Goal: Communication & Community: Answer question/provide support

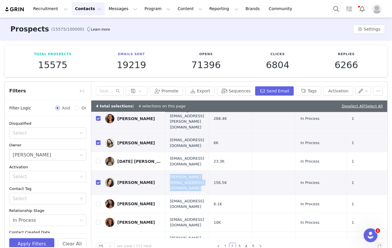
scroll to position [72, 0]
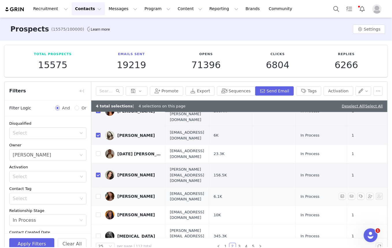
click at [177, 191] on span "claraengla@outlook.com" at bounding box center [187, 196] width 34 height 11
copy span "claraengla@outlook.com"
click at [192, 191] on span "fannymm@live.se" at bounding box center [187, 214] width 34 height 11
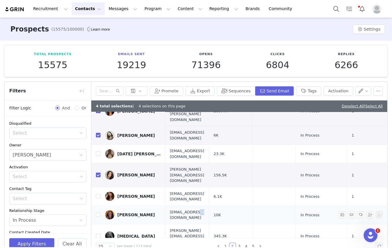
click at [191, 191] on span "fannymm@live.se" at bounding box center [187, 214] width 34 height 11
copy span "fannymm@live.se"
click at [99, 191] on input "checkbox" at bounding box center [98, 215] width 5 height 5
checkbox input "true"
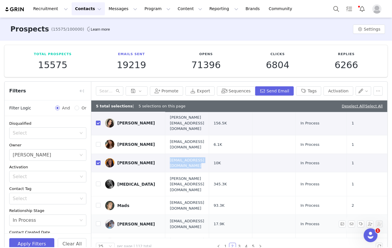
scroll to position [124, 0]
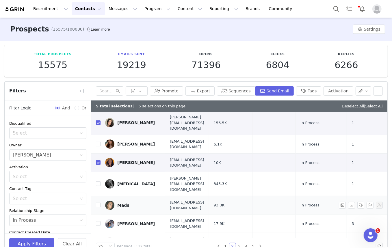
click at [183, 191] on span "madsmaleyhealth@gmail.com" at bounding box center [187, 205] width 34 height 11
copy span "madsmaleyhealth@gmail.com"
click at [181, 176] on span "alicia@genflow.com" at bounding box center [187, 184] width 34 height 17
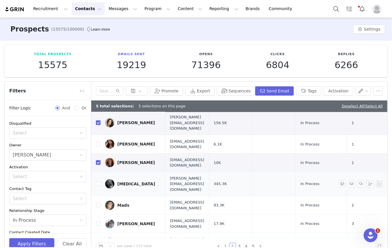
click at [182, 176] on span "alicia@genflow.com" at bounding box center [187, 184] width 34 height 17
copy span "alicia@genflow.com"
click at [185, 191] on span "madsmaleyhealth@gmail.com" at bounding box center [187, 205] width 34 height 11
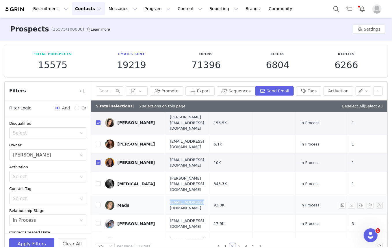
click at [185, 191] on span "madsmaleyhealth@gmail.com" at bounding box center [187, 205] width 34 height 11
click at [181, 191] on span "madsmaleyhealth@gmail.com" at bounding box center [187, 205] width 34 height 11
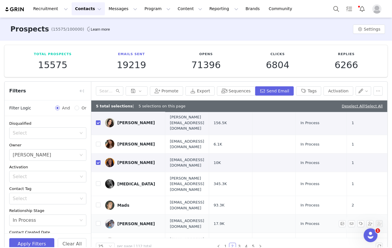
click at [179, 191] on span "danielaasab1@gmail.com" at bounding box center [187, 223] width 34 height 11
copy span "danielaasab1@gmail.com"
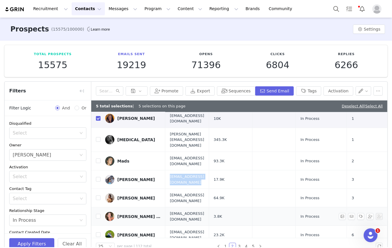
scroll to position [177, 0]
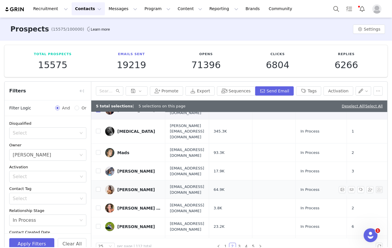
click at [179, 184] on span "lauren97fish@gmail.com" at bounding box center [187, 189] width 34 height 11
copy span "lauren97fish@gmail.com"
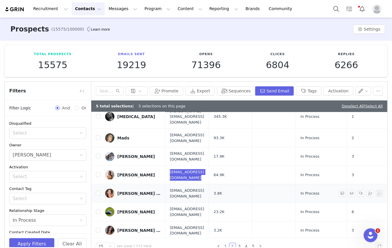
scroll to position [203, 0]
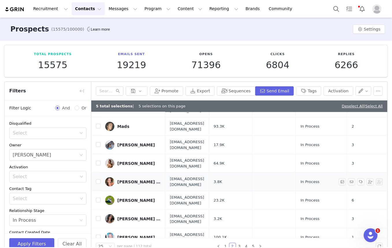
click at [188, 176] on span "emmaaerinbecker6@gmail.com" at bounding box center [187, 181] width 34 height 11
copy span "emmaaerinbecker6@gmail.com"
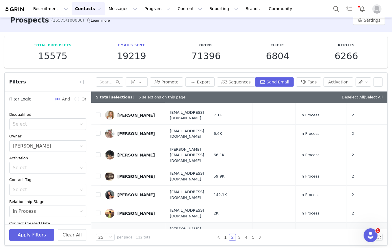
scroll to position [12, 0]
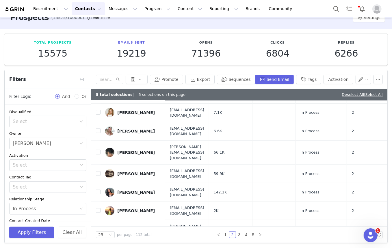
copy span "phoeberayeofficial@gmail.com"
click at [239, 191] on link "3" at bounding box center [239, 235] width 6 height 6
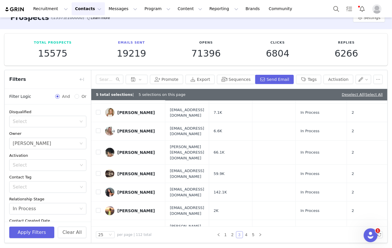
scroll to position [0, 0]
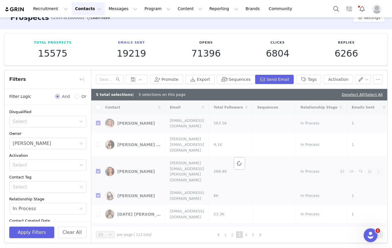
checkbox input "false"
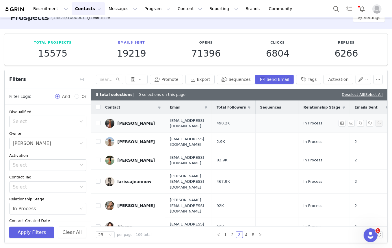
click at [187, 124] on span "amystien@notedtalent.co" at bounding box center [188, 123] width 37 height 11
copy span "amystien@notedtalent.co"
click at [224, 191] on link "1" at bounding box center [225, 235] width 6 height 6
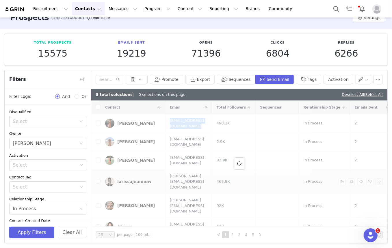
checkbox input "true"
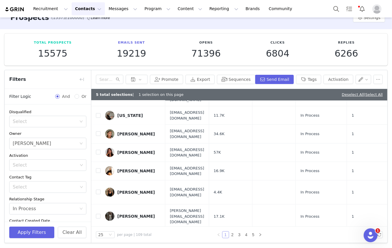
scroll to position [353, 0]
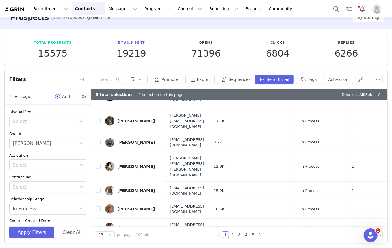
click at [189, 191] on span "keziacook@insanityhq.com" at bounding box center [187, 227] width 34 height 11
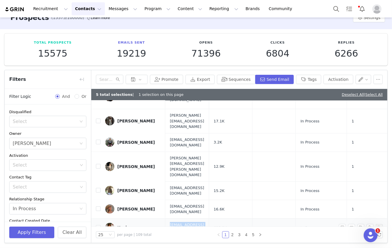
click at [189, 191] on span "keziacook@insanityhq.com" at bounding box center [187, 227] width 34 height 11
copy span "keziacook@insanityhq.com"
click at [98, 191] on input "checkbox" at bounding box center [98, 227] width 5 height 5
checkbox input "true"
click at [170, 191] on span "Gerainthardy@reganmanagement.co.uk" at bounding box center [187, 209] width 34 height 11
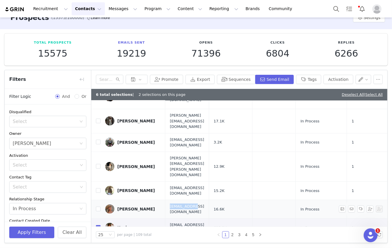
click at [170, 191] on span "Gerainthardy@reganmanagement.co.uk" at bounding box center [187, 209] width 34 height 11
click at [96, 191] on input "checkbox" at bounding box center [98, 209] width 5 height 5
checkbox input "true"
click at [165, 181] on td "ellmrtnbusiness@gmail.com" at bounding box center [187, 190] width 44 height 18
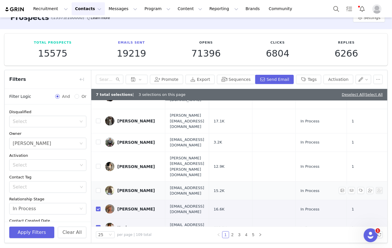
click at [170, 185] on span "ellmrtnbusiness@gmail.com" at bounding box center [187, 190] width 34 height 11
click at [99, 188] on input "checkbox" at bounding box center [98, 190] width 5 height 5
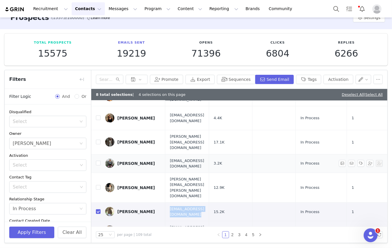
scroll to position [301, 0]
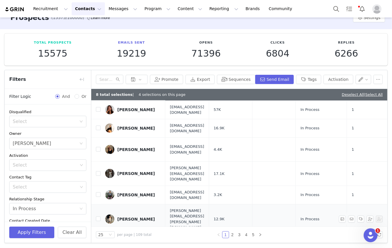
click at [183, 191] on span "Nadine.burke@icloud.com" at bounding box center [187, 219] width 34 height 23
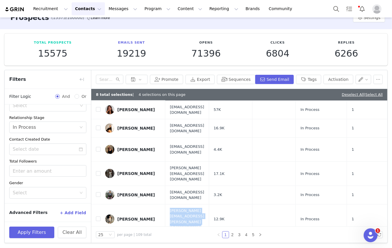
click at [98, 191] on input "checkbox" at bounding box center [98, 243] width 5 height 5
checkbox input "false"
click at [170, 189] on span "Nadinezeitz@yahoo.de" at bounding box center [187, 194] width 34 height 11
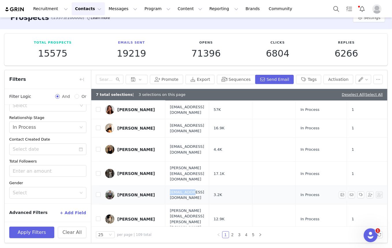
click at [170, 189] on span "Nadinezeitz@yahoo.de" at bounding box center [187, 194] width 34 height 11
click at [279, 77] on button "Send Email" at bounding box center [274, 79] width 39 height 9
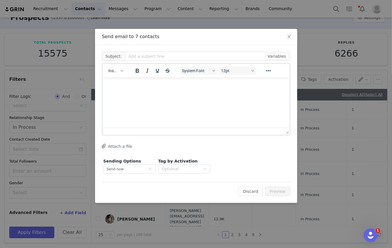
scroll to position [0, 0]
click at [116, 71] on span "Insert" at bounding box center [113, 70] width 10 height 5
click at [123, 78] on div "Insert Template" at bounding box center [137, 80] width 52 height 7
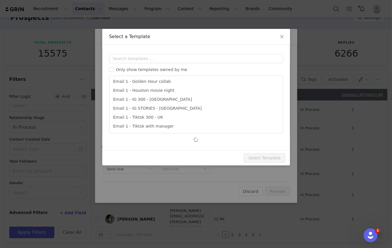
scroll to position [38, 0]
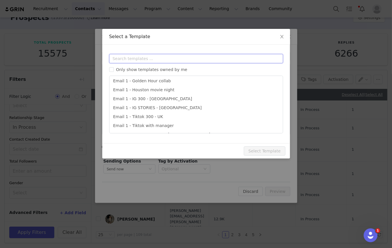
click at [162, 61] on input "text" at bounding box center [196, 58] width 174 height 9
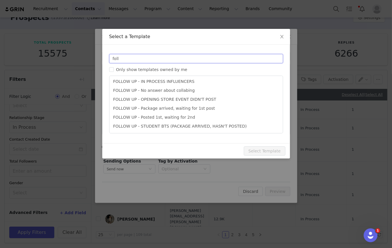
scroll to position [10, 0]
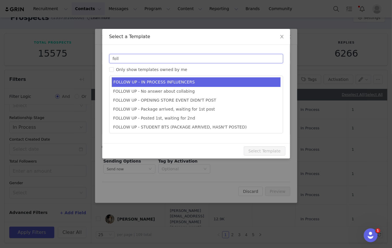
type input "foll"
click at [146, 82] on li "FOLLOW UP - IN PROCESS INFLUENCERS" at bounding box center [196, 82] width 169 height 10
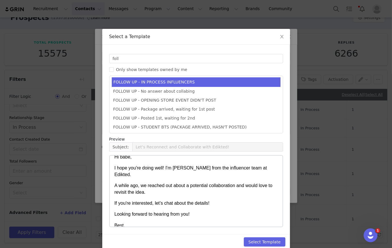
scroll to position [13, 0]
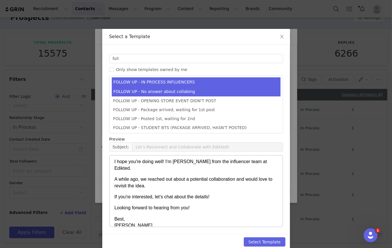
click at [180, 92] on li "FOLLOW UP - No answer about collabing" at bounding box center [196, 92] width 169 height 10
type input "Collab with Edikted"
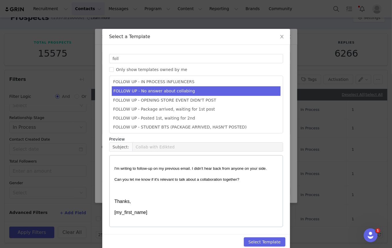
scroll to position [0, 0]
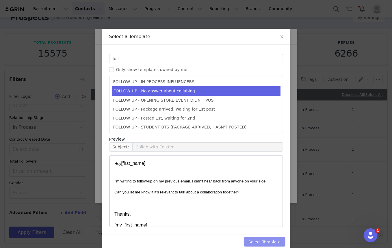
click at [260, 191] on button "Select Template" at bounding box center [265, 241] width 42 height 9
type input "Collab with Edikted"
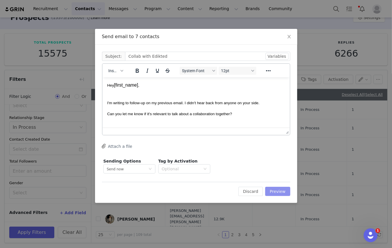
click at [273, 191] on button "Preview" at bounding box center [277, 191] width 25 height 9
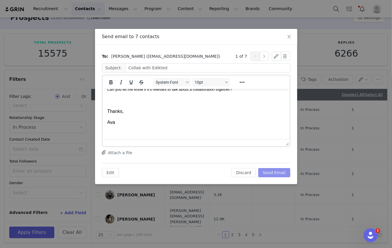
scroll to position [38, 0]
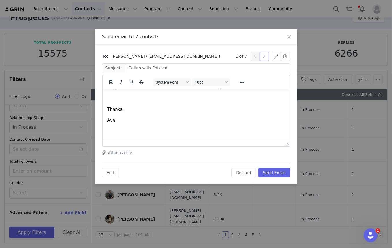
click at [262, 58] on button "button" at bounding box center [264, 56] width 9 height 9
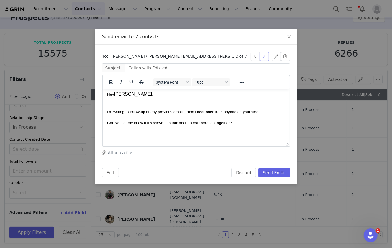
scroll to position [0, 0]
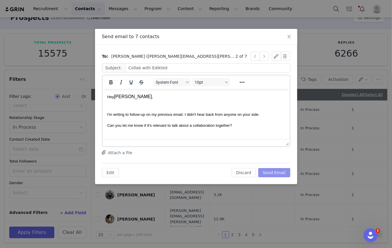
click at [276, 175] on button "Send Email" at bounding box center [274, 172] width 32 height 9
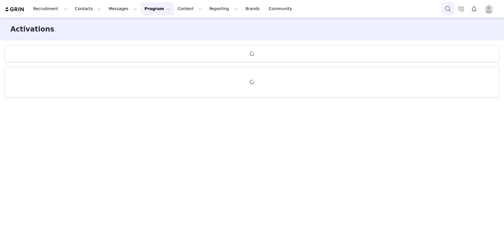
click at [452, 10] on button "Search" at bounding box center [448, 8] width 13 height 13
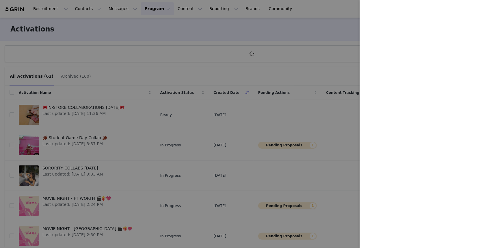
click at [156, 22] on div at bounding box center [252, 124] width 504 height 248
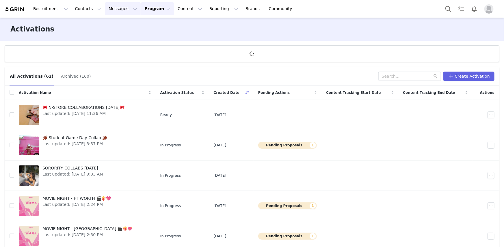
click at [105, 8] on button "Messages Messages" at bounding box center [123, 8] width 36 height 13
click at [108, 32] on link "Inbox" at bounding box center [119, 36] width 46 height 11
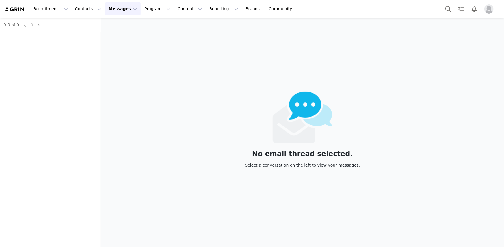
click at [68, 23] on ul "0-0 of 0 0" at bounding box center [50, 24] width 94 height 7
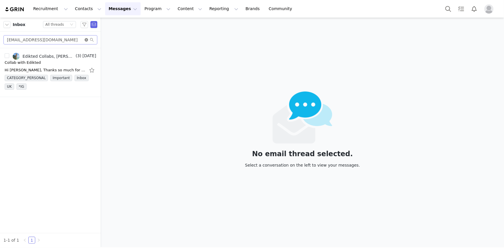
click at [87, 40] on icon "icon: close-circle" at bounding box center [86, 39] width 3 height 3
click at [69, 40] on input "text" at bounding box center [50, 39] width 94 height 9
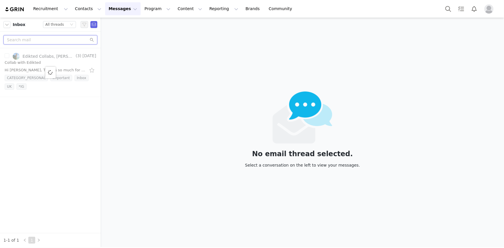
paste input "[DOMAIN_NAME][EMAIL_ADDRESS][DOMAIN_NAME]"
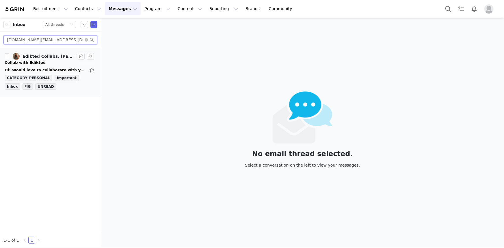
type input "[DOMAIN_NAME][EMAIL_ADDRESS][DOMAIN_NAME]"
click at [43, 66] on div "Hi! Would love to collaborate with you guys! I'm located in longboat key Florid…" at bounding box center [51, 70] width 92 height 9
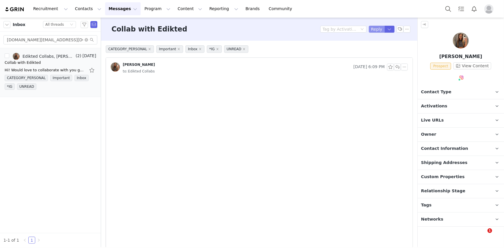
click at [377, 28] on button "Reply" at bounding box center [377, 29] width 16 height 7
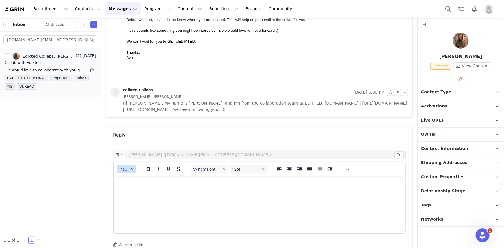
click at [124, 167] on span "Insert" at bounding box center [124, 169] width 10 height 5
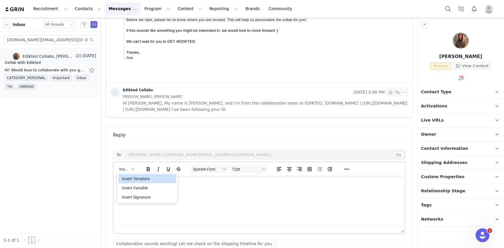
click at [141, 181] on div "Insert Template" at bounding box center [148, 178] width 52 height 7
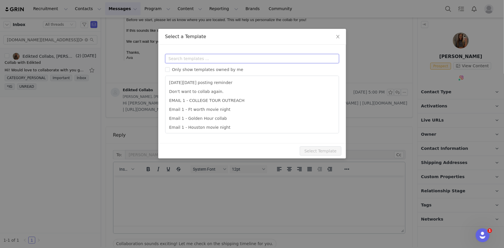
click at [185, 59] on input "text" at bounding box center [252, 58] width 174 height 9
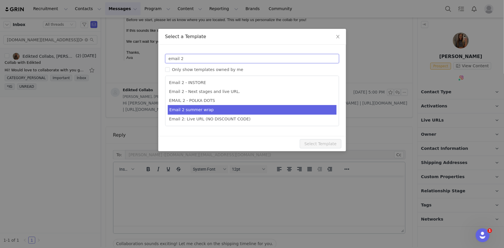
type input "email 2"
click at [219, 93] on li "Email 2 - Next stages and live URL." at bounding box center [252, 91] width 169 height 9
type input "Collab with Edikted"
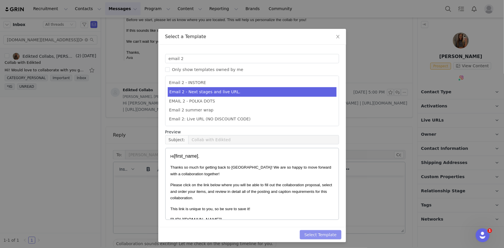
click at [326, 233] on button "Select Template" at bounding box center [321, 234] width 42 height 9
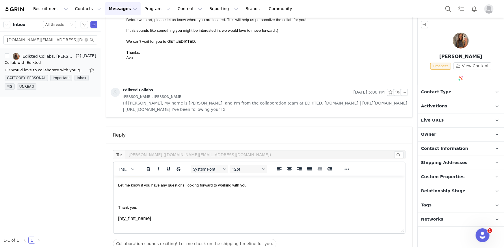
scroll to position [286, 0]
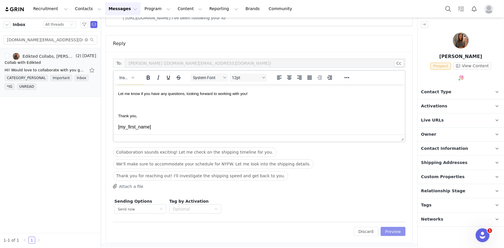
click at [383, 231] on button "Preview" at bounding box center [393, 231] width 25 height 9
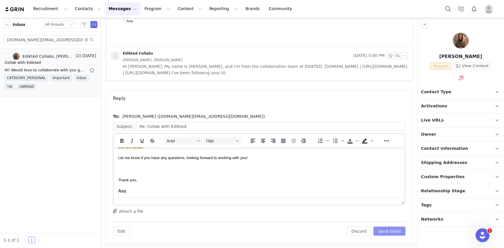
scroll to position [135, 0]
click at [379, 223] on div "Edit Discard Send Email" at bounding box center [259, 229] width 293 height 14
click at [381, 231] on button "Send Email" at bounding box center [389, 231] width 32 height 9
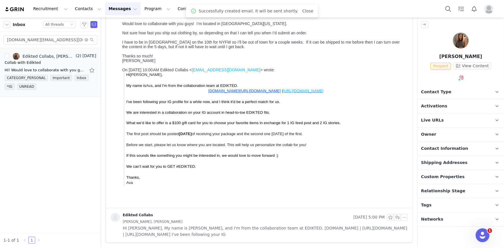
scroll to position [69, 0]
click at [457, 46] on img at bounding box center [461, 41] width 16 height 16
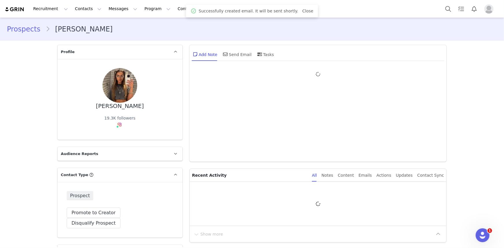
type input "+1 (United States)"
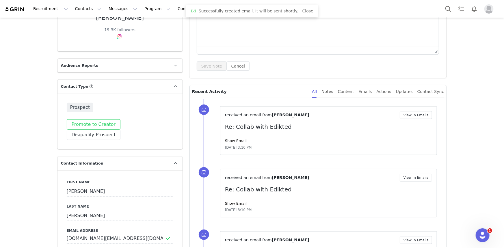
scroll to position [79, 0]
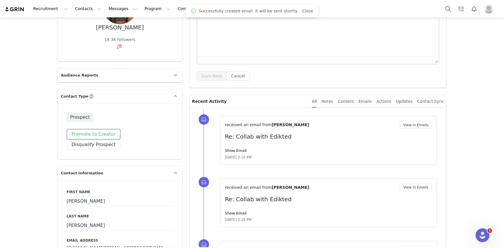
click at [94, 136] on button "Promote to Creator" at bounding box center [94, 134] width 54 height 10
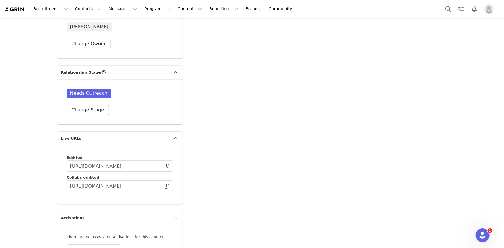
scroll to position [866, 0]
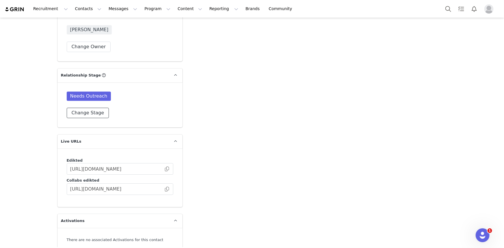
click at [92, 112] on button "Change Stage" at bounding box center [88, 113] width 42 height 10
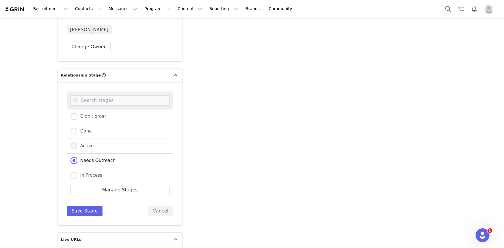
drag, startPoint x: 86, startPoint y: 139, endPoint x: 86, endPoint y: 143, distance: 4.3
click at [86, 139] on div "Active" at bounding box center [120, 146] width 107 height 15
click at [86, 146] on span "Active" at bounding box center [85, 145] width 16 height 5
click at [77, 146] on input "Active" at bounding box center [73, 146] width 7 height 8
radio input "true"
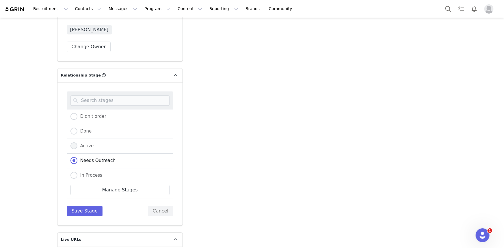
radio input "false"
click at [82, 207] on button "Save Stage" at bounding box center [85, 211] width 36 height 10
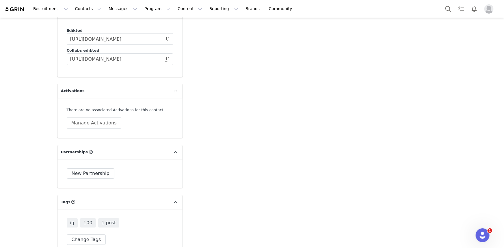
scroll to position [998, 0]
click at [95, 120] on button "Manage Activations" at bounding box center [94, 122] width 55 height 12
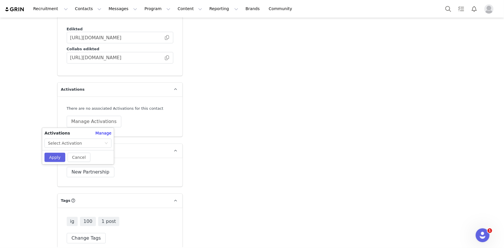
click at [75, 149] on div "Activations Manage Select Activation Cancel Apply" at bounding box center [78, 146] width 72 height 36
click at [75, 146] on div "Select Activation" at bounding box center [65, 143] width 34 height 9
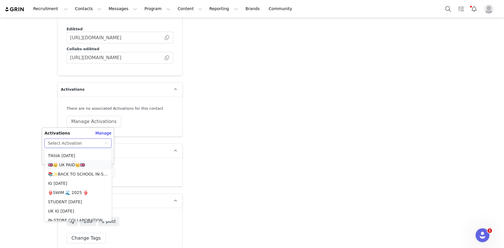
scroll to position [446, 0]
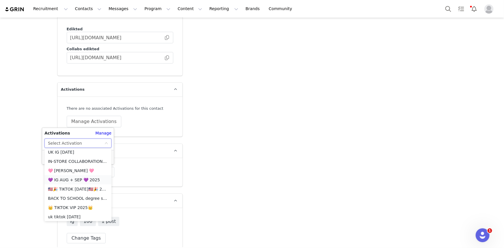
click at [76, 179] on li "💜 IG AUG + SEP 💜 2025" at bounding box center [77, 179] width 67 height 9
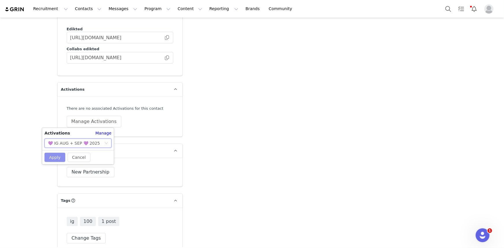
click at [50, 157] on button "Apply" at bounding box center [54, 157] width 21 height 9
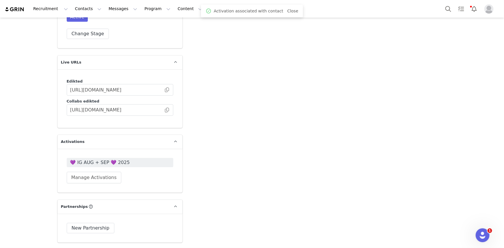
scroll to position [1050, 0]
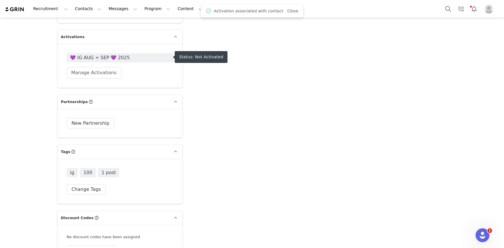
click at [95, 56] on span "💜 IG AUG + SEP 💜 2025" at bounding box center [120, 57] width 100 height 7
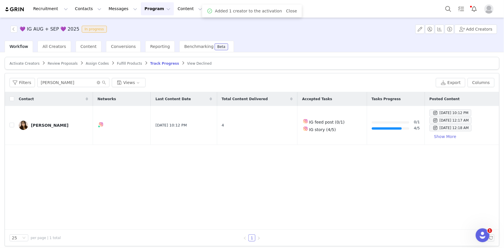
click at [17, 59] on article "Activate Creators Review Proposals Assign Codes Fulfill Products Track Progress…" at bounding box center [252, 63] width 495 height 13
click at [26, 64] on span "Activate Creators" at bounding box center [25, 64] width 30 height 4
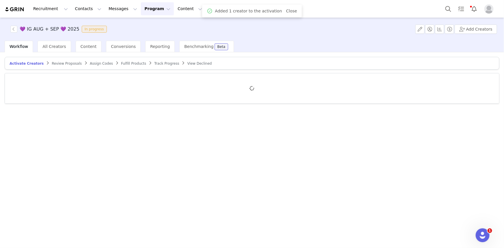
click at [91, 83] on div at bounding box center [252, 88] width 494 height 30
click at [91, 80] on div at bounding box center [252, 88] width 494 height 30
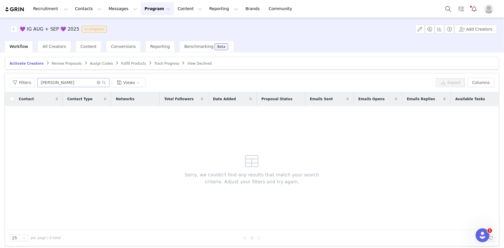
type input "taylor"
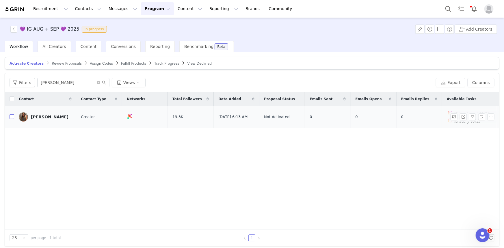
click at [10, 114] on input "checkbox" at bounding box center [12, 116] width 5 height 5
checkbox input "true"
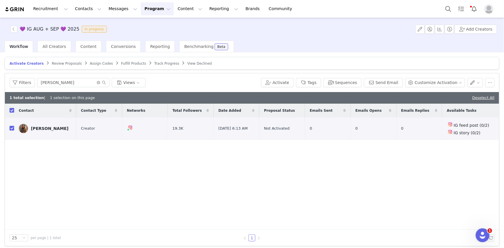
click at [422, 88] on div "Filters taylor Views Activate Tags Sequences Send Email Customize Activation" at bounding box center [252, 82] width 494 height 19
click at [418, 82] on button "Customize Activation" at bounding box center [435, 82] width 60 height 9
click at [411, 91] on span at bounding box center [413, 93] width 6 height 6
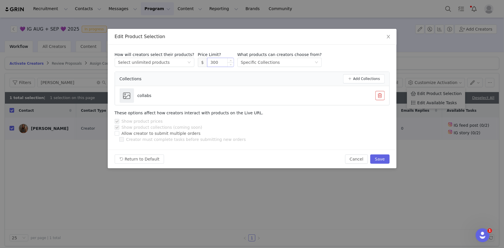
click at [207, 63] on input "300" at bounding box center [220, 62] width 26 height 9
click at [373, 157] on button "Save" at bounding box center [379, 158] width 19 height 9
type input "300"
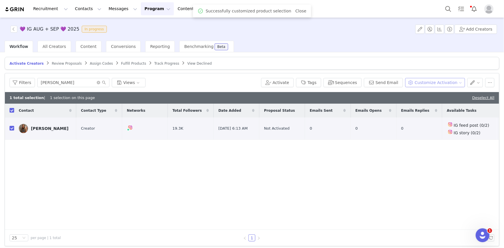
drag, startPoint x: 433, startPoint y: 81, endPoint x: 433, endPoint y: 84, distance: 3.5
click at [433, 81] on button "Customize Activation" at bounding box center [435, 82] width 60 height 9
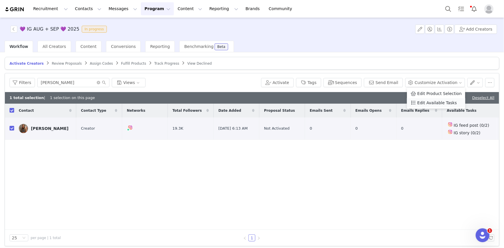
click at [430, 104] on span "Edit Available Tasks" at bounding box center [437, 103] width 40 height 6
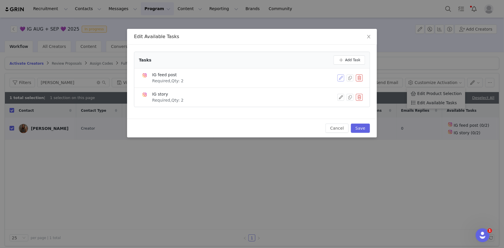
click at [339, 77] on button "button" at bounding box center [340, 78] width 7 height 7
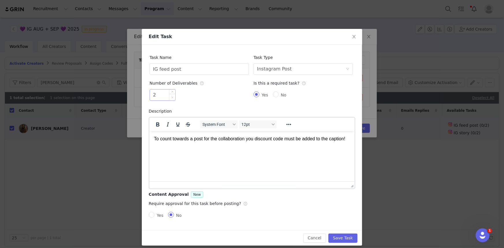
type input "1"
click at [169, 98] on span "Decrease Value" at bounding box center [172, 97] width 6 height 7
click at [347, 239] on button "Save Task" at bounding box center [342, 238] width 29 height 9
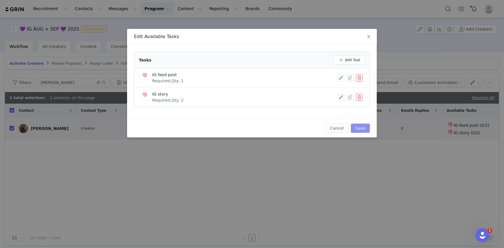
click at [360, 127] on button "Save" at bounding box center [360, 128] width 19 height 9
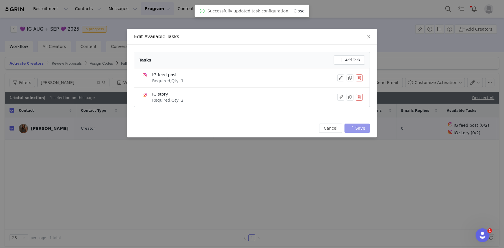
click at [294, 12] on link "Close" at bounding box center [299, 11] width 11 height 5
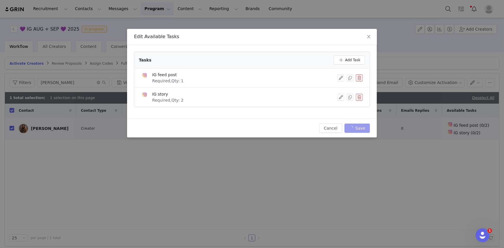
click at [358, 131] on div "Cancel Save" at bounding box center [344, 128] width 51 height 9
click at [357, 126] on div "Cancel Save" at bounding box center [344, 128] width 51 height 9
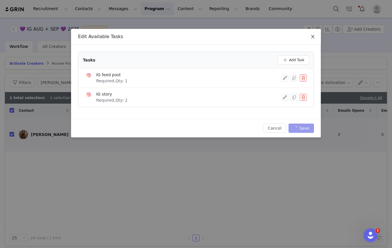
click at [312, 36] on icon "icon: close" at bounding box center [312, 36] width 5 height 5
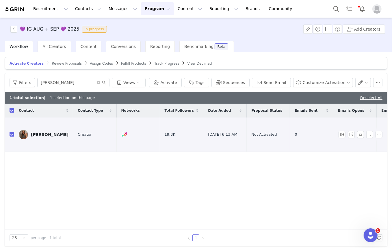
click at [47, 132] on div "Taylor Ranftle" at bounding box center [50, 134] width 38 height 5
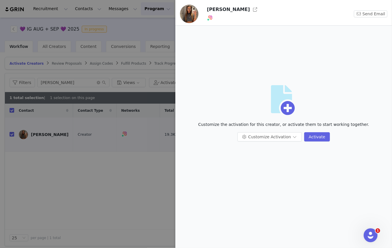
click at [235, 8] on h3 "Taylor Ranftle" at bounding box center [228, 9] width 43 height 7
click at [250, 9] on button "button" at bounding box center [254, 9] width 9 height 9
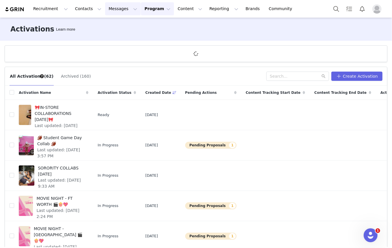
click at [113, 10] on button "Messages Messages" at bounding box center [123, 8] width 36 height 13
click at [115, 37] on div "Inbox" at bounding box center [118, 36] width 39 height 6
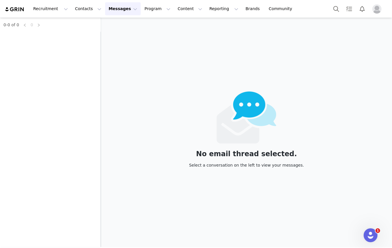
click at [69, 37] on div "0-0 of 0 0" at bounding box center [50, 133] width 101 height 230
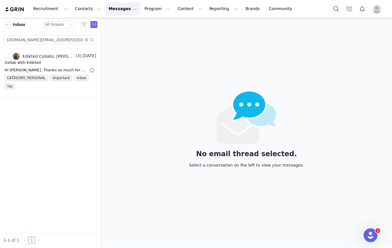
click at [65, 34] on div "taylorranftle.business@gmail.com" at bounding box center [50, 40] width 101 height 16
drag, startPoint x: 65, startPoint y: 34, endPoint x: 67, endPoint y: 38, distance: 3.8
click at [67, 38] on div "taylorranftle.business@gmail.com" at bounding box center [50, 40] width 101 height 16
click at [67, 38] on input "[DOMAIN_NAME][EMAIL_ADDRESS][DOMAIN_NAME]" at bounding box center [50, 39] width 94 height 9
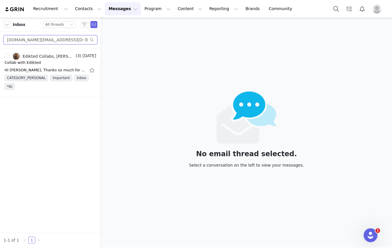
click at [67, 38] on input "[DOMAIN_NAME][EMAIL_ADDRESS][DOMAIN_NAME]" at bounding box center [50, 39] width 94 height 9
paste input "sarah@novatalentuk"
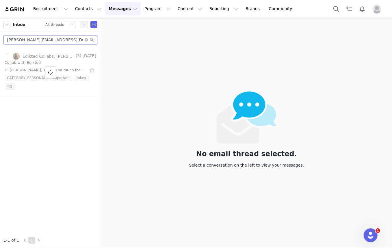
type input "sarah@novatalentuk.com"
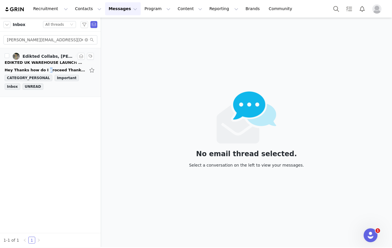
click at [41, 66] on div "Hey Thanks how do I proceed Thanks again On Sun, 31 Aug 2025 at 14:10, Edikted …" at bounding box center [51, 70] width 92 height 9
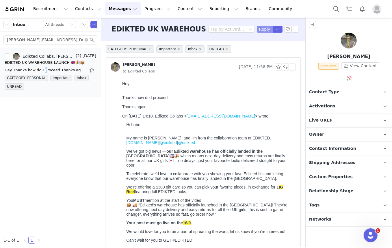
click at [259, 29] on button "Reply" at bounding box center [265, 29] width 16 height 7
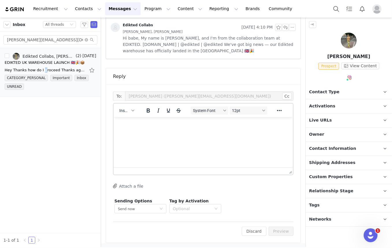
click at [345, 46] on img at bounding box center [349, 41] width 16 height 16
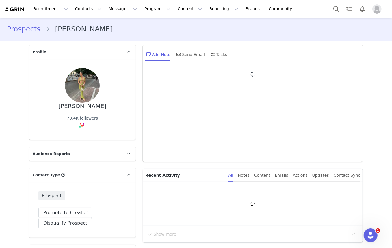
type input "+1 ([GEOGRAPHIC_DATA])"
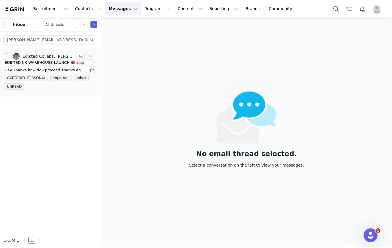
click at [51, 68] on div "Hey Thanks how do I proceed Thanks again On Sun, 31 Aug 2025 at 14:10, Edikted …" at bounding box center [45, 70] width 81 height 6
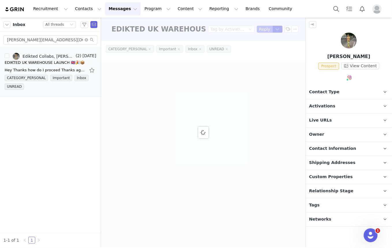
click at [263, 27] on button "Reply" at bounding box center [265, 29] width 16 height 7
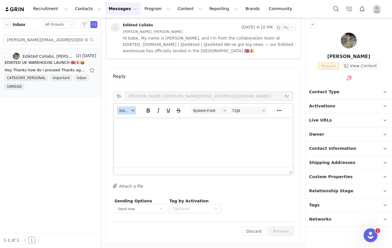
click at [126, 111] on span "Insert" at bounding box center [124, 110] width 10 height 5
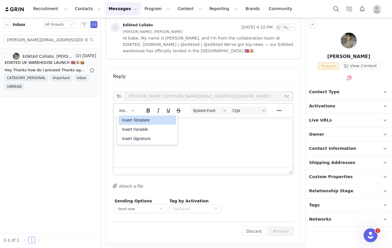
click at [133, 120] on div "Insert Template" at bounding box center [148, 120] width 52 height 7
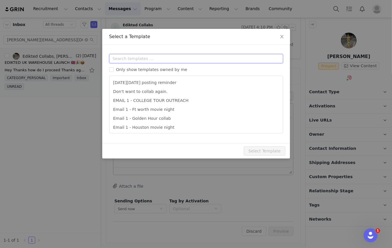
click at [187, 61] on input "text" at bounding box center [196, 58] width 174 height 9
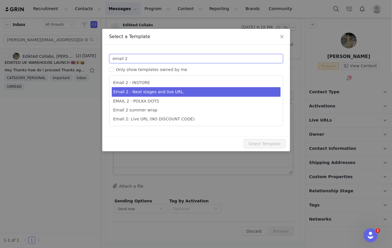
type input "email 2"
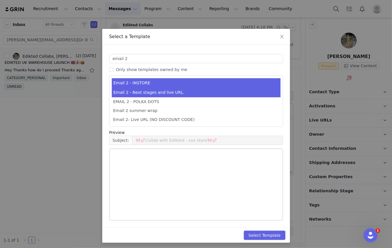
click at [193, 91] on li "Email 2 - Next stages and live URL." at bounding box center [196, 93] width 169 height 10
type input "Collab with Edikted"
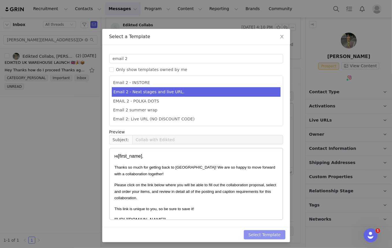
drag, startPoint x: 269, startPoint y: 228, endPoint x: 268, endPoint y: 233, distance: 4.8
click at [269, 229] on div "Select Template" at bounding box center [196, 234] width 188 height 15
click at [268, 234] on button "Select Template" at bounding box center [265, 234] width 42 height 9
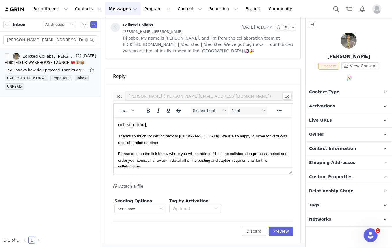
click at [279, 237] on div "To: Hannah Musselwhite (sarah@novatalentuk.com) Cc Cc: Insert System Font 12pt …" at bounding box center [203, 164] width 194 height 158
click at [274, 231] on button "Preview" at bounding box center [281, 231] width 25 height 9
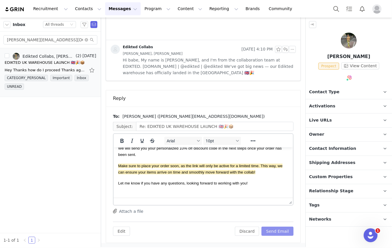
scroll to position [174, 0]
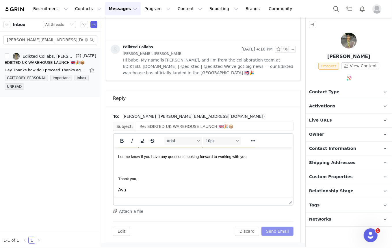
click at [271, 232] on button "Send Email" at bounding box center [277, 231] width 32 height 9
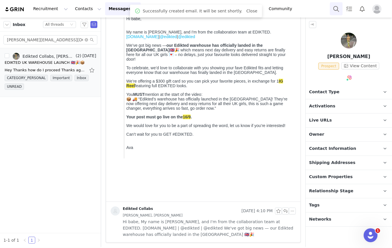
scroll to position [106, 0]
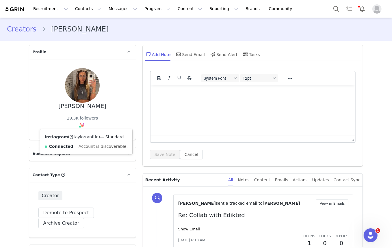
click at [77, 136] on link "@taylorranftle" at bounding box center [84, 137] width 29 height 5
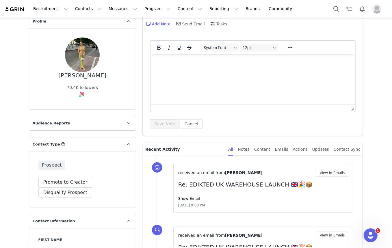
scroll to position [79, 0]
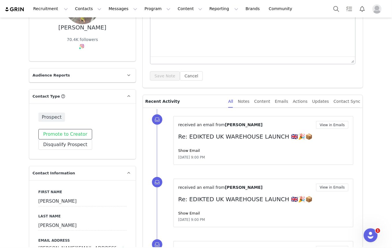
click at [74, 132] on button "Promote to Creator" at bounding box center [65, 134] width 54 height 10
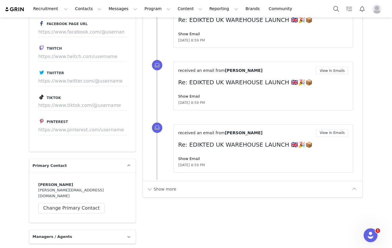
scroll to position [761, 0]
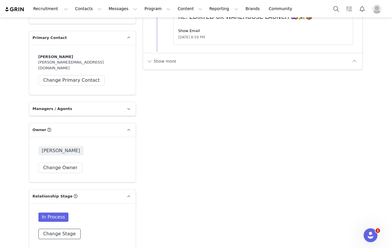
click at [55, 232] on button "Change Stage" at bounding box center [59, 234] width 42 height 10
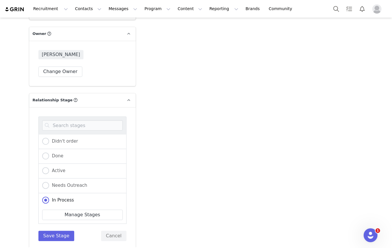
scroll to position [866, 0]
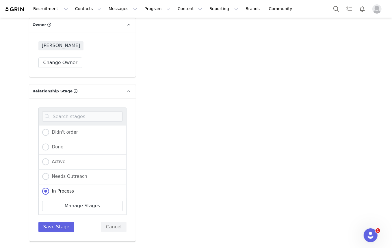
click at [69, 156] on div "Active" at bounding box center [82, 162] width 88 height 15
click at [53, 159] on span "Active" at bounding box center [57, 161] width 16 height 5
click at [49, 158] on input "Active" at bounding box center [45, 162] width 7 height 8
radio input "true"
radio input "false"
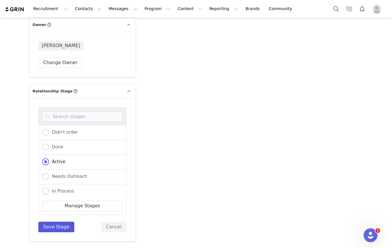
click at [57, 226] on button "Save Stage" at bounding box center [56, 227] width 36 height 10
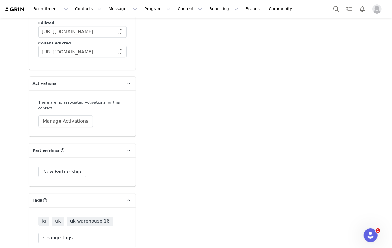
scroll to position [1050, 0]
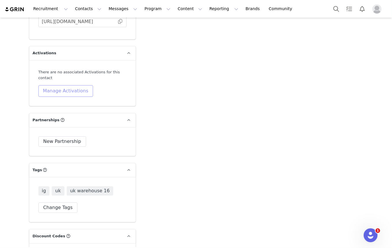
click at [67, 85] on button "Manage Activations" at bounding box center [65, 91] width 55 height 12
click at [61, 110] on div "Cancel Apply" at bounding box center [50, 115] width 72 height 14
click at [61, 107] on div "Activations Manage Select Activation Cancel Apply" at bounding box center [50, 104] width 72 height 36
click at [62, 101] on div "Select Activation" at bounding box center [48, 101] width 56 height 9
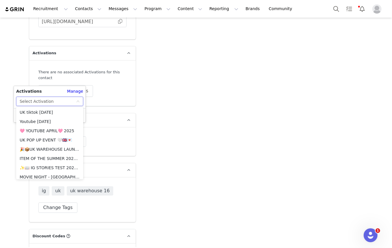
scroll to position [293, 0]
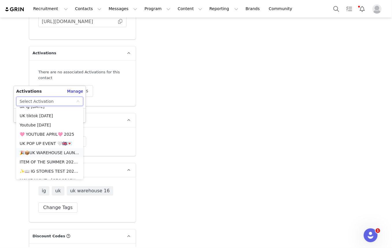
click at [46, 151] on li "🎉📦UK WAREHOUSE LAUNCH [DATE]🎉📦" at bounding box center [49, 152] width 67 height 9
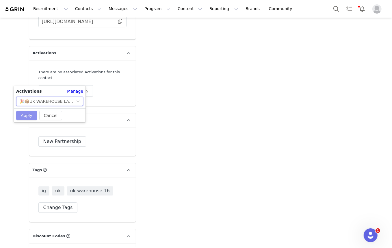
click at [29, 116] on button "Apply" at bounding box center [26, 115] width 21 height 9
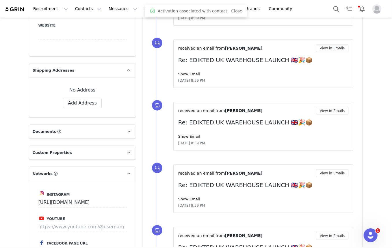
scroll to position [0, 0]
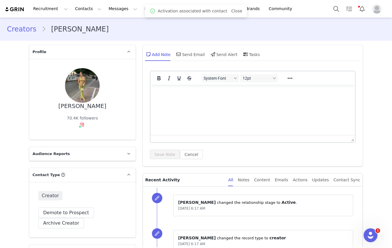
drag, startPoint x: 168, startPoint y: 154, endPoint x: 196, endPoint y: 32, distance: 124.8
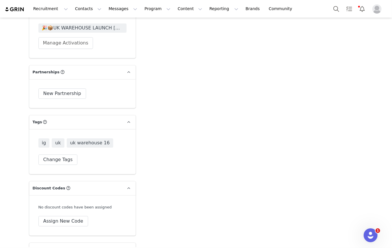
scroll to position [1044, 0]
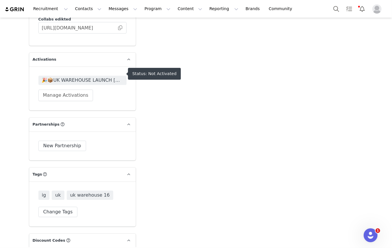
click at [74, 77] on span "🎉📦UK WAREHOUSE LAUNCH [DATE]🎉📦" at bounding box center [82, 80] width 81 height 7
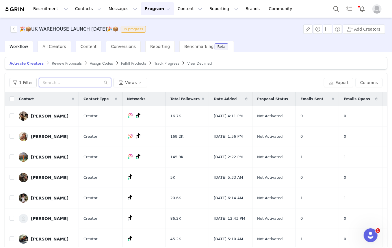
click at [98, 83] on input "text" at bounding box center [75, 82] width 72 height 9
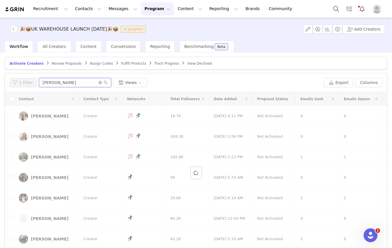
type input "[PERSON_NAME]"
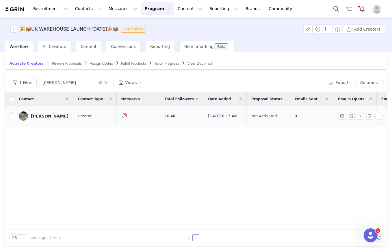
click at [32, 116] on div "[PERSON_NAME]" at bounding box center [50, 116] width 38 height 5
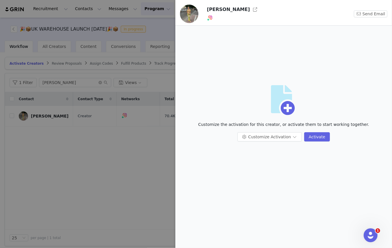
click at [33, 107] on div at bounding box center [196, 124] width 392 height 248
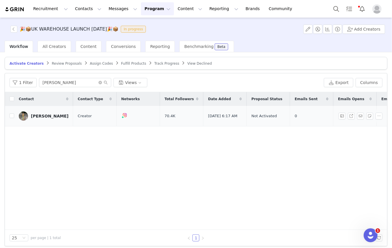
click at [14, 114] on td "[PERSON_NAME]" at bounding box center [43, 116] width 59 height 21
click at [12, 114] on input "checkbox" at bounding box center [12, 115] width 5 height 5
checkbox input "true"
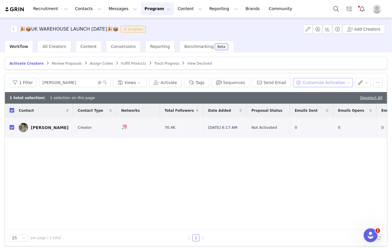
click at [317, 83] on button "Customize Activation" at bounding box center [323, 82] width 60 height 9
click at [315, 100] on span "Edit Available Tasks" at bounding box center [325, 103] width 40 height 6
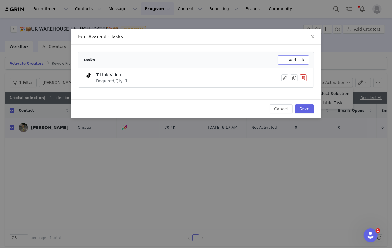
click at [297, 59] on button "Add Task" at bounding box center [293, 59] width 31 height 9
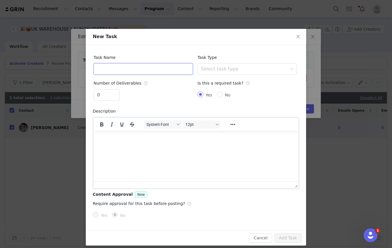
click at [147, 70] on input "text" at bounding box center [143, 69] width 99 height 12
type input "IG Reel"
click at [97, 97] on input "0" at bounding box center [106, 95] width 25 height 11
click at [234, 67] on div "Select task type" at bounding box center [244, 69] width 86 height 6
type input "1"
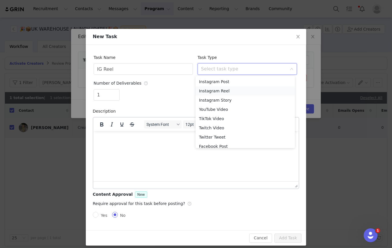
click at [211, 92] on li "Instagram Reel" at bounding box center [245, 90] width 99 height 9
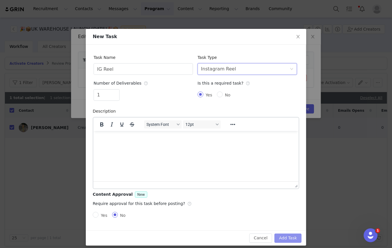
click at [289, 238] on button "Add Task" at bounding box center [287, 238] width 27 height 9
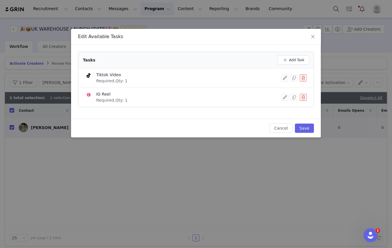
click at [304, 75] on button "button" at bounding box center [303, 78] width 7 height 7
click at [282, 87] on button "Delete" at bounding box center [282, 87] width 23 height 9
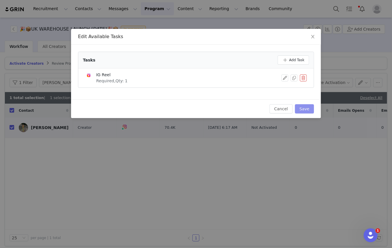
click at [307, 107] on button "Save" at bounding box center [304, 108] width 19 height 9
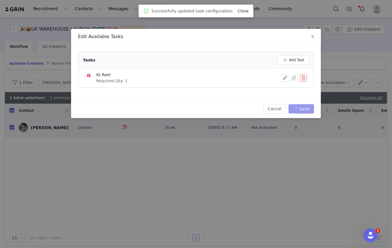
click at [238, 12] on link "Close" at bounding box center [243, 11] width 11 height 5
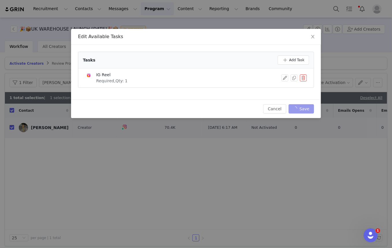
click at [231, 23] on div "Edit Available Tasks Tasks Add Task IG Reel Required, Qty: 1 Cancel Save" at bounding box center [196, 124] width 392 height 248
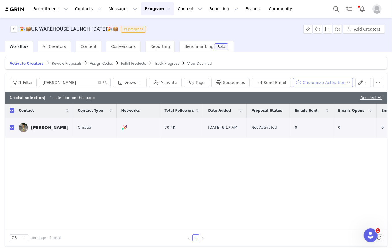
click at [310, 78] on button "Customize Activation" at bounding box center [323, 82] width 60 height 9
click at [309, 101] on span "Edit Available Tasks" at bounding box center [325, 103] width 40 height 6
click at [308, 102] on span "Edit Available Tasks" at bounding box center [325, 103] width 40 height 6
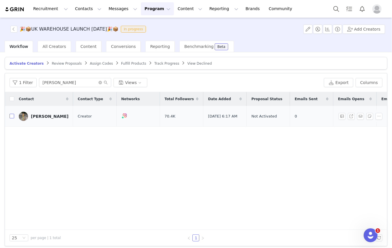
click at [11, 116] on input "checkbox" at bounding box center [12, 116] width 5 height 5
checkbox input "true"
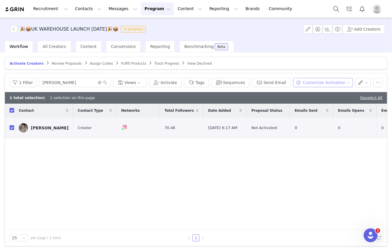
click at [326, 81] on button "Customize Activation" at bounding box center [323, 82] width 60 height 9
click at [322, 101] on span "Edit Available Tasks" at bounding box center [325, 103] width 40 height 6
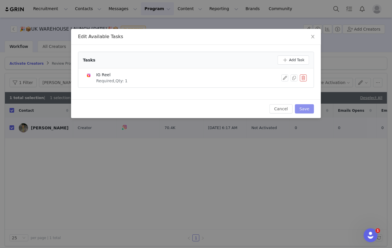
click at [308, 106] on button "Save" at bounding box center [304, 108] width 19 height 9
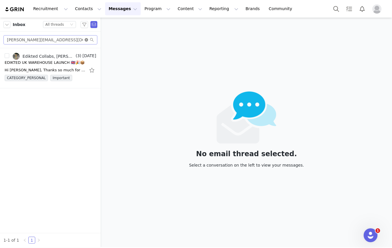
click at [85, 40] on icon "icon: close-circle" at bounding box center [86, 39] width 3 height 3
click at [64, 38] on input "text" at bounding box center [50, 39] width 94 height 9
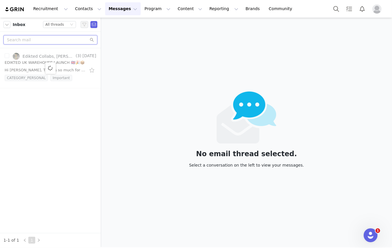
paste input "benita@kymp.net"
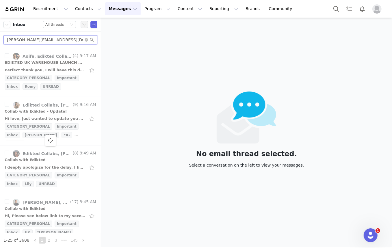
type input "benita@kymp.net"
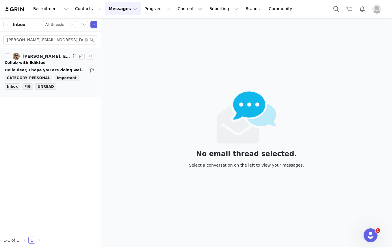
click at [33, 67] on div "Hello dear, I hope you are doing well ? I would love to collaborate with you gu…" at bounding box center [45, 70] width 81 height 6
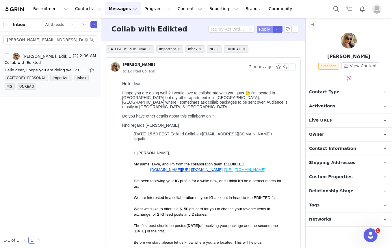
click at [267, 30] on button "Reply" at bounding box center [265, 29] width 16 height 7
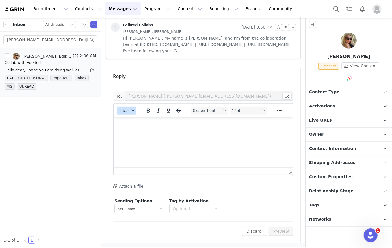
click at [134, 113] on button "Insert" at bounding box center [126, 111] width 19 height 8
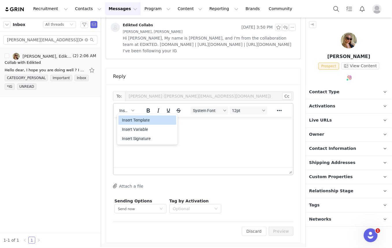
click at [134, 120] on div "Insert Template" at bounding box center [148, 120] width 52 height 7
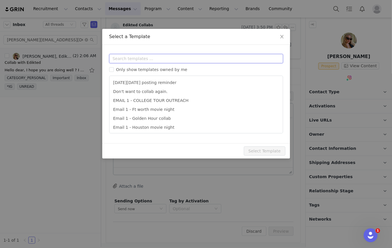
click at [161, 59] on input "text" at bounding box center [196, 58] width 174 height 9
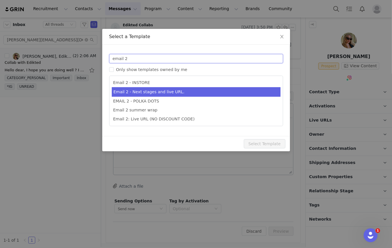
type input "email 2"
click at [158, 96] on li "Email 2 - Next stages and live URL." at bounding box center [196, 92] width 169 height 10
type input "Collab with Edikted"
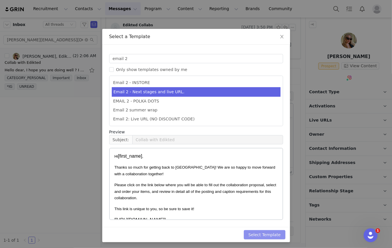
click at [270, 233] on button "Select Template" at bounding box center [265, 234] width 42 height 9
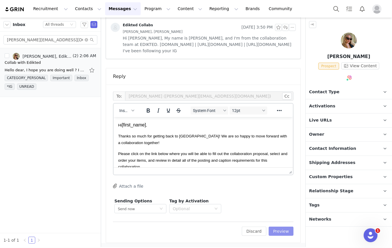
click at [276, 228] on button "Preview" at bounding box center [281, 231] width 25 height 9
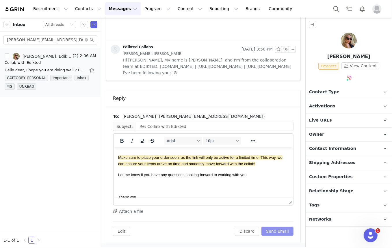
scroll to position [174, 0]
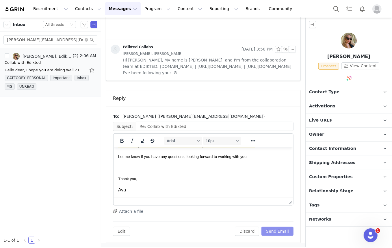
click at [278, 230] on button "Send Email" at bounding box center [277, 231] width 32 height 9
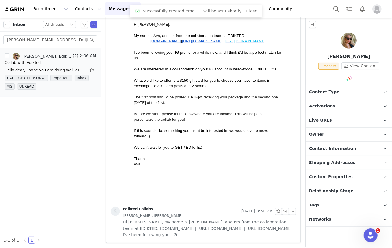
click at [347, 37] on img at bounding box center [349, 41] width 16 height 16
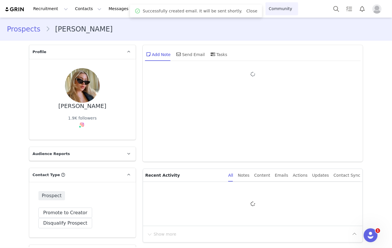
type input "+1 ([GEOGRAPHIC_DATA])"
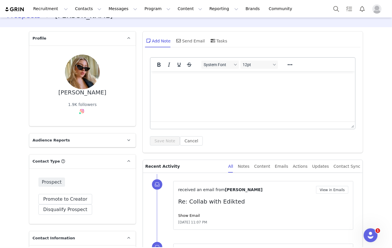
scroll to position [79, 0]
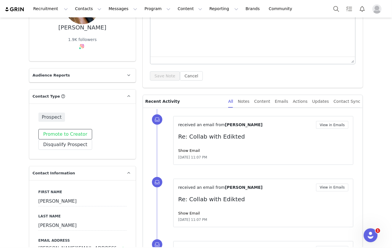
click at [65, 135] on button "Promote to Creator" at bounding box center [65, 134] width 54 height 10
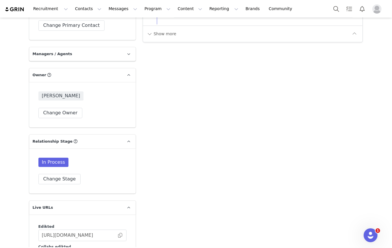
scroll to position [840, 0]
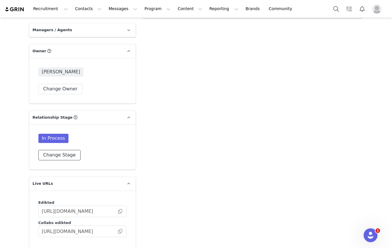
click at [64, 150] on button "Change Stage" at bounding box center [59, 155] width 42 height 10
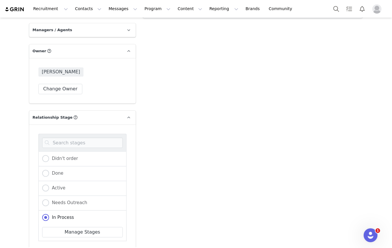
click at [49, 185] on div "Active" at bounding box center [82, 188] width 88 height 15
click at [49, 185] on span "Active" at bounding box center [57, 187] width 16 height 5
click at [49, 185] on input "Active" at bounding box center [45, 189] width 7 height 8
radio input "true"
radio input "false"
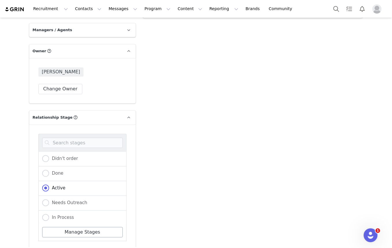
drag, startPoint x: 57, startPoint y: 242, endPoint x: 60, endPoint y: 231, distance: 11.8
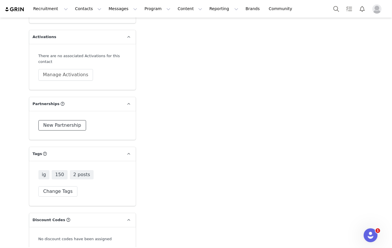
click at [62, 120] on button "New Partnership" at bounding box center [62, 125] width 48 height 10
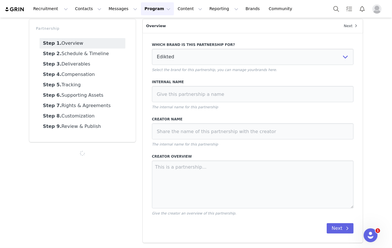
scroll to position [26, 0]
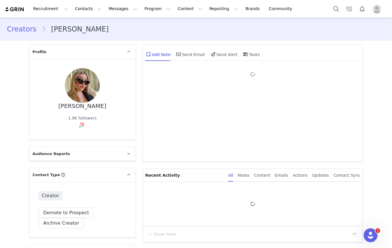
type input "+1 (United States)"
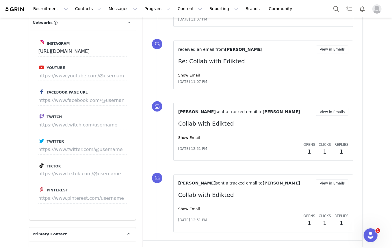
scroll to position [1171, 0]
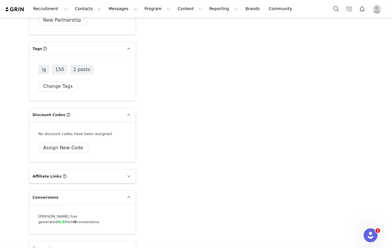
drag, startPoint x: 9, startPoint y: 92, endPoint x: 0, endPoint y: 222, distance: 130.2
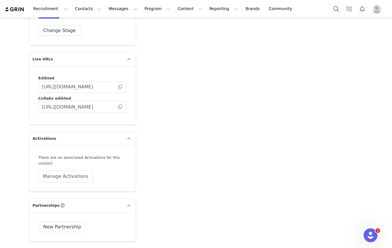
scroll to position [961, 0]
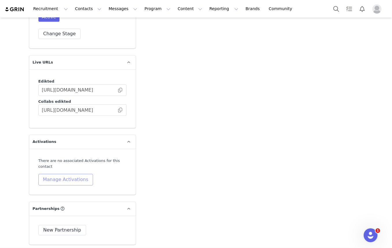
click at [67, 174] on button "Manage Activations" at bounding box center [65, 180] width 55 height 12
click at [62, 187] on div "Select Activation" at bounding box center [48, 190] width 56 height 9
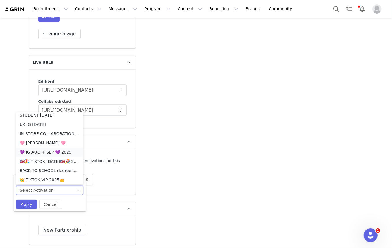
scroll to position [472, 0]
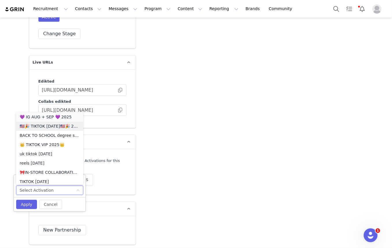
click at [39, 117] on li "💜 IG AUG + SEP 💜 2025" at bounding box center [49, 116] width 67 height 9
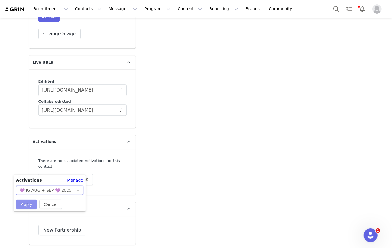
click at [26, 202] on button "Apply" at bounding box center [26, 204] width 21 height 9
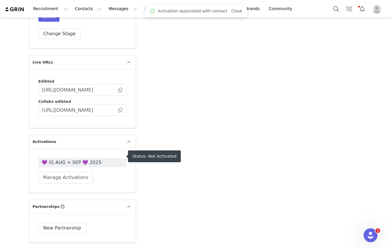
click at [70, 159] on span "💜 IG AUG + SEP 💜 2025" at bounding box center [82, 162] width 81 height 7
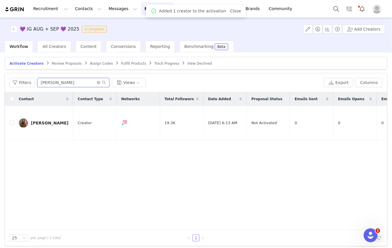
click at [61, 79] on input "taylor" at bounding box center [73, 82] width 72 height 9
click at [62, 79] on input "taylor" at bounding box center [73, 82] width 72 height 9
type input "benita"
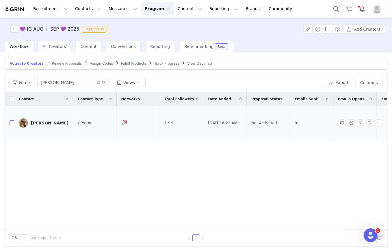
click at [10, 120] on input "checkbox" at bounding box center [12, 122] width 5 height 5
checkbox input "true"
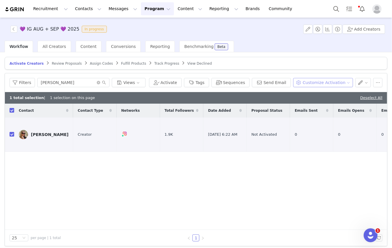
click at [309, 80] on button "Customize Activation" at bounding box center [323, 82] width 60 height 9
click at [307, 93] on span "Edit Product Selection" at bounding box center [327, 93] width 44 height 6
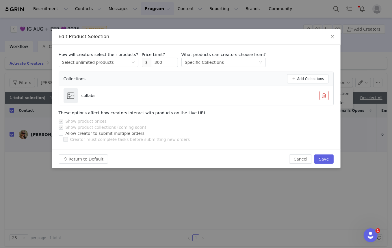
click at [155, 56] on p "Price Limit?" at bounding box center [160, 55] width 36 height 6
click at [159, 62] on input "300" at bounding box center [164, 62] width 26 height 9
click at [328, 159] on button "Save" at bounding box center [323, 158] width 19 height 9
type input "300"
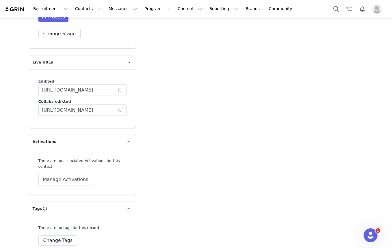
scroll to position [856, 0]
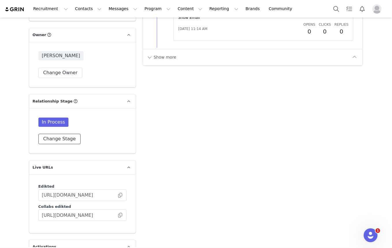
click at [58, 135] on button "Change Stage" at bounding box center [59, 139] width 42 height 10
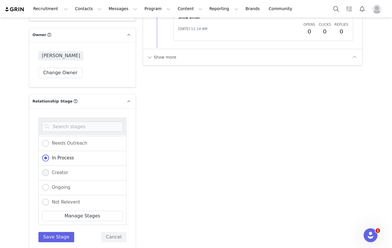
scroll to position [58, 0]
click at [64, 185] on span "Not Relevent" at bounding box center [64, 187] width 31 height 5
click at [49, 184] on input "Not Relevent" at bounding box center [45, 188] width 7 height 8
radio input "true"
radio input "false"
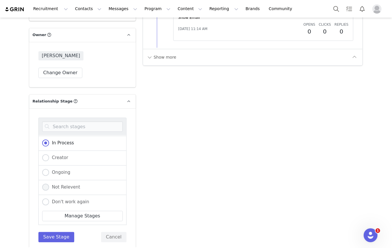
radio input "true"
click at [57, 232] on button "Save Stage" at bounding box center [56, 237] width 36 height 10
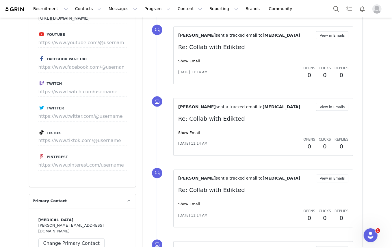
scroll to position [0, 0]
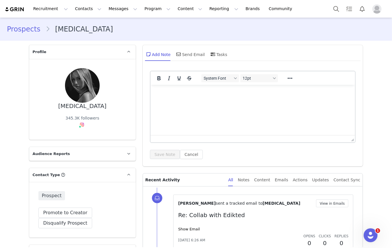
drag, startPoint x: 272, startPoint y: 197, endPoint x: 235, endPoint y: 60, distance: 141.2
click at [230, 95] on p "Rich Text Area. Press ALT-0 for help." at bounding box center [253, 92] width 196 height 6
click at [167, 150] on button "Save Note" at bounding box center [165, 154] width 30 height 9
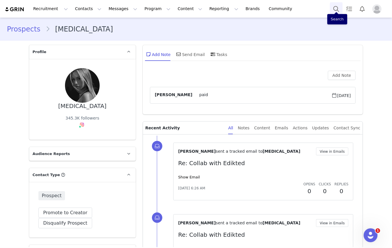
click at [338, 7] on button "Search" at bounding box center [336, 8] width 13 height 13
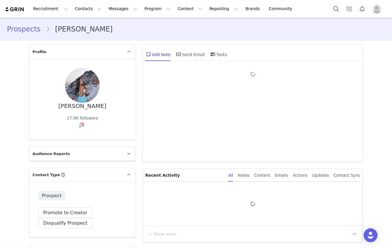
type input "+1 ([GEOGRAPHIC_DATA])"
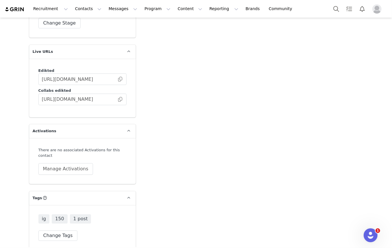
scroll to position [967, 0]
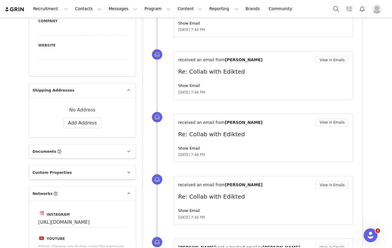
drag, startPoint x: 161, startPoint y: 172, endPoint x: 158, endPoint y: 68, distance: 104.6
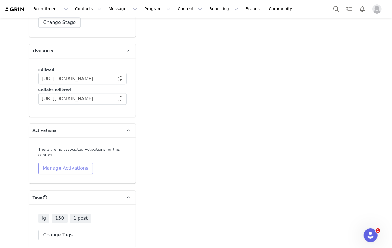
click at [65, 163] on button "Manage Activations" at bounding box center [65, 169] width 55 height 12
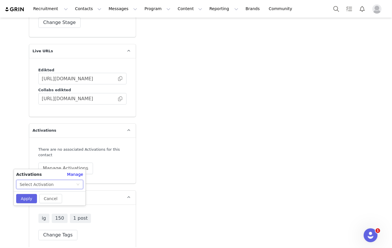
click at [61, 180] on div "Select Activation" at bounding box center [48, 184] width 56 height 9
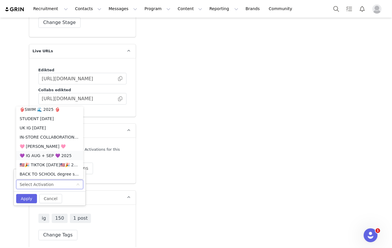
scroll to position [449, 0]
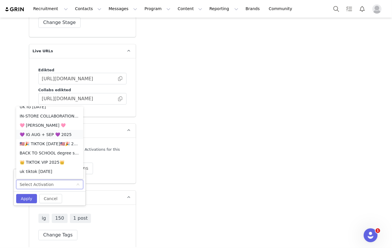
click at [44, 136] on li "💜 IG AUG + SEP 💜 2025" at bounding box center [49, 134] width 67 height 9
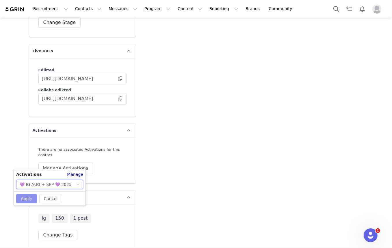
click at [30, 199] on button "Apply" at bounding box center [26, 198] width 21 height 9
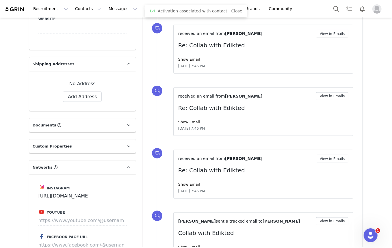
scroll to position [0, 0]
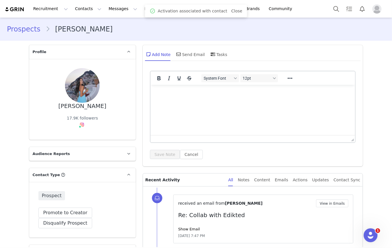
drag, startPoint x: 315, startPoint y: 293, endPoint x: 306, endPoint y: 185, distance: 108.4
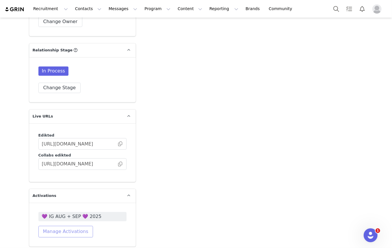
scroll to position [945, 0]
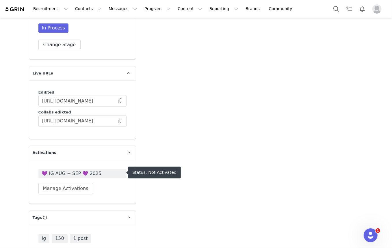
click at [59, 172] on span "💜 IG AUG + SEP 💜 2025" at bounding box center [82, 173] width 81 height 7
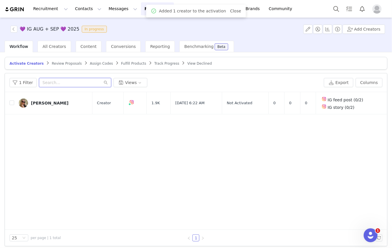
click at [57, 83] on input "text" at bounding box center [75, 82] width 72 height 9
type input "daniela s"
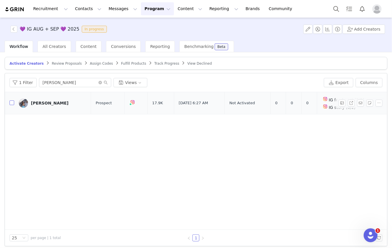
click at [13, 103] on input "checkbox" at bounding box center [12, 102] width 5 height 5
checkbox input "true"
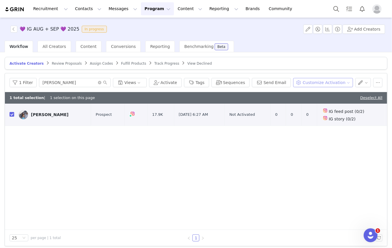
click at [332, 84] on button "Customize Activation" at bounding box center [323, 82] width 60 height 9
click at [318, 90] on li "Edit Product Selection" at bounding box center [324, 93] width 58 height 9
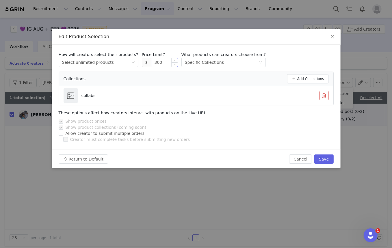
click at [155, 62] on input "300" at bounding box center [164, 62] width 26 height 9
click at [314, 159] on div "Cancel Save" at bounding box center [311, 158] width 44 height 9
click at [326, 158] on button "Save" at bounding box center [323, 158] width 19 height 9
type input "300"
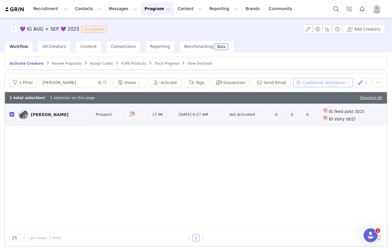
click at [325, 83] on button "Customize Activation" at bounding box center [323, 82] width 60 height 9
click at [312, 101] on span "Edit Available Tasks" at bounding box center [325, 103] width 40 height 6
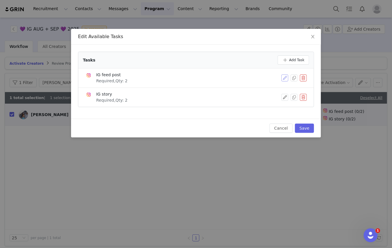
click at [286, 79] on button "button" at bounding box center [284, 78] width 7 height 7
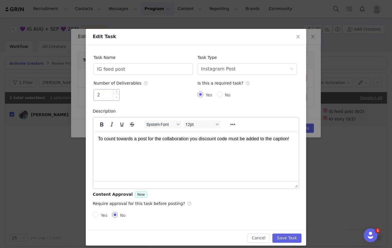
type input "1"
click at [116, 98] on icon "icon: down" at bounding box center [117, 97] width 2 height 2
click at [285, 237] on button "Save Task" at bounding box center [286, 238] width 29 height 9
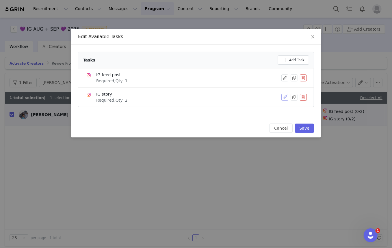
click at [286, 98] on button "button" at bounding box center [284, 97] width 7 height 7
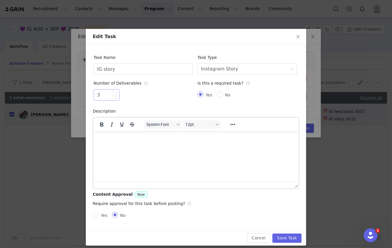
click at [113, 92] on span "Increase Value" at bounding box center [116, 93] width 6 height 7
type input "5"
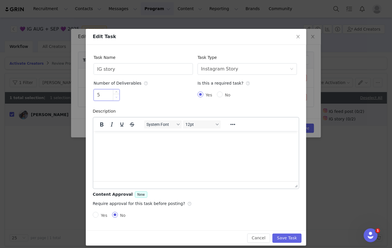
click at [116, 100] on span "Decrease Value" at bounding box center [116, 97] width 6 height 7
click at [287, 235] on button "Save Task" at bounding box center [286, 238] width 29 height 9
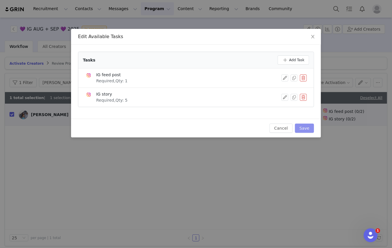
click at [311, 129] on button "Save" at bounding box center [304, 128] width 19 height 9
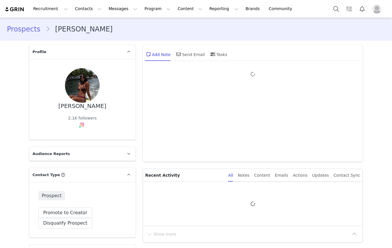
type input "+1 ([GEOGRAPHIC_DATA])"
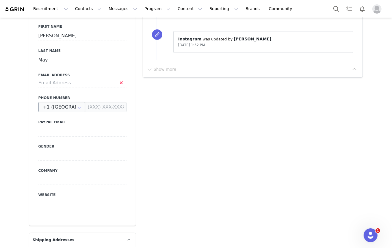
scroll to position [210, 0]
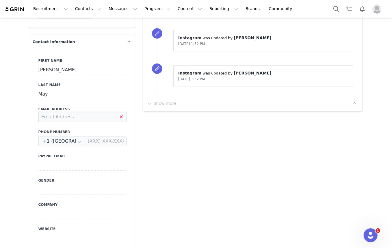
click at [84, 117] on input at bounding box center [82, 117] width 88 height 10
type input "[EMAIL_ADDRESS][DOMAIN_NAME]"
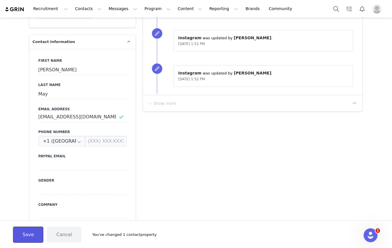
click at [29, 241] on button "Save" at bounding box center [28, 235] width 30 height 16
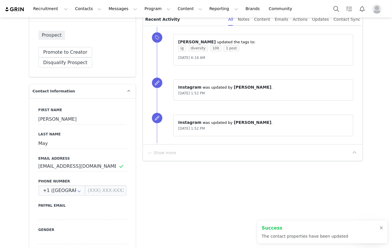
scroll to position [0, 0]
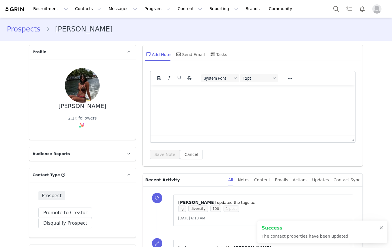
drag, startPoint x: 356, startPoint y: 285, endPoint x: 193, endPoint y: 101, distance: 245.7
click at [187, 53] on div "Send Email" at bounding box center [190, 54] width 30 height 14
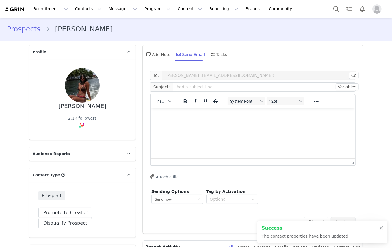
click at [157, 106] on div "Insert" at bounding box center [163, 101] width 26 height 11
click at [161, 103] on span "Insert" at bounding box center [161, 101] width 10 height 5
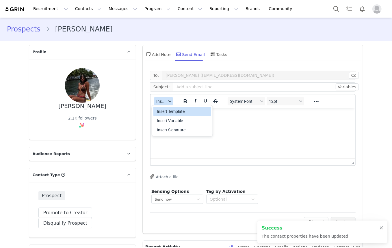
click at [167, 110] on div "Insert Template" at bounding box center [183, 111] width 52 height 7
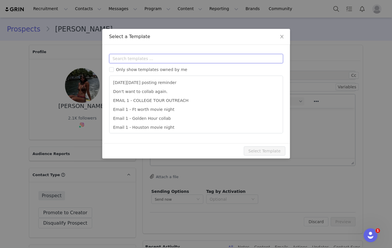
click at [169, 56] on input "text" at bounding box center [196, 58] width 174 height 9
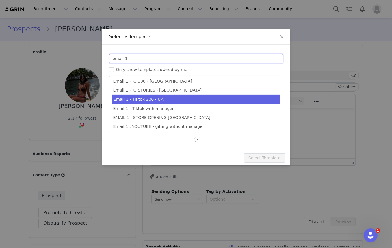
scroll to position [38, 0]
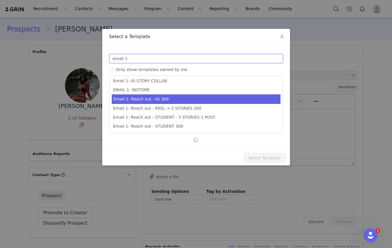
type input "email 1"
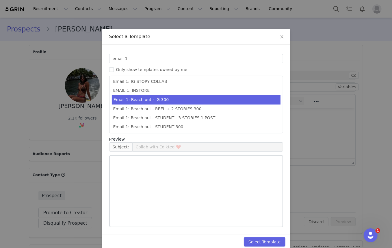
click at [200, 98] on li "Email 1: Reach out - IG 300" at bounding box center [196, 100] width 169 height 10
type input "Collab with Edikted"
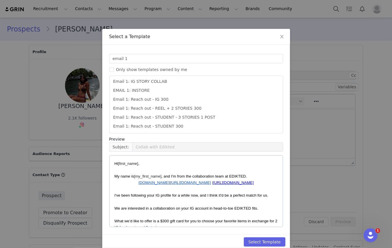
scroll to position [127, 0]
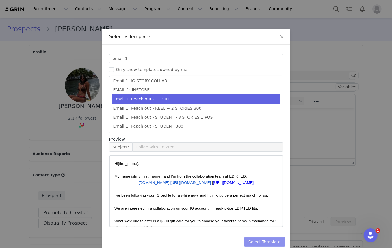
click at [269, 241] on button "Select Template" at bounding box center [265, 241] width 42 height 9
type input "Collab with Edikted"
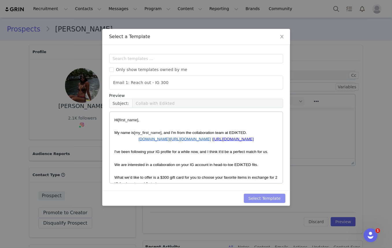
scroll to position [0, 0]
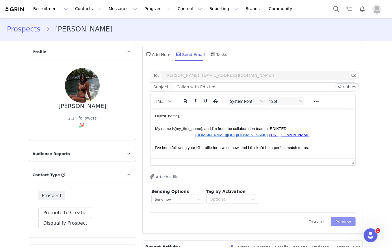
click at [348, 221] on button "Preview" at bounding box center [343, 221] width 25 height 9
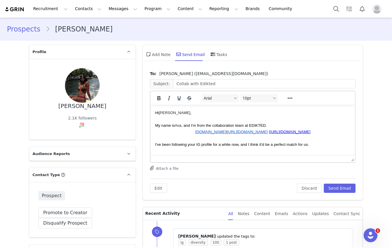
drag, startPoint x: 183, startPoint y: 172, endPoint x: 180, endPoint y: 68, distance: 103.1
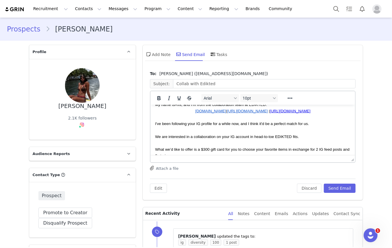
scroll to position [52, 0]
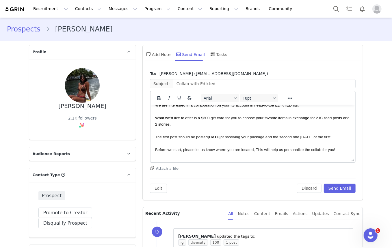
click at [205, 120] on p "What we’d like to offer is a $300 gift card for you to choose your favorite ite…" at bounding box center [253, 120] width 196 height 13
click at [205, 118] on span "What we’d like to offer is a $300 gift card for you to choose your favorite ite…" at bounding box center [253, 121] width 196 height 11
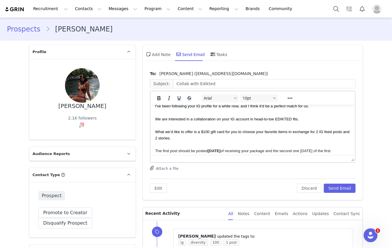
scroll to position [26, 0]
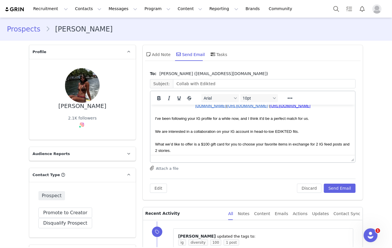
click at [317, 142] on span "What we’d like to offer is a $100 gift card for you to choose your favorite ite…" at bounding box center [253, 147] width 196 height 11
click at [345, 142] on p "What we’d like to offer is a $100 gift card for you to choose your favorite ite…" at bounding box center [253, 147] width 196 height 13
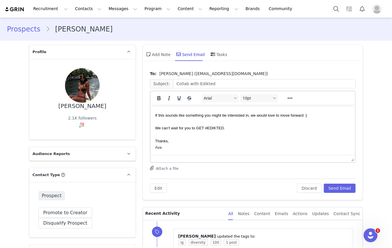
scroll to position [79, 0]
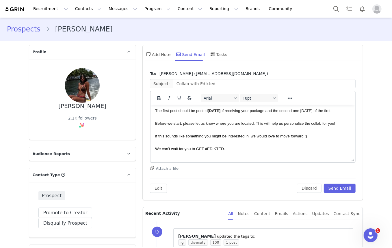
click at [255, 125] on span "Before we start, please let us know where you are located, This will help us pe…" at bounding box center [245, 123] width 180 height 4
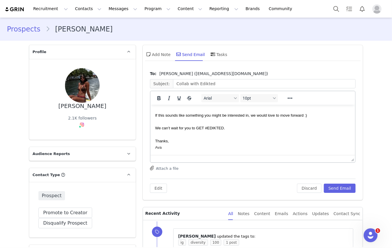
scroll to position [105, 0]
click at [340, 186] on button "Send Email" at bounding box center [340, 188] width 32 height 9
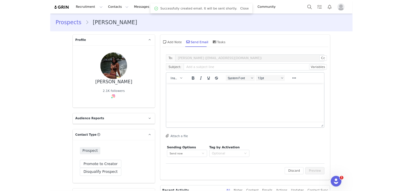
scroll to position [0, 0]
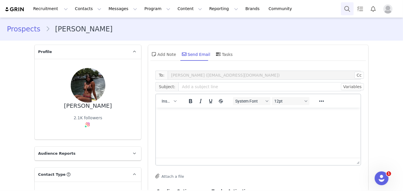
click at [347, 8] on button "Search" at bounding box center [347, 8] width 13 height 13
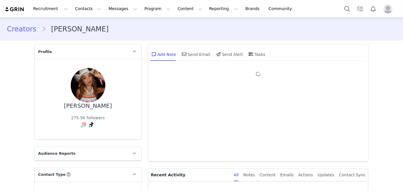
type input "+1 ([GEOGRAPHIC_DATA])"
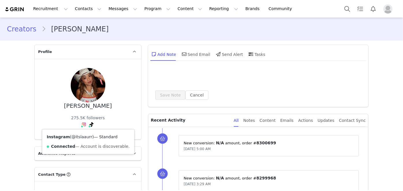
click at [78, 139] on link "@itslaaurr" at bounding box center [82, 137] width 21 height 5
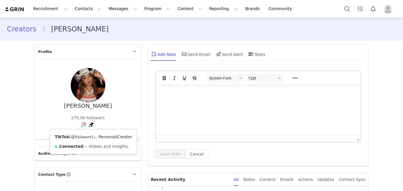
click at [82, 137] on link "@itslaaurr" at bounding box center [81, 137] width 21 height 5
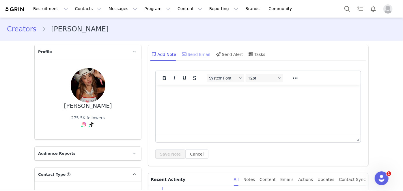
click at [189, 54] on div "Send Email" at bounding box center [196, 54] width 30 height 14
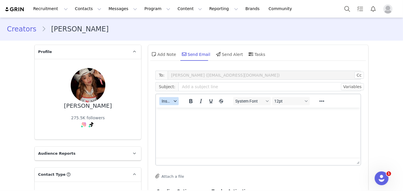
click at [170, 104] on button "Insert" at bounding box center [168, 101] width 19 height 8
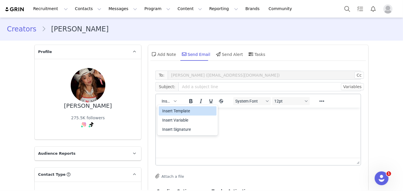
click at [180, 111] on div "Insert Template" at bounding box center [188, 111] width 52 height 7
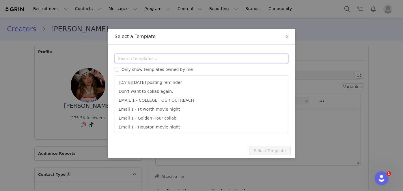
click at [170, 59] on input "text" at bounding box center [202, 58] width 174 height 9
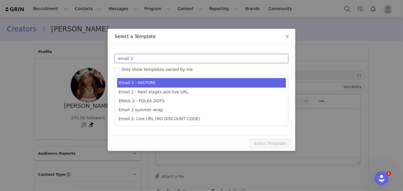
type input "email 2"
type input "🎀💞Collab with Edikted - xxx store🎀💞"
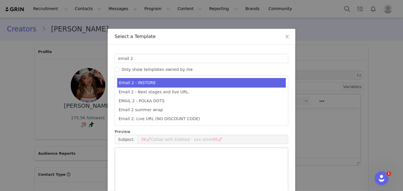
click at [147, 83] on li "Email 2 - INSTORE" at bounding box center [201, 83] width 169 height 10
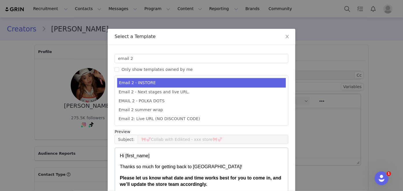
scroll to position [57, 0]
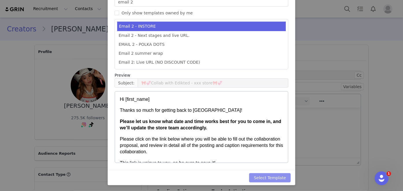
click at [274, 175] on button "Select Template" at bounding box center [270, 178] width 42 height 9
type input "🎀💞Collab with Edikted - xxx store🎀💞"
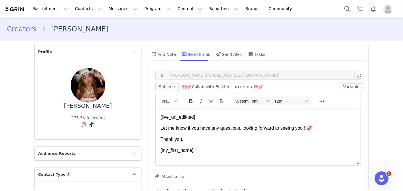
scroll to position [24, 0]
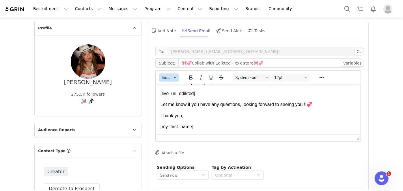
click at [164, 76] on span "Insert" at bounding box center [167, 77] width 10 height 5
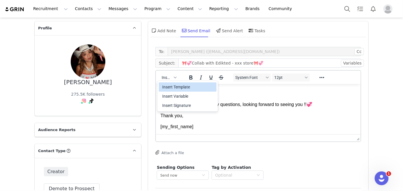
click at [176, 87] on div "Insert Template" at bounding box center [188, 87] width 52 height 7
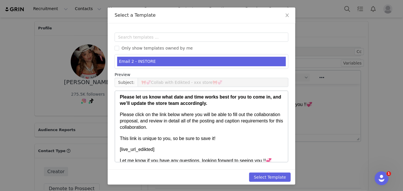
scroll to position [29, 0]
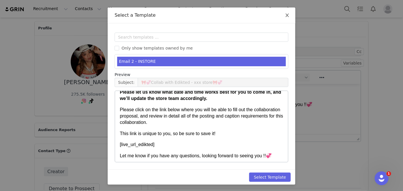
click at [285, 15] on icon "icon: close" at bounding box center [287, 15] width 5 height 5
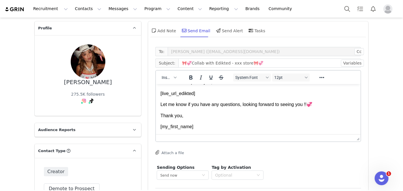
scroll to position [118, 0]
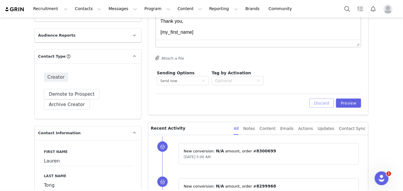
click at [323, 99] on button "Discard" at bounding box center [322, 103] width 25 height 9
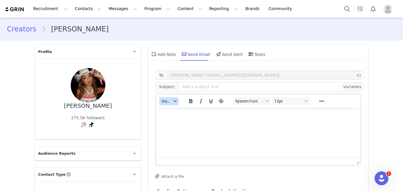
click at [170, 99] on button "Insert" at bounding box center [168, 101] width 19 height 8
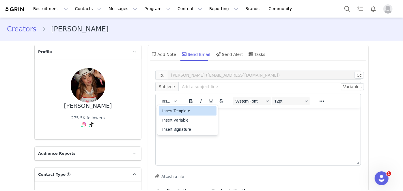
click at [178, 111] on div "Insert Template" at bounding box center [188, 111] width 52 height 7
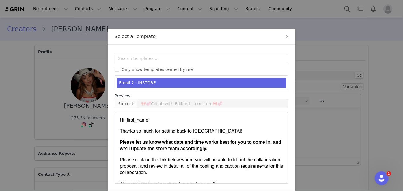
click at [173, 53] on div "Templates Only show templates owned by me Email 2 - INSTORE Preview Subject: 🎀💞…" at bounding box center [202, 118] width 188 height 146
click at [168, 57] on input "text" at bounding box center [202, 58] width 174 height 9
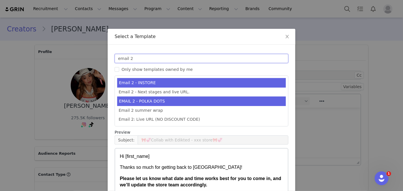
type input "email 2"
click at [169, 98] on li "EMAIL 2 - POLKA DOTS" at bounding box center [201, 102] width 169 height 10
type input "email 2 polka dots"
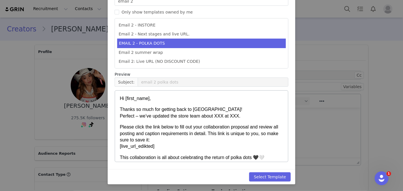
scroll to position [57, 0]
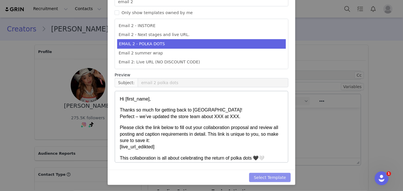
click at [272, 173] on button "Select Template" at bounding box center [270, 177] width 42 height 9
type input "email 2 polka dots"
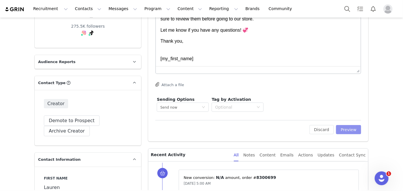
scroll to position [93, 0]
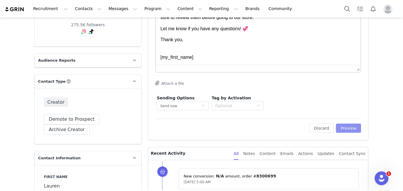
click at [346, 131] on button "Preview" at bounding box center [348, 128] width 25 height 9
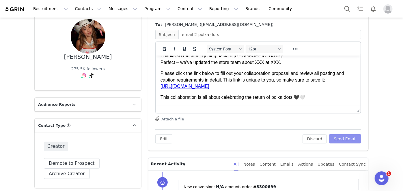
scroll to position [21, 0]
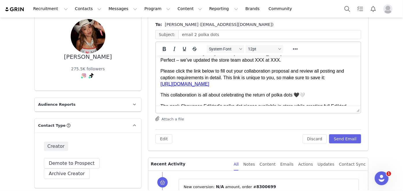
click at [261, 73] on p "Please click the link below to fill out your collaboration proposal and review …" at bounding box center [259, 77] width 196 height 19
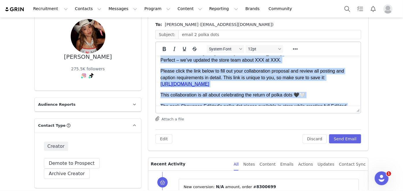
copy body "Hi Lauren, Thanks so much for getting back to us! Perfect – we’ve updated the s…"
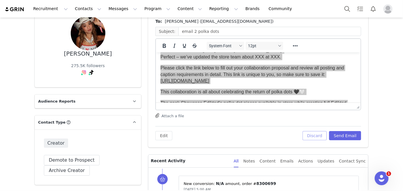
click at [321, 134] on button "Discard" at bounding box center [315, 135] width 25 height 9
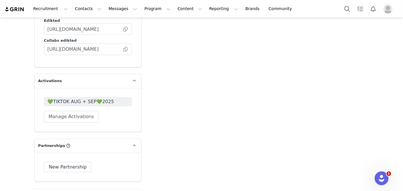
scroll to position [1049, 0]
click at [69, 110] on button "Manage Activations" at bounding box center [71, 116] width 55 height 12
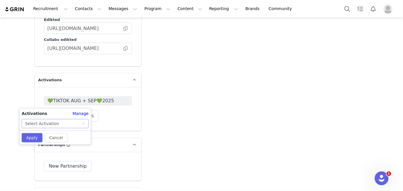
click at [65, 125] on div "Select Activation" at bounding box center [53, 124] width 56 height 9
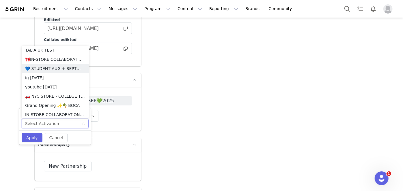
scroll to position [116, 0]
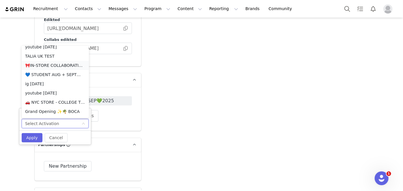
click at [44, 64] on li "🎀IN-STORE COLLABORATIONS SEPTEMBER 2025🎀" at bounding box center [55, 65] width 67 height 9
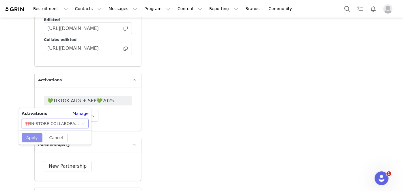
click at [31, 135] on button "Apply" at bounding box center [32, 137] width 21 height 9
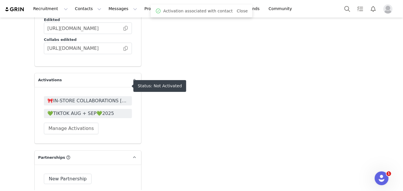
click at [89, 98] on span "🎀IN-STORE COLLABORATIONS SEPTEMBER 2025🎀" at bounding box center [87, 101] width 81 height 7
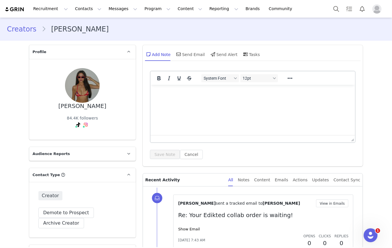
drag, startPoint x: 214, startPoint y: 177, endPoint x: 280, endPoint y: 3, distance: 186.0
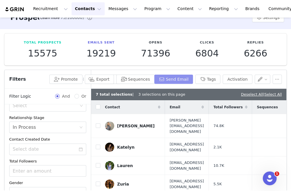
scroll to position [301, 0]
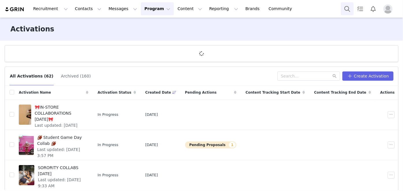
click at [345, 11] on button "Search" at bounding box center [347, 8] width 13 height 13
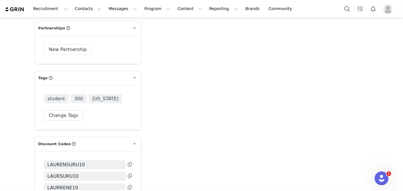
scroll to position [1241, 0]
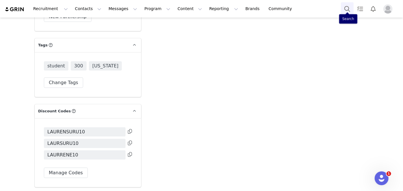
click at [348, 9] on button "Search" at bounding box center [347, 8] width 13 height 13
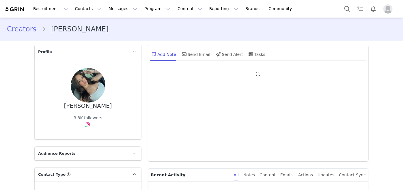
type input "+1 ([GEOGRAPHIC_DATA])"
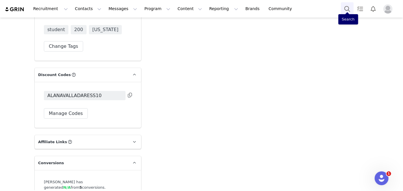
click at [346, 10] on button "Search" at bounding box center [347, 8] width 13 height 13
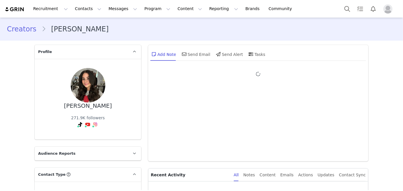
type input "+1 ([GEOGRAPHIC_DATA])"
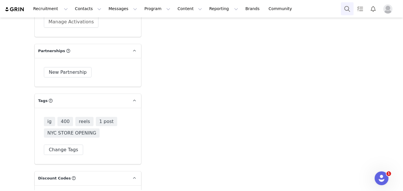
click at [344, 9] on button "Search" at bounding box center [347, 8] width 13 height 13
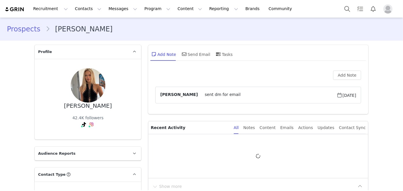
type input "+44 ([GEOGRAPHIC_DATA])"
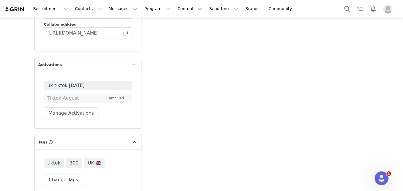
scroll to position [1065, 0]
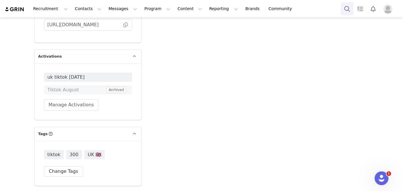
click at [345, 7] on button "Search" at bounding box center [347, 8] width 13 height 13
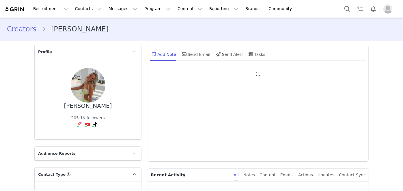
type input "+1 ([GEOGRAPHIC_DATA])"
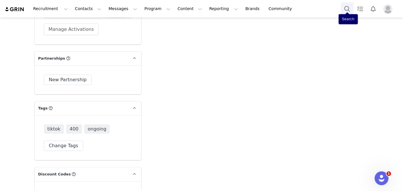
click at [343, 8] on button "Search" at bounding box center [347, 8] width 13 height 13
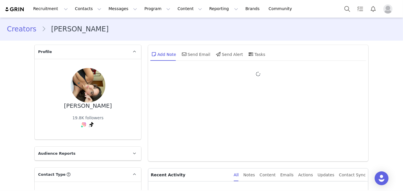
type input "+1 ([GEOGRAPHIC_DATA])"
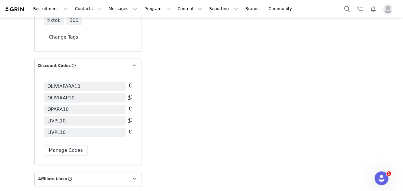
scroll to position [1229, 0]
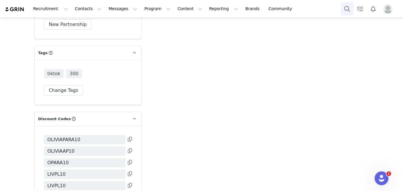
click at [346, 9] on button "Search" at bounding box center [347, 8] width 13 height 13
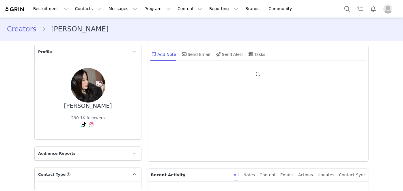
type input "+1 ([GEOGRAPHIC_DATA])"
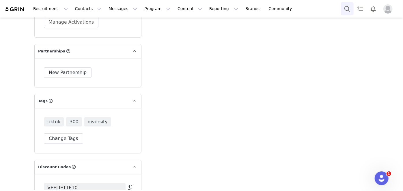
click at [344, 8] on button "Search" at bounding box center [347, 8] width 13 height 13
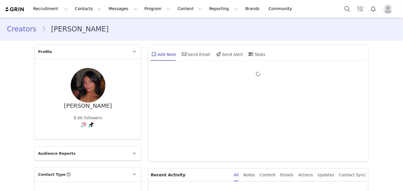
type input "+1 ([GEOGRAPHIC_DATA])"
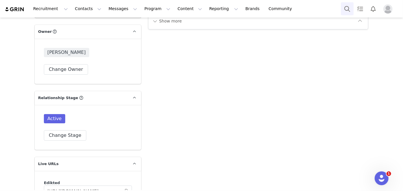
click at [348, 5] on button "Search" at bounding box center [347, 8] width 13 height 13
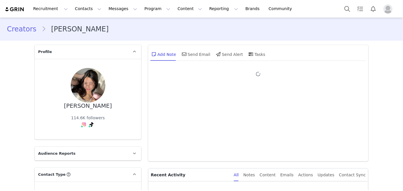
type input "+1 ([GEOGRAPHIC_DATA])"
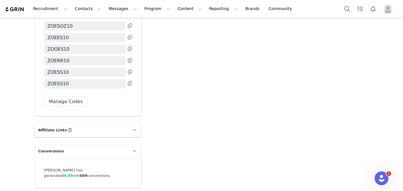
scroll to position [1350, 0]
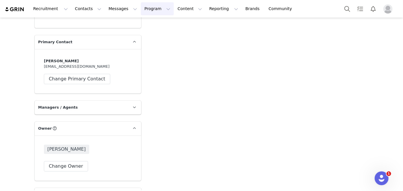
drag, startPoint x: 172, startPoint y: 133, endPoint x: 142, endPoint y: 14, distance: 122.4
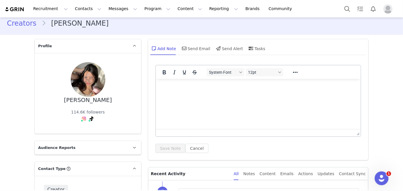
scroll to position [0, 0]
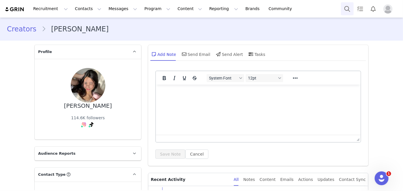
click at [349, 7] on button "Search" at bounding box center [347, 8] width 13 height 13
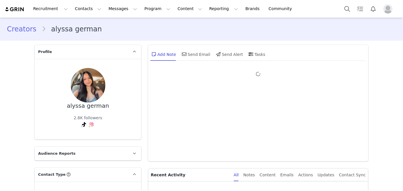
type input "+1 ([GEOGRAPHIC_DATA])"
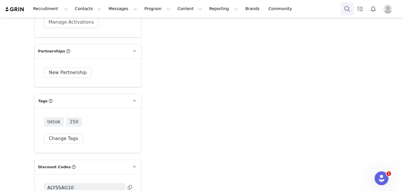
click at [347, 9] on button "Search" at bounding box center [347, 8] width 13 height 13
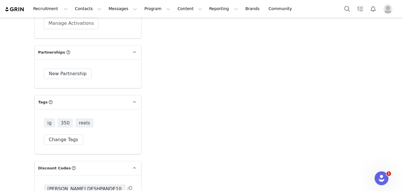
scroll to position [1207, 0]
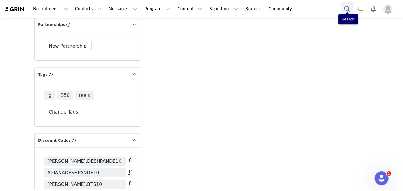
click at [348, 10] on button "Search" at bounding box center [347, 8] width 13 height 13
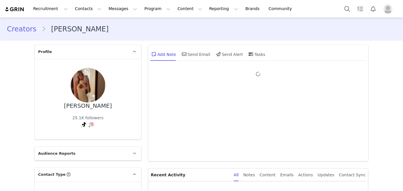
type input "+1 ([GEOGRAPHIC_DATA])"
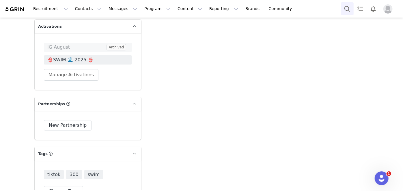
click at [345, 9] on button "Search" at bounding box center [347, 8] width 13 height 13
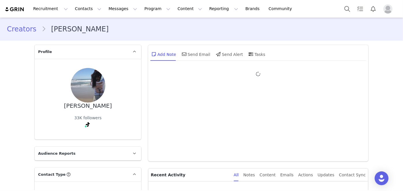
type input "+1 ([GEOGRAPHIC_DATA])"
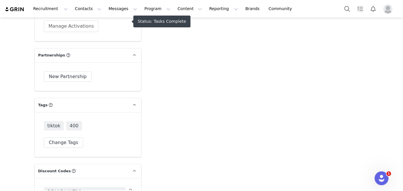
scroll to position [1234, 0]
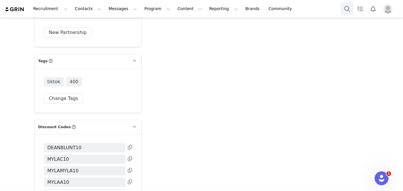
click at [345, 9] on button "Search" at bounding box center [347, 8] width 13 height 13
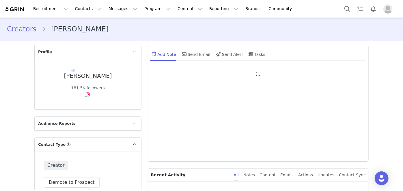
type input "+1 ([GEOGRAPHIC_DATA])"
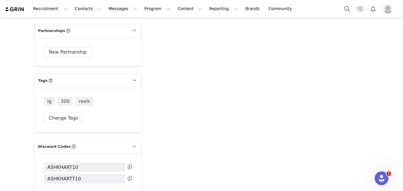
scroll to position [1133, 0]
click at [344, 11] on button "Search" at bounding box center [347, 8] width 13 height 13
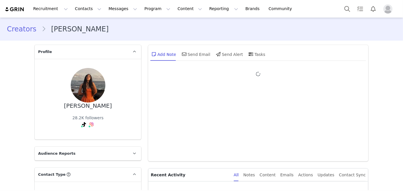
type input "+1 ([GEOGRAPHIC_DATA])"
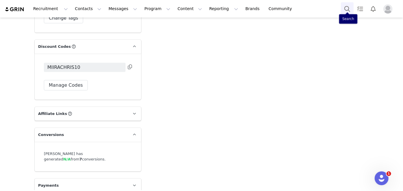
click at [346, 7] on button "Search" at bounding box center [347, 8] width 13 height 13
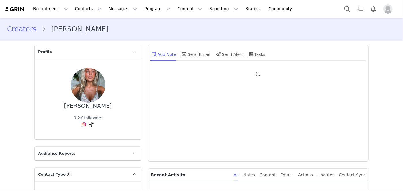
type input "+1 ([GEOGRAPHIC_DATA])"
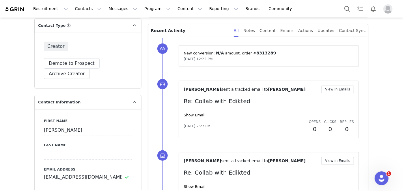
drag, startPoint x: 341, startPoint y: 70, endPoint x: 320, endPoint y: -40, distance: 112.6
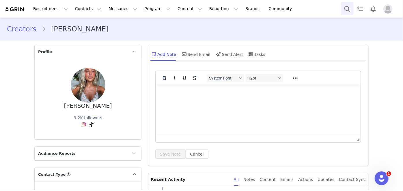
click at [345, 12] on button "Search" at bounding box center [347, 8] width 13 height 13
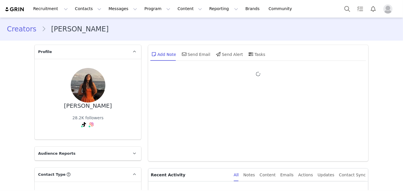
type input "+1 ([GEOGRAPHIC_DATA])"
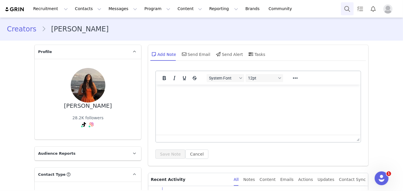
click at [348, 7] on button "Search" at bounding box center [347, 8] width 13 height 13
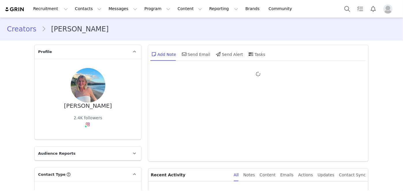
type input "+1 ([GEOGRAPHIC_DATA])"
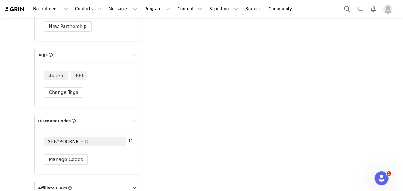
scroll to position [1181, 0]
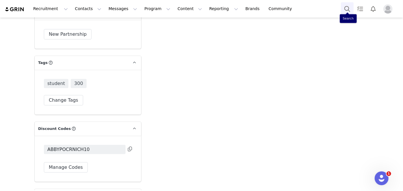
click at [344, 6] on button "Search" at bounding box center [347, 8] width 13 height 13
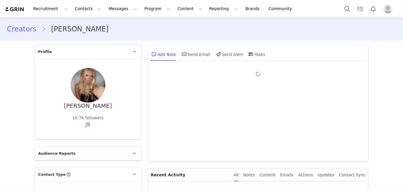
type input "+1 ([GEOGRAPHIC_DATA])"
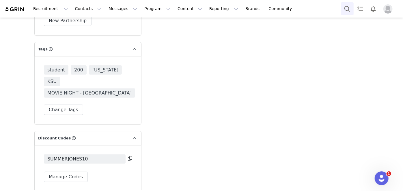
drag, startPoint x: 340, startPoint y: 6, endPoint x: 348, endPoint y: 8, distance: 8.0
click at [341, 5] on div "Recruitment Recruitment Creator Search Curated Lists Landing Pages Web Extensio…" at bounding box center [201, 9] width 403 height 18
click at [351, 9] on button "Search" at bounding box center [347, 8] width 13 height 13
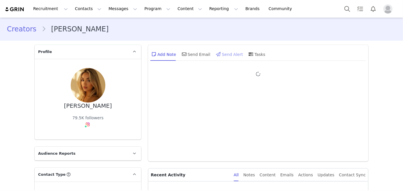
type input "+1 ([GEOGRAPHIC_DATA])"
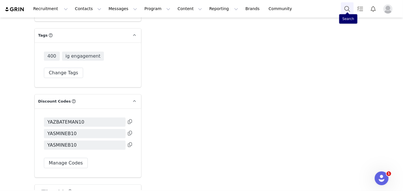
click at [344, 7] on button "Search" at bounding box center [347, 8] width 13 height 13
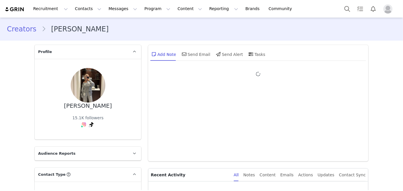
type input "+1 ([GEOGRAPHIC_DATA])"
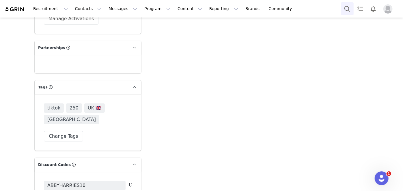
click at [345, 10] on button "Search" at bounding box center [347, 8] width 13 height 13
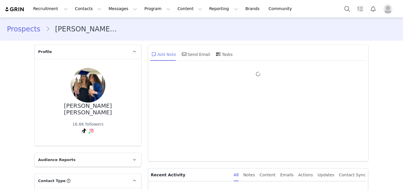
type input "+1 ([GEOGRAPHIC_DATA])"
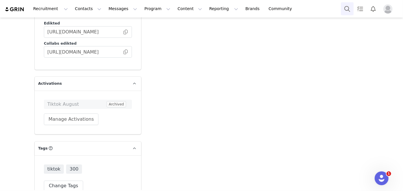
click at [346, 9] on button "Search" at bounding box center [347, 8] width 13 height 13
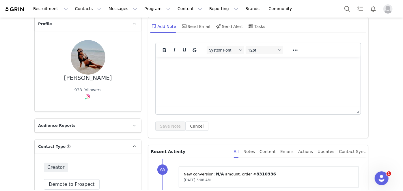
drag, startPoint x: 250, startPoint y: 155, endPoint x: 281, endPoint y: -22, distance: 179.6
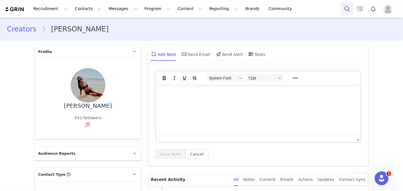
click at [347, 8] on button "Search" at bounding box center [347, 8] width 13 height 13
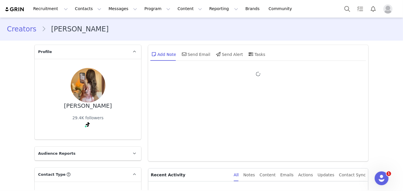
type input "+1 ([GEOGRAPHIC_DATA])"
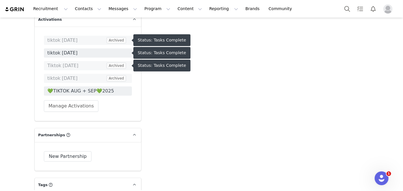
scroll to position [1155, 0]
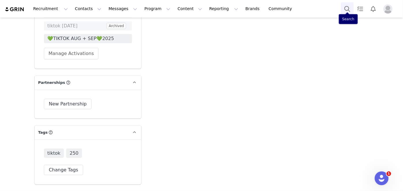
click at [352, 8] on button "Search" at bounding box center [347, 8] width 13 height 13
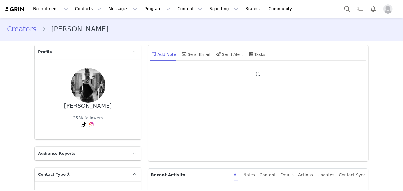
type input "+1 ([GEOGRAPHIC_DATA])"
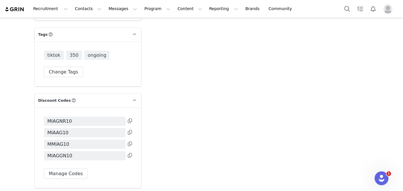
scroll to position [1312, 0]
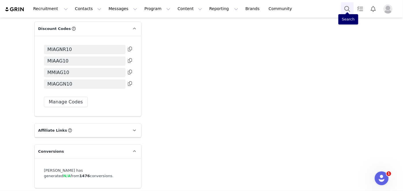
click at [347, 11] on button "Search" at bounding box center [347, 8] width 13 height 13
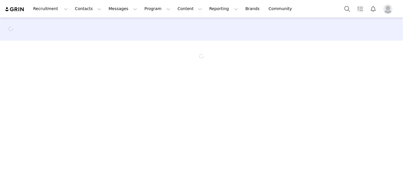
click at [248, 85] on main at bounding box center [201, 104] width 403 height 173
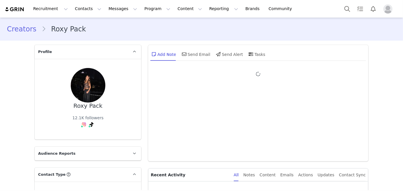
type input "+1 ([GEOGRAPHIC_DATA])"
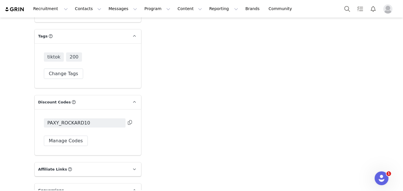
scroll to position [1166, 0]
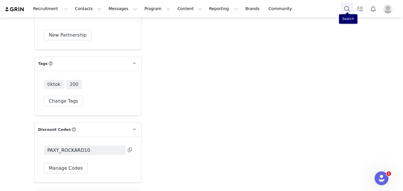
click at [348, 8] on button "Search" at bounding box center [347, 8] width 13 height 13
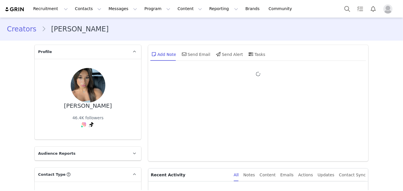
type input "+1 ([GEOGRAPHIC_DATA])"
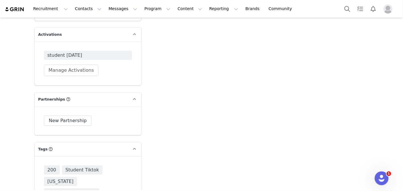
scroll to position [1081, 0]
click at [350, 9] on button "Search" at bounding box center [347, 8] width 13 height 13
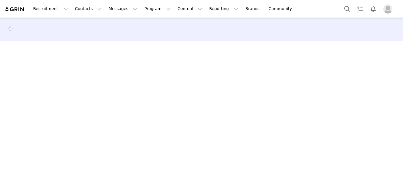
click at [228, 141] on main at bounding box center [201, 104] width 403 height 173
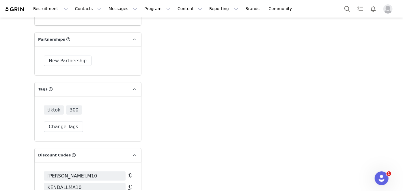
scroll to position [1211, 0]
click at [352, 11] on button "Search" at bounding box center [347, 8] width 13 height 13
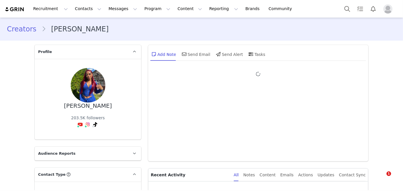
type input "+1 ([GEOGRAPHIC_DATA])"
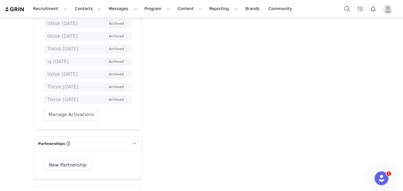
scroll to position [1148, 0]
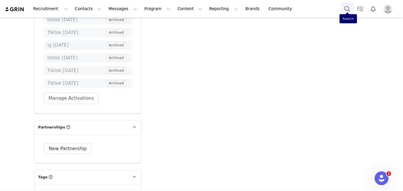
click at [348, 10] on button "Search" at bounding box center [347, 8] width 13 height 13
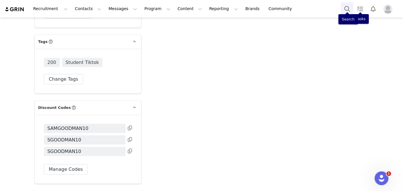
click at [347, 8] on button "Search" at bounding box center [347, 8] width 13 height 13
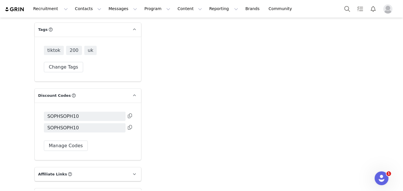
scroll to position [1207, 0]
click at [342, 7] on button "Search" at bounding box center [347, 8] width 13 height 13
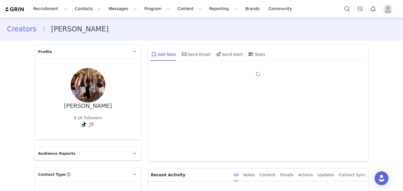
type input "+1 ([GEOGRAPHIC_DATA])"
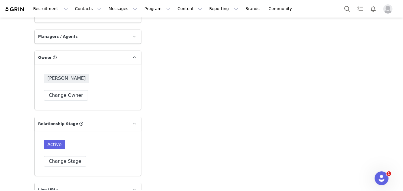
scroll to position [1050, 0]
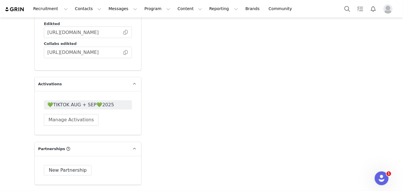
drag, startPoint x: 180, startPoint y: 157, endPoint x: 157, endPoint y: 70, distance: 90.1
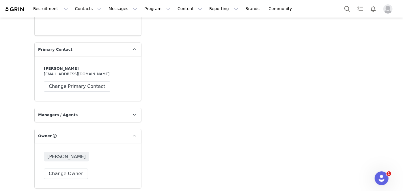
scroll to position [709, 0]
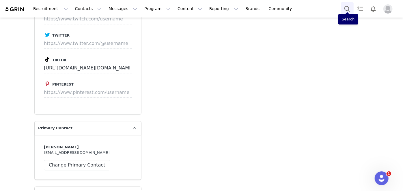
click at [347, 5] on button "Search" at bounding box center [347, 8] width 13 height 13
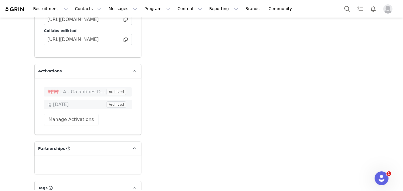
drag, startPoint x: 167, startPoint y: 87, endPoint x: 172, endPoint y: 149, distance: 62.3
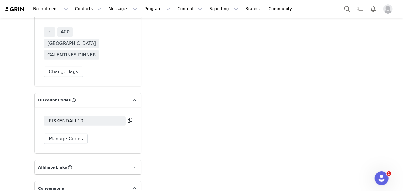
scroll to position [1253, 0]
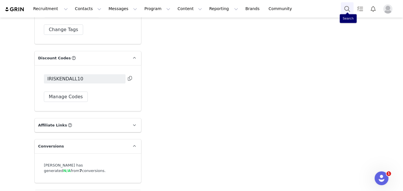
click at [342, 8] on button "Search" at bounding box center [347, 8] width 13 height 13
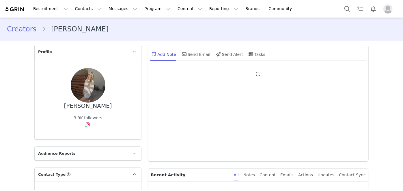
type input "+1 ([GEOGRAPHIC_DATA])"
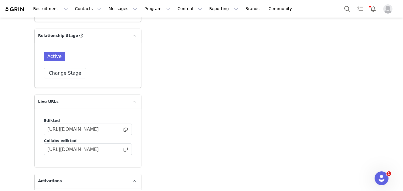
drag, startPoint x: 149, startPoint y: 64, endPoint x: 151, endPoint y: 117, distance: 52.9
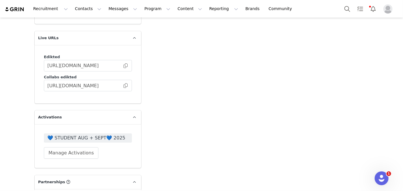
scroll to position [1174, 0]
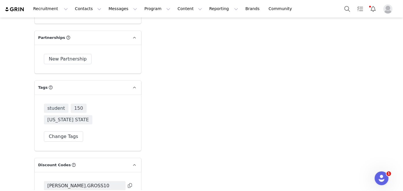
drag, startPoint x: 150, startPoint y: 74, endPoint x: 152, endPoint y: 129, distance: 54.6
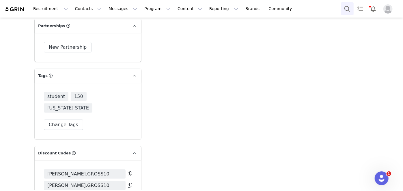
click at [342, 7] on button "Search" at bounding box center [347, 8] width 13 height 13
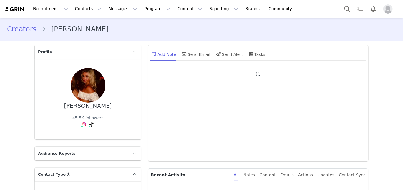
type input "+1 ([GEOGRAPHIC_DATA])"
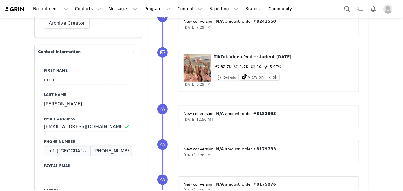
drag, startPoint x: 28, startPoint y: 39, endPoint x: 36, endPoint y: 145, distance: 106.3
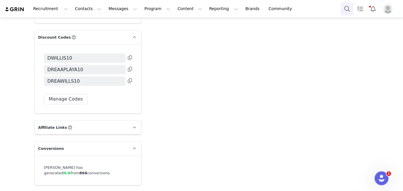
click at [345, 10] on button "Search" at bounding box center [347, 8] width 13 height 13
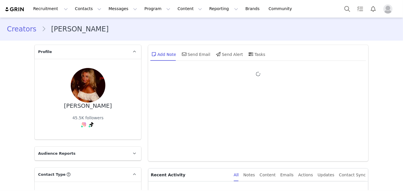
type input "+1 ([GEOGRAPHIC_DATA])"
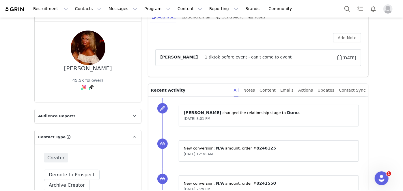
drag, startPoint x: 256, startPoint y: 129, endPoint x: 219, endPoint y: -23, distance: 156.8
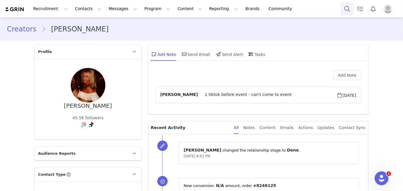
click at [350, 11] on button "Search" at bounding box center [347, 8] width 13 height 13
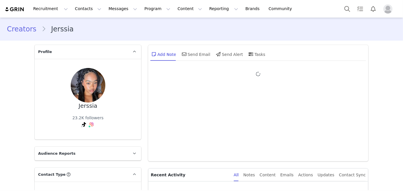
type input "+1 ([GEOGRAPHIC_DATA])"
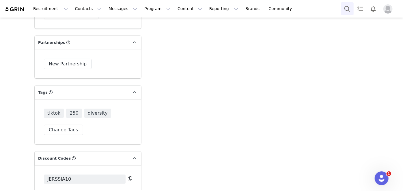
click at [342, 5] on button "Search" at bounding box center [347, 8] width 13 height 13
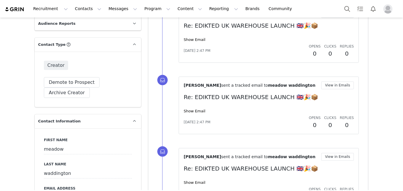
type input "+1 ([GEOGRAPHIC_DATA])"
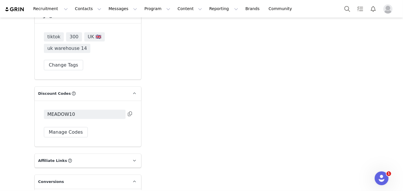
scroll to position [1221, 0]
click at [347, 10] on button "Search" at bounding box center [347, 8] width 13 height 13
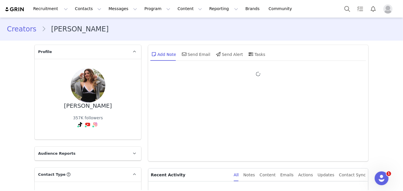
type input "+1 ([GEOGRAPHIC_DATA])"
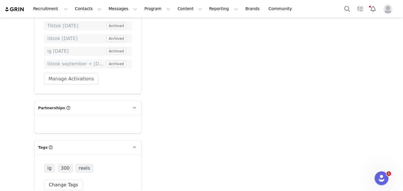
scroll to position [1112, 0]
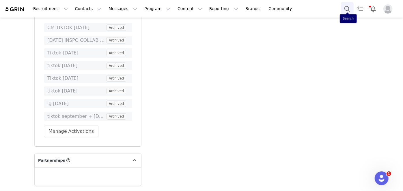
click at [346, 9] on button "Search" at bounding box center [347, 8] width 13 height 13
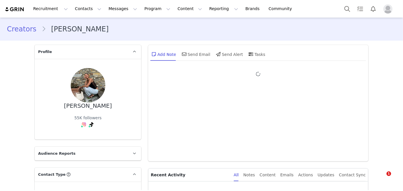
type input "+1 ([GEOGRAPHIC_DATA])"
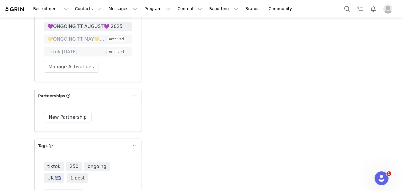
scroll to position [1260, 0]
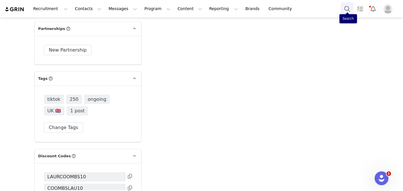
click at [344, 10] on button "Search" at bounding box center [347, 8] width 13 height 13
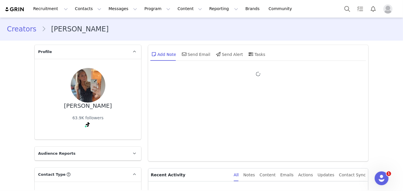
type input "+1 ([GEOGRAPHIC_DATA])"
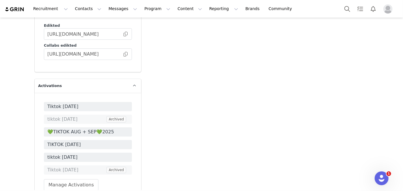
drag, startPoint x: 209, startPoint y: 98, endPoint x: 202, endPoint y: -23, distance: 121.2
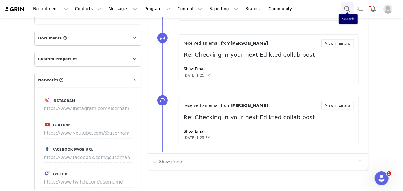
click at [344, 4] on button "Search" at bounding box center [347, 8] width 13 height 13
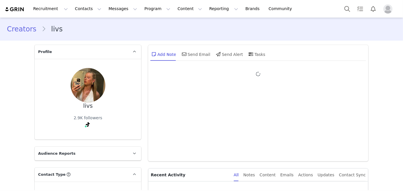
type input "+1 ([GEOGRAPHIC_DATA])"
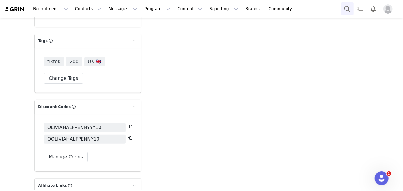
click at [349, 9] on button "Search" at bounding box center [347, 8] width 13 height 13
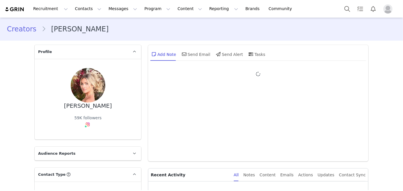
type input "+1 ([GEOGRAPHIC_DATA])"
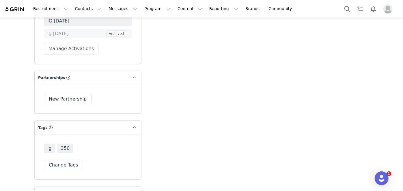
scroll to position [1036, 0]
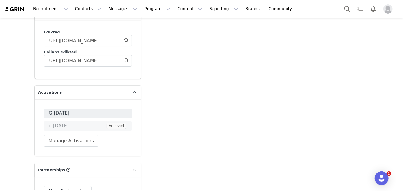
drag, startPoint x: 219, startPoint y: 109, endPoint x: 244, endPoint y: -18, distance: 129.5
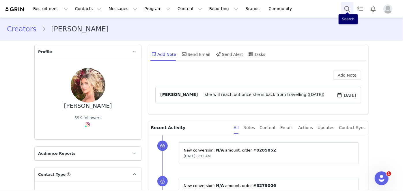
click at [347, 11] on button "Search" at bounding box center [347, 8] width 13 height 13
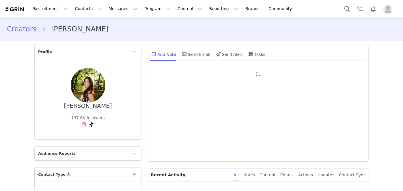
type input "+1 ([GEOGRAPHIC_DATA])"
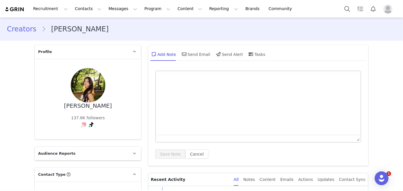
drag, startPoint x: 28, startPoint y: 62, endPoint x: 18, endPoint y: 173, distance: 111.3
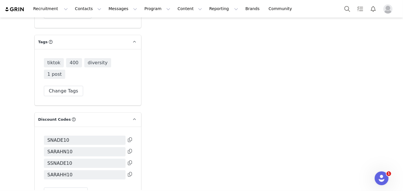
scroll to position [1210, 0]
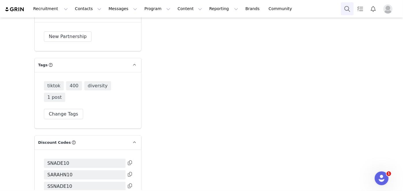
click at [349, 12] on button "Search" at bounding box center [347, 8] width 13 height 13
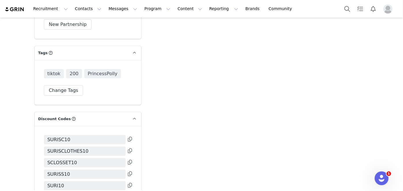
scroll to position [1286, 0]
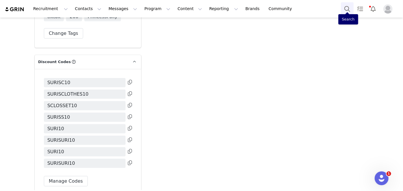
click at [345, 10] on button "Search" at bounding box center [347, 8] width 13 height 13
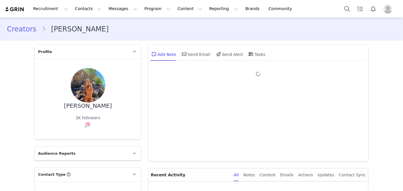
type input "+1 ([GEOGRAPHIC_DATA])"
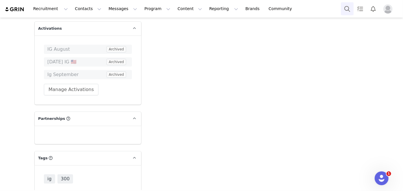
click at [347, 10] on button "Search" at bounding box center [347, 8] width 13 height 13
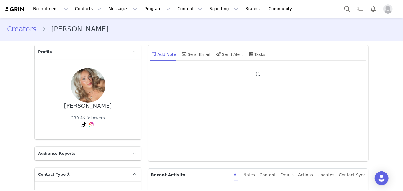
type input "+1 ([GEOGRAPHIC_DATA])"
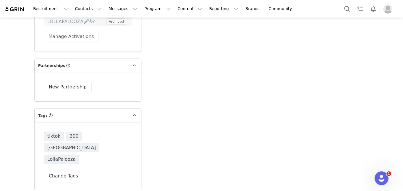
scroll to position [1207, 0]
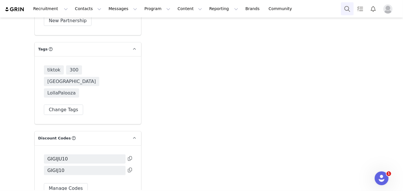
click at [342, 10] on button "Search" at bounding box center [347, 8] width 13 height 13
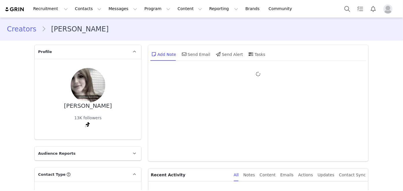
type input "+1 ([GEOGRAPHIC_DATA])"
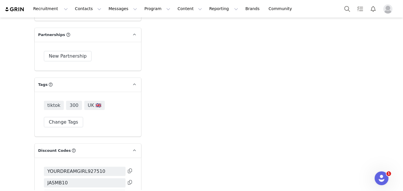
scroll to position [1155, 0]
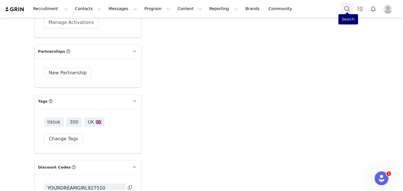
click at [345, 7] on button "Search" at bounding box center [347, 8] width 13 height 13
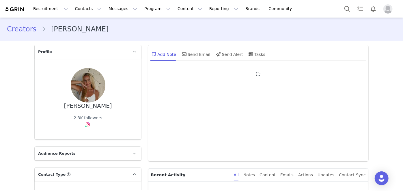
type input "+1 ([GEOGRAPHIC_DATA])"
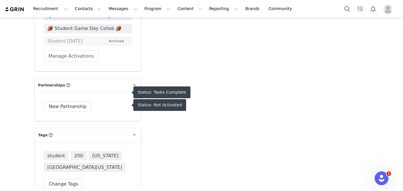
scroll to position [1234, 0]
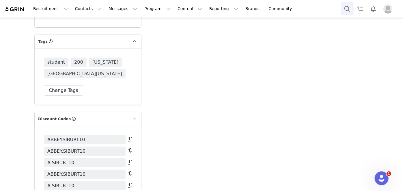
click at [349, 10] on button "Search" at bounding box center [347, 8] width 13 height 13
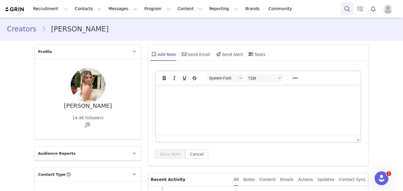
click at [347, 9] on button "Search" at bounding box center [347, 8] width 13 height 13
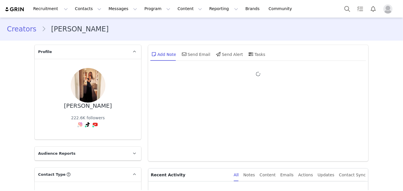
type input "+1 ([GEOGRAPHIC_DATA])"
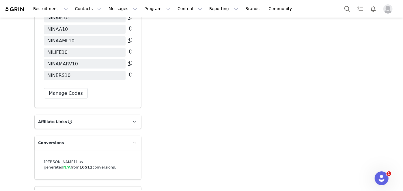
drag, startPoint x: 261, startPoint y: 85, endPoint x: 201, endPoint y: 130, distance: 74.7
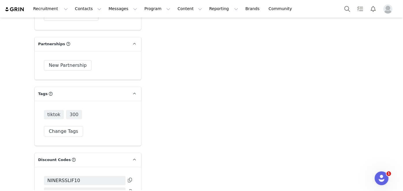
scroll to position [1204, 0]
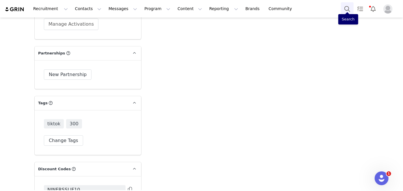
click at [342, 9] on button "Search" at bounding box center [347, 8] width 13 height 13
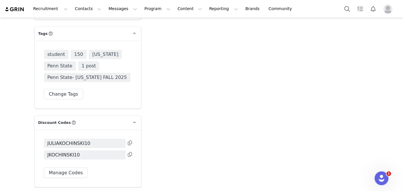
scroll to position [1129, 0]
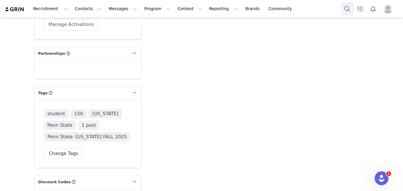
click at [353, 7] on button "Search" at bounding box center [347, 8] width 13 height 13
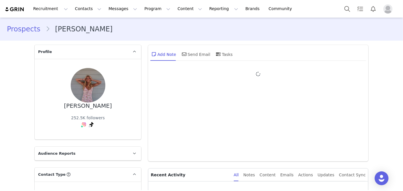
type input "+1 ([GEOGRAPHIC_DATA])"
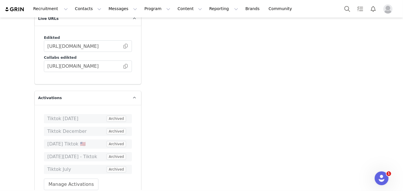
scroll to position [1096, 0]
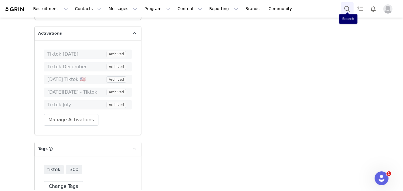
click at [348, 9] on button "Search" at bounding box center [347, 8] width 13 height 13
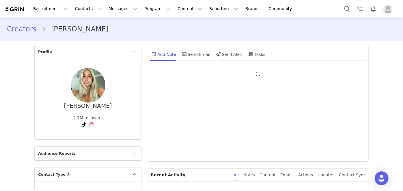
type input "+1 ([GEOGRAPHIC_DATA])"
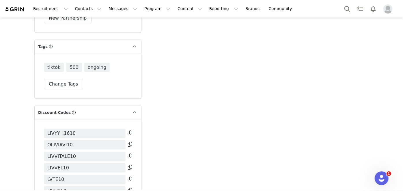
scroll to position [1312, 0]
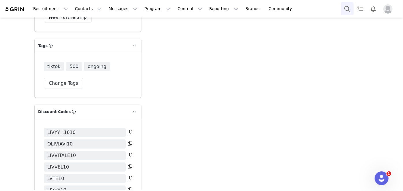
click at [345, 5] on button "Search" at bounding box center [347, 8] width 13 height 13
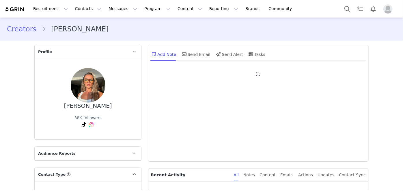
type input "+1 ([GEOGRAPHIC_DATA])"
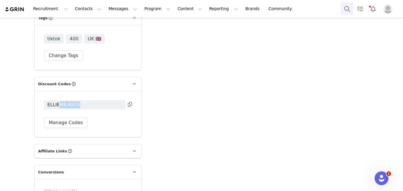
click at [349, 10] on button "Search" at bounding box center [347, 8] width 13 height 13
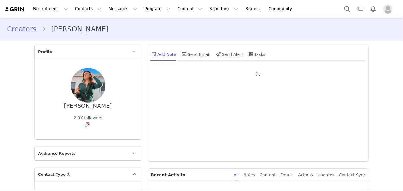
type input "+1 ([GEOGRAPHIC_DATA])"
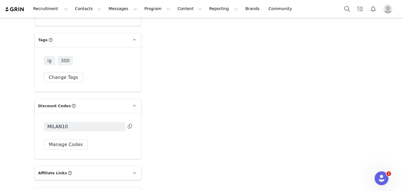
scroll to position [1133, 0]
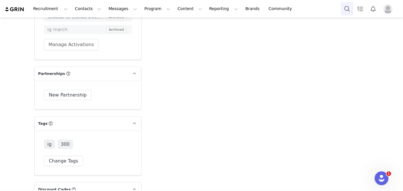
click at [346, 12] on button "Search" at bounding box center [347, 8] width 13 height 13
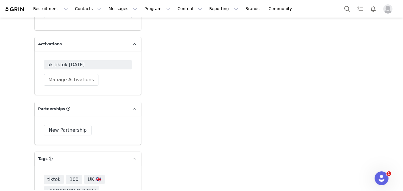
scroll to position [1155, 0]
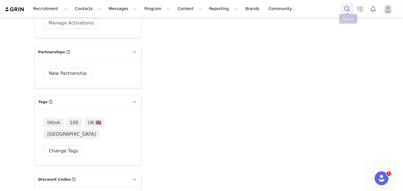
drag, startPoint x: 350, startPoint y: 15, endPoint x: 345, endPoint y: 12, distance: 5.6
click at [350, 14] on div "Recruitment Recruitment Creator Search Curated Lists Landing Pages Web Extensio…" at bounding box center [201, 9] width 403 height 18
click at [344, 10] on button "Search" at bounding box center [347, 8] width 13 height 13
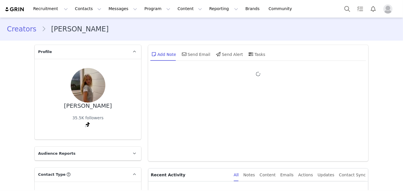
type input "+1 ([GEOGRAPHIC_DATA])"
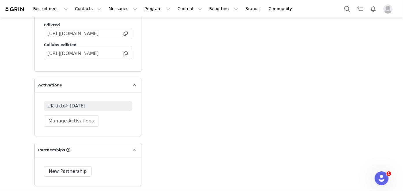
scroll to position [1050, 0]
click at [342, 10] on button "Search" at bounding box center [347, 8] width 13 height 13
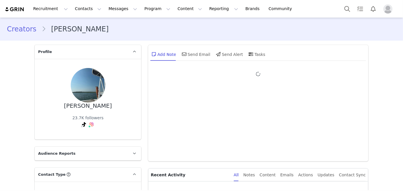
type input "+1 ([GEOGRAPHIC_DATA])"
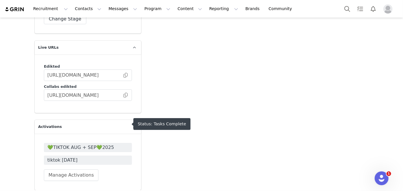
scroll to position [1024, 0]
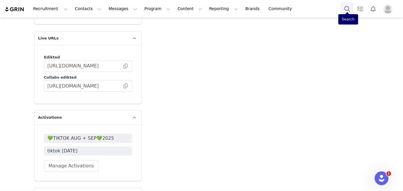
click at [349, 8] on button "Search" at bounding box center [347, 8] width 13 height 13
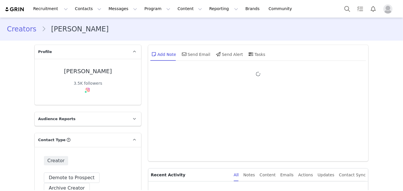
type input "+1 ([GEOGRAPHIC_DATA])"
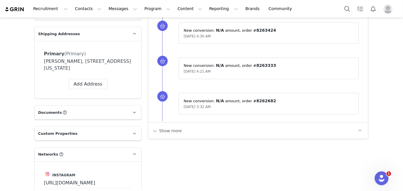
scroll to position [1219, 0]
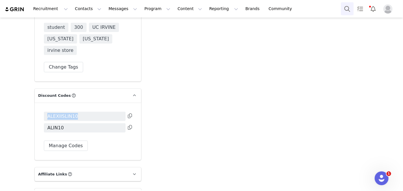
click at [345, 7] on button "Search" at bounding box center [347, 8] width 13 height 13
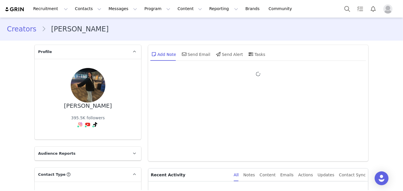
type input "+1 ([GEOGRAPHIC_DATA])"
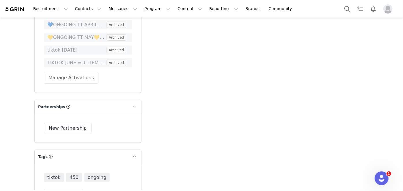
scroll to position [1312, 0]
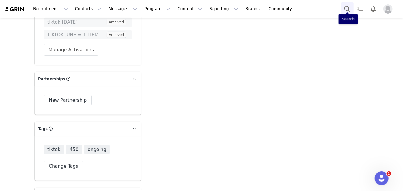
click at [349, 9] on button "Search" at bounding box center [347, 8] width 13 height 13
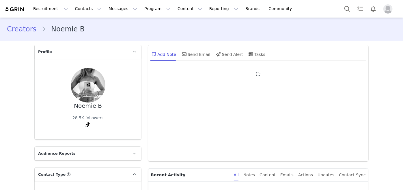
type input "+49 ([GEOGRAPHIC_DATA])"
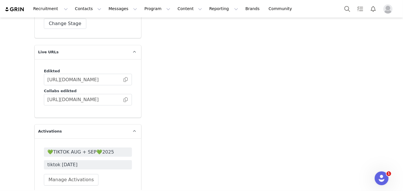
scroll to position [1155, 0]
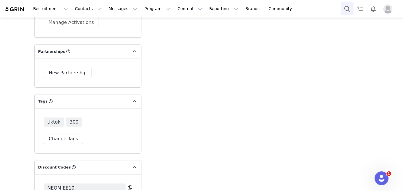
click at [351, 7] on button "Search" at bounding box center [347, 8] width 13 height 13
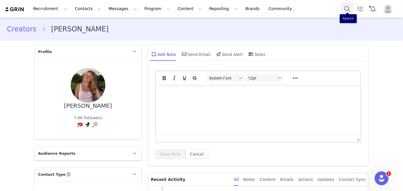
click at [341, 9] on button "Search" at bounding box center [347, 8] width 13 height 13
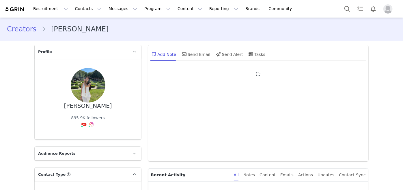
type input "+1 ([GEOGRAPHIC_DATA])"
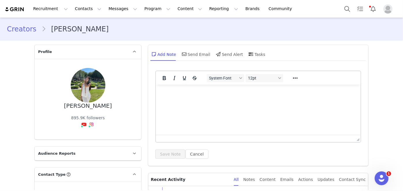
drag, startPoint x: 217, startPoint y: 85, endPoint x: 204, endPoint y: -5, distance: 91.1
click at [348, 4] on button "Search" at bounding box center [347, 8] width 13 height 13
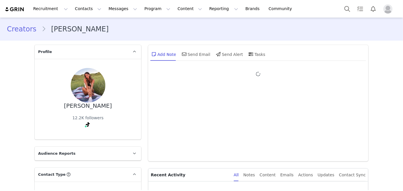
type input "+1 ([GEOGRAPHIC_DATA])"
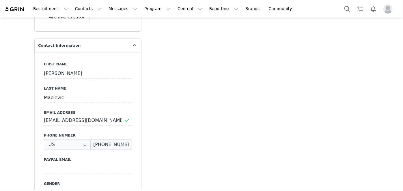
type input "+1 ([GEOGRAPHIC_DATA])"
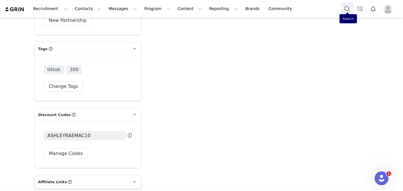
click at [342, 7] on button "Search" at bounding box center [347, 8] width 13 height 13
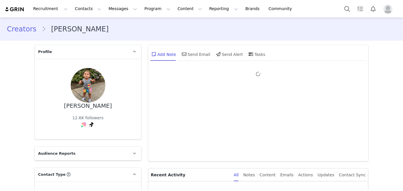
type input "+1 ([GEOGRAPHIC_DATA])"
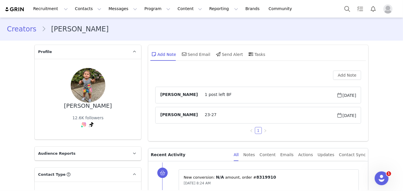
drag, startPoint x: 279, startPoint y: 141, endPoint x: 306, endPoint y: -15, distance: 158.9
click at [348, 6] on button "Search" at bounding box center [347, 8] width 13 height 13
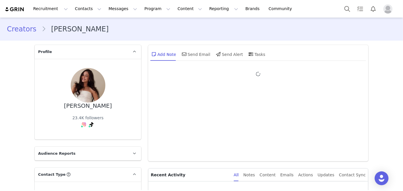
type input "+1 ([GEOGRAPHIC_DATA])"
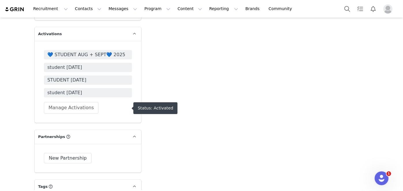
scroll to position [1129, 0]
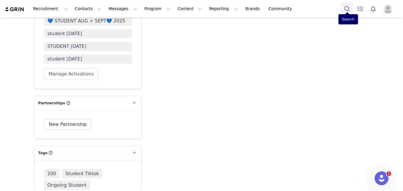
click at [344, 12] on button "Search" at bounding box center [347, 8] width 13 height 13
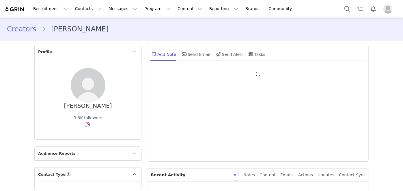
type input "+1 ([GEOGRAPHIC_DATA])"
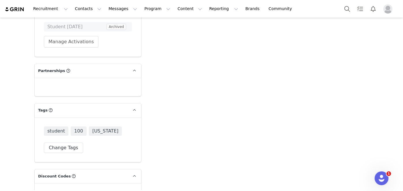
scroll to position [1196, 0]
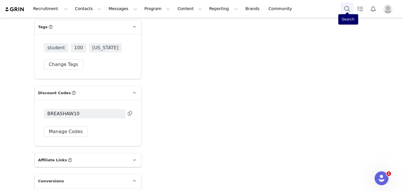
click at [353, 9] on button "Search" at bounding box center [347, 8] width 13 height 13
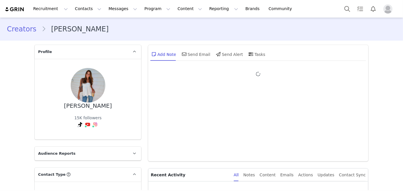
type input "+1 ([GEOGRAPHIC_DATA])"
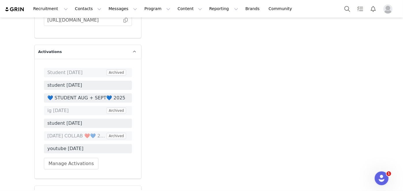
scroll to position [1181, 0]
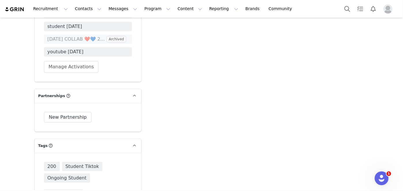
click at [337, 9] on div "Recruitment Recruitment Creator Search Curated Lists Landing Pages Web Extensio…" at bounding box center [201, 9] width 403 height 18
click at [342, 8] on button "Search" at bounding box center [347, 8] width 13 height 13
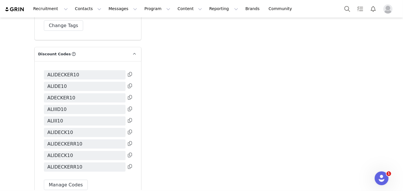
scroll to position [1254, 0]
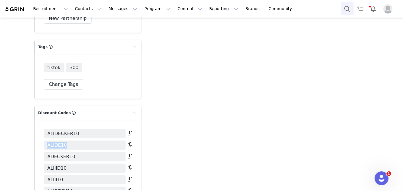
click at [349, 10] on button "Search" at bounding box center [347, 8] width 13 height 13
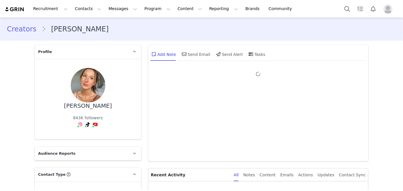
type input "+1 ([GEOGRAPHIC_DATA])"
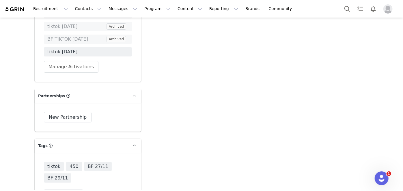
scroll to position [1186, 0]
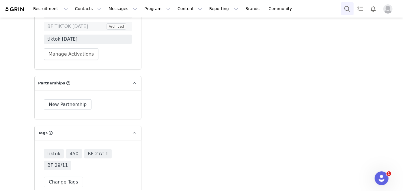
click at [346, 10] on button "Search" at bounding box center [347, 8] width 13 height 13
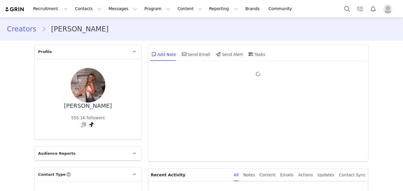
type input "+1 ([GEOGRAPHIC_DATA])"
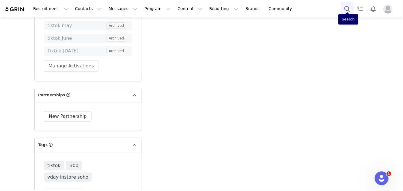
click at [344, 6] on button "Search" at bounding box center [347, 8] width 13 height 13
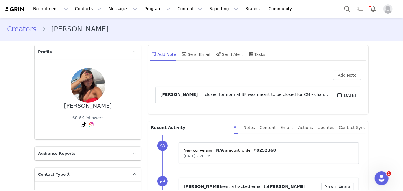
scroll to position [1407, 0]
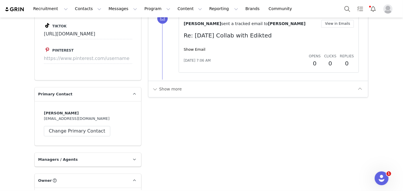
drag, startPoint x: 316, startPoint y: 114, endPoint x: 278, endPoint y: -20, distance: 139.8
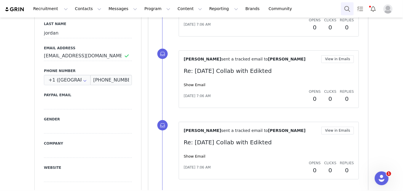
click at [345, 8] on button "Search" at bounding box center [347, 8] width 13 height 13
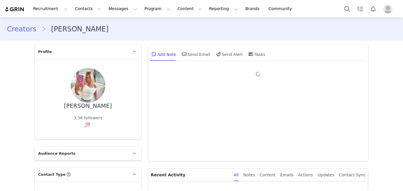
type input "+1 ([GEOGRAPHIC_DATA])"
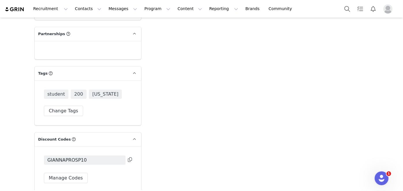
scroll to position [1103, 0]
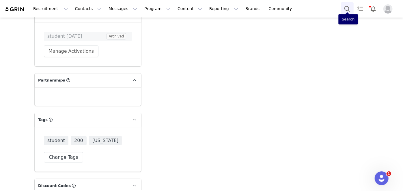
click at [345, 13] on button "Search" at bounding box center [347, 8] width 13 height 13
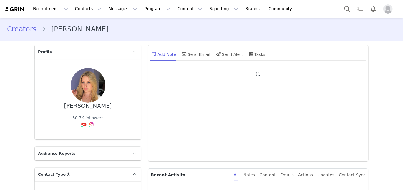
type input "+1 ([GEOGRAPHIC_DATA])"
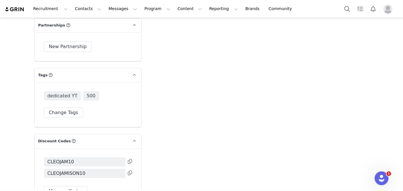
scroll to position [1183, 0]
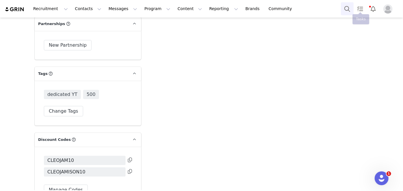
click at [351, 9] on button "Search" at bounding box center [347, 8] width 13 height 13
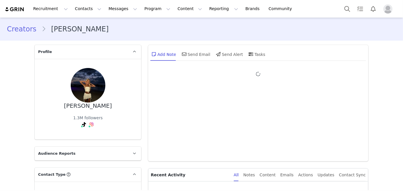
type input "+1 ([GEOGRAPHIC_DATA])"
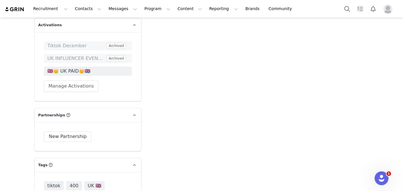
scroll to position [1155, 0]
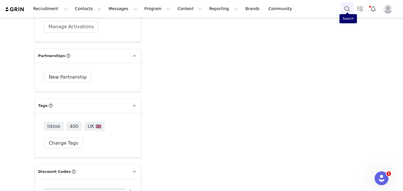
click at [343, 8] on button "Search" at bounding box center [347, 8] width 13 height 13
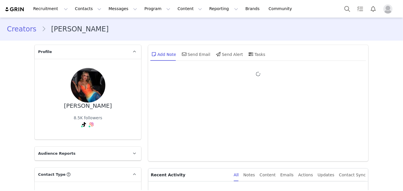
type input "+1 ([GEOGRAPHIC_DATA])"
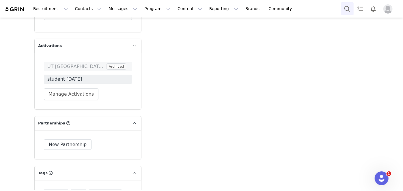
click at [347, 7] on button "Search" at bounding box center [347, 8] width 13 height 13
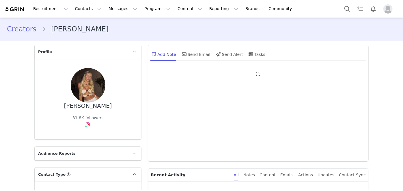
type input "+1 ([GEOGRAPHIC_DATA])"
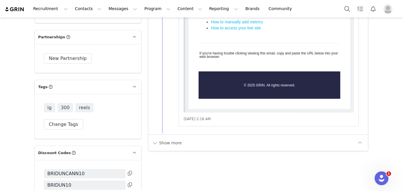
scroll to position [677, 0]
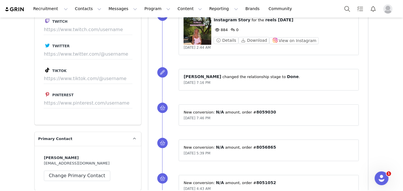
drag, startPoint x: 172, startPoint y: 173, endPoint x: 185, endPoint y: 20, distance: 153.0
drag, startPoint x: 185, startPoint y: 20, endPoint x: 350, endPoint y: 7, distance: 165.7
click at [350, 7] on button "Search" at bounding box center [347, 8] width 13 height 13
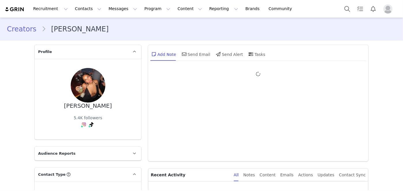
type input "+1 ([GEOGRAPHIC_DATA])"
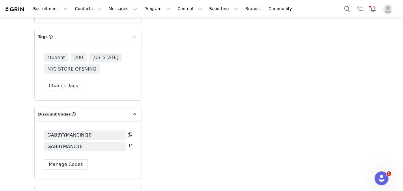
scroll to position [1226, 0]
click at [345, 2] on div "Recruitment Recruitment Creator Search Curated Lists Landing Pages Web Extensio…" at bounding box center [201, 9] width 403 height 18
click at [345, 6] on button "Search" at bounding box center [347, 8] width 13 height 13
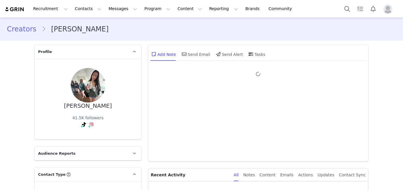
type input "+1 ([GEOGRAPHIC_DATA])"
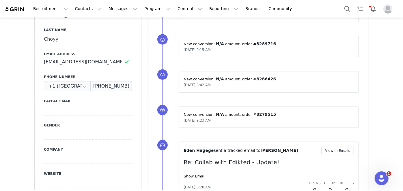
drag, startPoint x: 9, startPoint y: 46, endPoint x: 14, endPoint y: 145, distance: 99.8
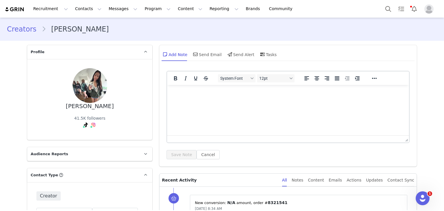
drag, startPoint x: 222, startPoint y: 163, endPoint x: 226, endPoint y: -24, distance: 186.6
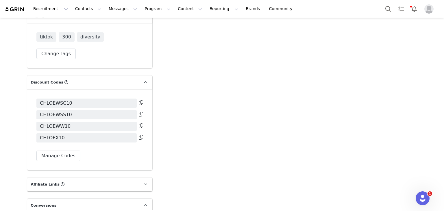
drag, startPoint x: 7, startPoint y: 44, endPoint x: 0, endPoint y: 179, distance: 135.0
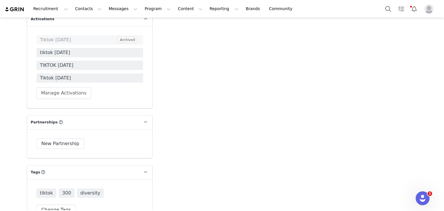
scroll to position [1126, 0]
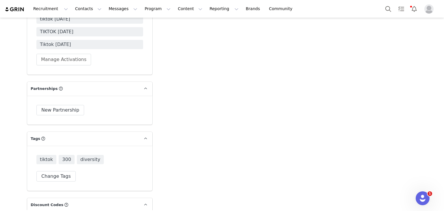
click at [371, 4] on div "Recruitment Recruitment Creator Search Curated Lists Landing Pages Web Extensio…" at bounding box center [222, 9] width 444 height 18
click at [389, 8] on button "Search" at bounding box center [387, 8] width 13 height 13
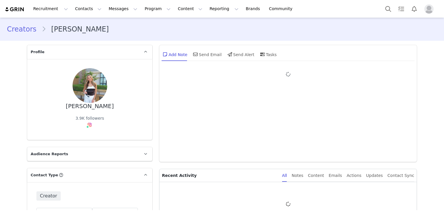
type input "+1 ([GEOGRAPHIC_DATA])"
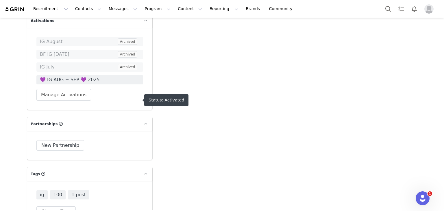
scroll to position [1126, 0]
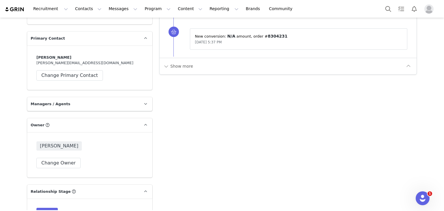
drag, startPoint x: 257, startPoint y: 155, endPoint x: 282, endPoint y: -25, distance: 181.9
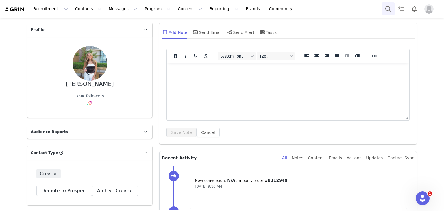
click at [386, 12] on button "Search" at bounding box center [387, 8] width 13 height 13
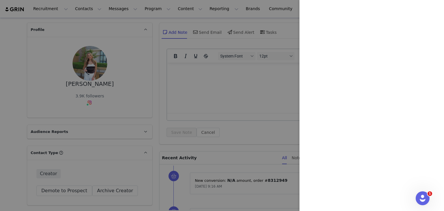
click at [254, 119] on div at bounding box center [222, 105] width 444 height 211
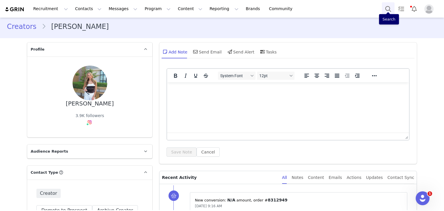
scroll to position [0, 0]
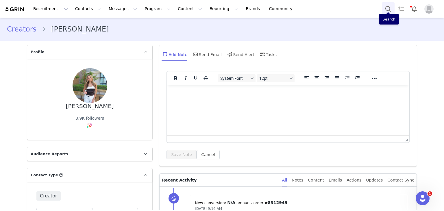
click at [388, 12] on button "Search" at bounding box center [387, 8] width 13 height 13
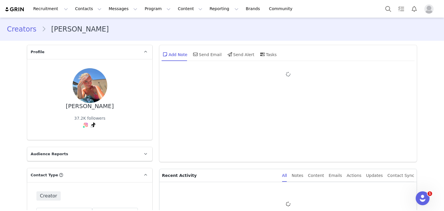
type input "+1 ([GEOGRAPHIC_DATA])"
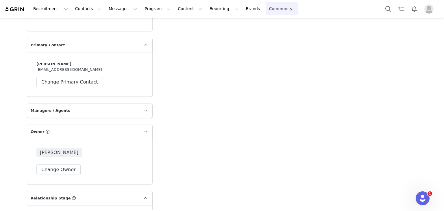
scroll to position [216, 0]
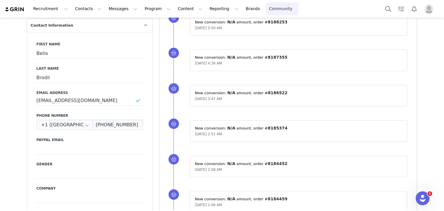
drag, startPoint x: 263, startPoint y: 131, endPoint x: 251, endPoint y: 4, distance: 127.9
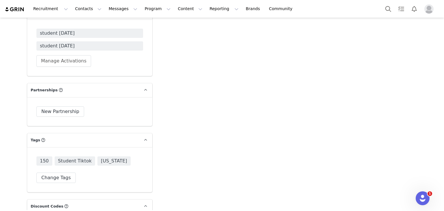
drag, startPoint x: 18, startPoint y: 66, endPoint x: 10, endPoint y: 170, distance: 104.6
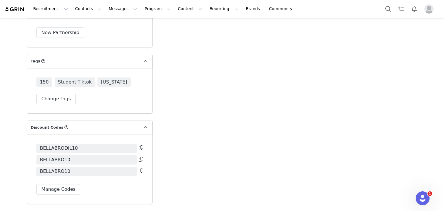
scroll to position [1172, 0]
click at [385, 7] on button "Search" at bounding box center [387, 8] width 13 height 13
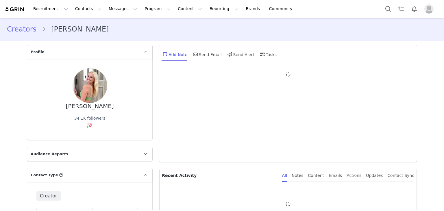
type input "+1 ([GEOGRAPHIC_DATA])"
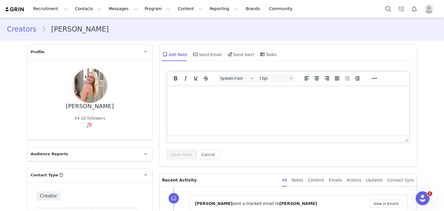
drag, startPoint x: 230, startPoint y: 165, endPoint x: 210, endPoint y: -14, distance: 180.1
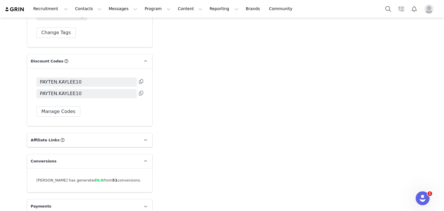
drag, startPoint x: 3, startPoint y: 51, endPoint x: 0, endPoint y: 188, distance: 137.5
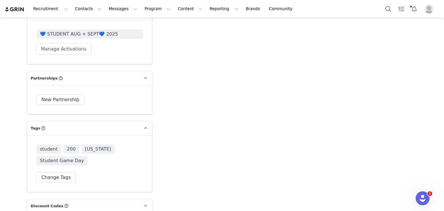
scroll to position [1070, 0]
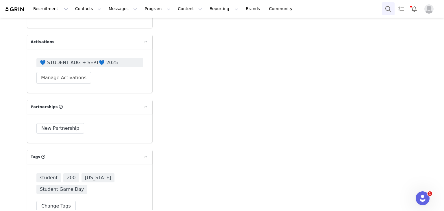
click at [383, 8] on button "Search" at bounding box center [387, 8] width 13 height 13
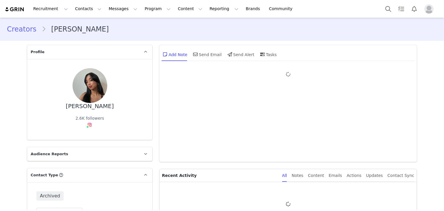
type input "+1 ([GEOGRAPHIC_DATA])"
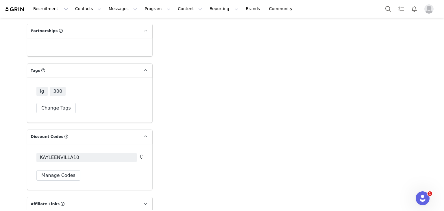
scroll to position [1155, 0]
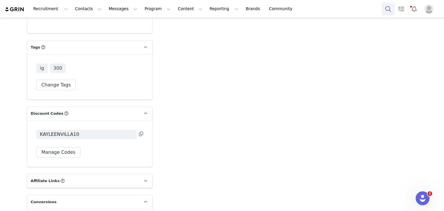
click at [383, 8] on button "Search" at bounding box center [387, 8] width 13 height 13
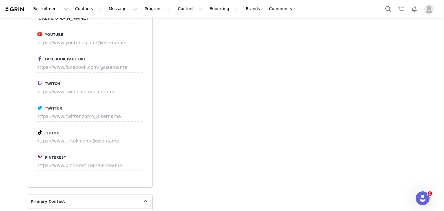
drag, startPoint x: 234, startPoint y: 127, endPoint x: 274, endPoint y: 12, distance: 121.6
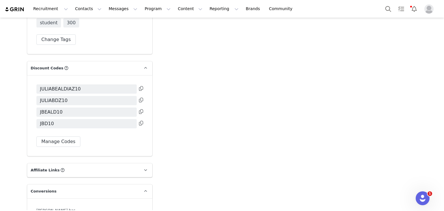
drag, startPoint x: 152, startPoint y: 87, endPoint x: 169, endPoint y: 186, distance: 100.7
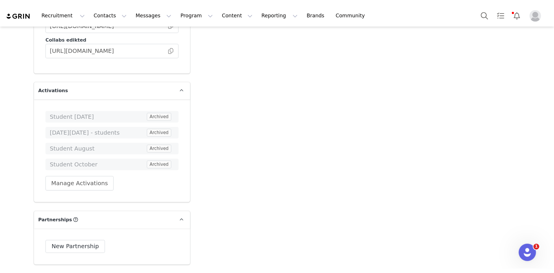
scroll to position [1090, 0]
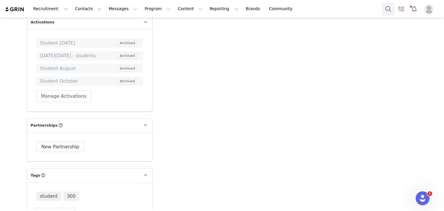
click at [387, 8] on button "Search" at bounding box center [387, 8] width 13 height 13
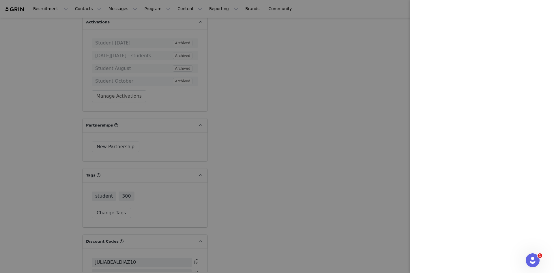
scroll to position [1090, 0]
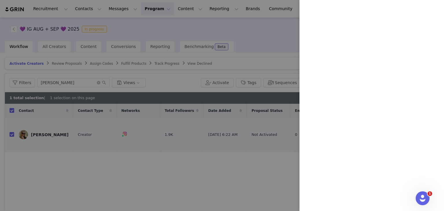
drag, startPoint x: 232, startPoint y: 18, endPoint x: 201, endPoint y: 15, distance: 30.7
click at [228, 16] on div at bounding box center [222, 105] width 444 height 211
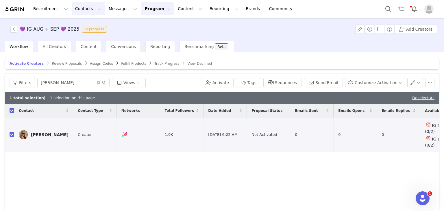
click at [84, 6] on button "Contacts Contacts" at bounding box center [88, 8] width 33 height 13
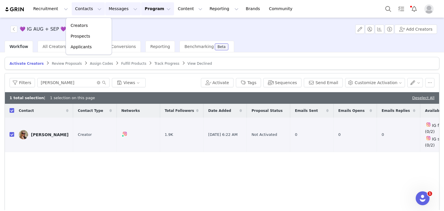
click at [111, 8] on button "Messages Messages" at bounding box center [123, 8] width 36 height 13
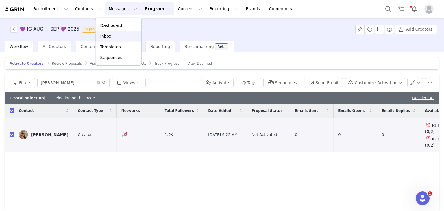
click at [115, 36] on div "Inbox" at bounding box center [118, 36] width 39 height 6
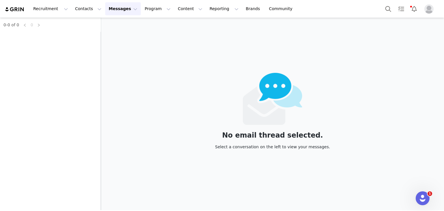
click at [62, 36] on div "0-0 of 0 0" at bounding box center [50, 114] width 101 height 192
click at [49, 39] on div "0-0 of 0 0" at bounding box center [50, 114] width 101 height 192
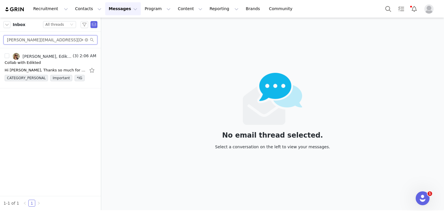
click at [52, 39] on input "benita@kymp.net" at bounding box center [50, 39] width 94 height 9
paste input "slabbert26lauren@gmail.com"
type input "slabbert26lauren@gmail.com"
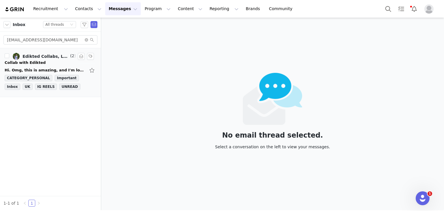
click at [29, 65] on div "Collab with Edikted" at bounding box center [25, 63] width 41 height 6
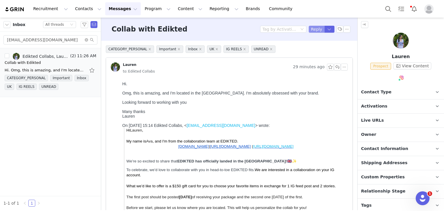
click at [311, 32] on button "Reply" at bounding box center [316, 29] width 16 height 7
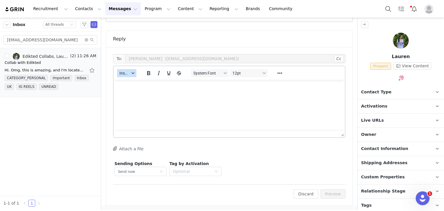
click at [133, 71] on button "Insert" at bounding box center [126, 73] width 19 height 8
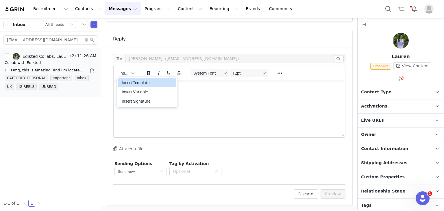
click at [134, 79] on div "Insert Template" at bounding box center [148, 82] width 52 height 7
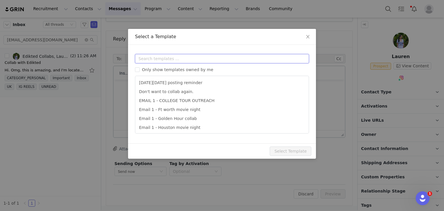
click at [159, 59] on input "text" at bounding box center [222, 58] width 174 height 9
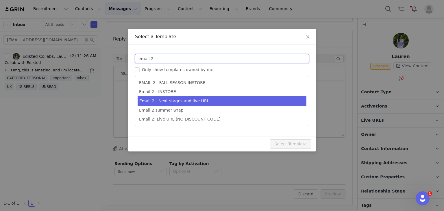
type input "email 2"
click at [211, 102] on li "Email 2 - Next stages and live URL." at bounding box center [221, 101] width 169 height 10
type input "Collab with Edikted"
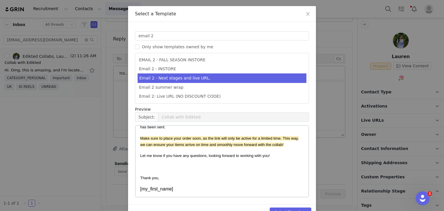
scroll to position [38, 0]
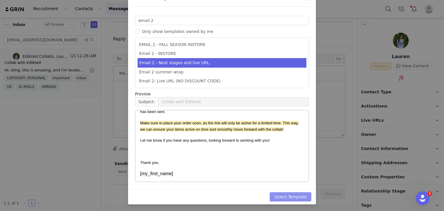
click at [297, 196] on button "Select Template" at bounding box center [290, 196] width 42 height 9
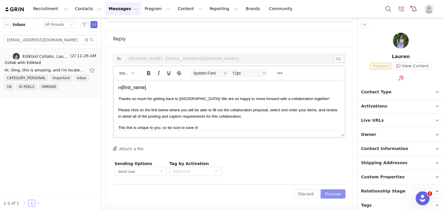
scroll to position [0, 0]
click at [320, 192] on button "Preview" at bounding box center [332, 193] width 25 height 9
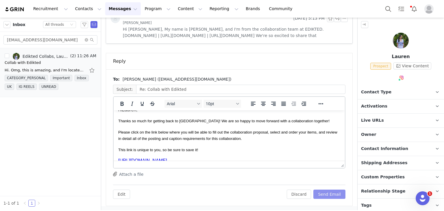
scroll to position [142, 0]
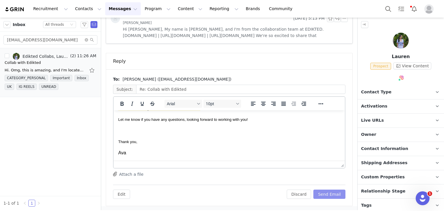
drag, startPoint x: 333, startPoint y: 191, endPoint x: 345, endPoint y: 146, distance: 46.8
click at [333, 191] on button "Send Email" at bounding box center [329, 193] width 32 height 9
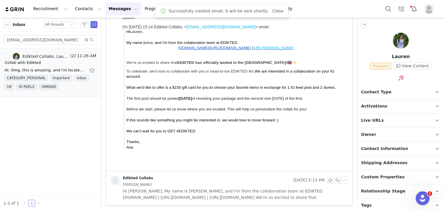
scroll to position [98, 0]
click at [397, 37] on img at bounding box center [400, 41] width 16 height 16
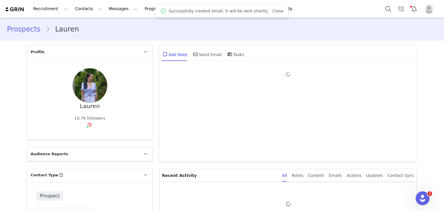
type input "+1 ([GEOGRAPHIC_DATA])"
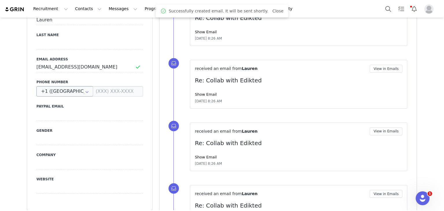
scroll to position [173, 0]
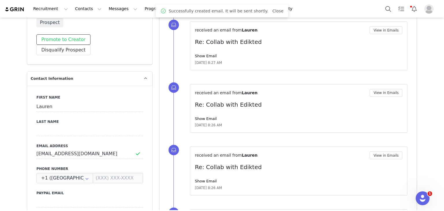
click at [67, 38] on button "Promote to Creator" at bounding box center [63, 39] width 54 height 10
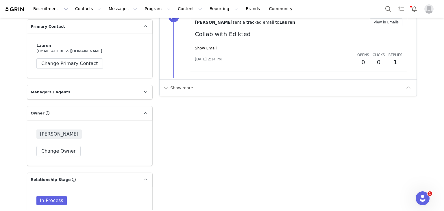
scroll to position [837, 0]
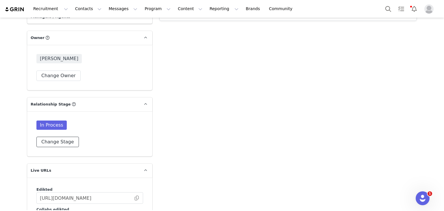
click at [67, 138] on button "Change Stage" at bounding box center [57, 142] width 42 height 10
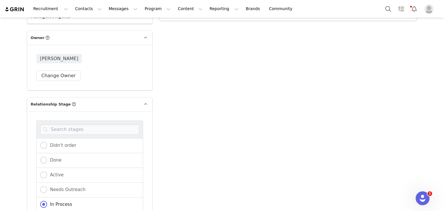
click at [55, 169] on div "Active" at bounding box center [89, 175] width 107 height 15
click at [43, 170] on div "Active" at bounding box center [89, 175] width 107 height 15
drag, startPoint x: 42, startPoint y: 171, endPoint x: 29, endPoint y: 163, distance: 15.1
click at [42, 171] on span at bounding box center [43, 174] width 7 height 7
click at [42, 171] on input "Active" at bounding box center [43, 175] width 7 height 8
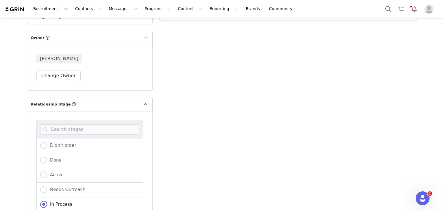
radio input "true"
radio input "false"
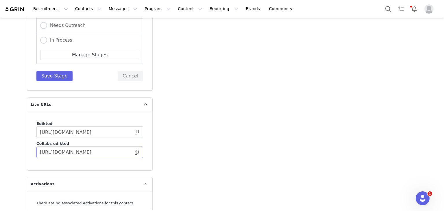
scroll to position [1011, 0]
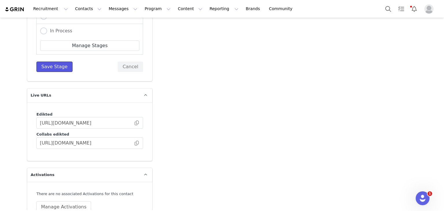
click at [50, 66] on button "Save Stage" at bounding box center [54, 67] width 36 height 10
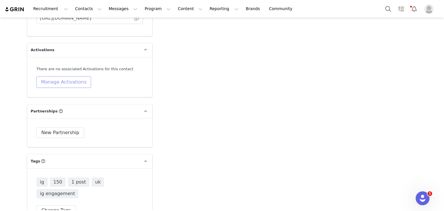
click at [71, 81] on button "Manage Activations" at bounding box center [63, 82] width 55 height 12
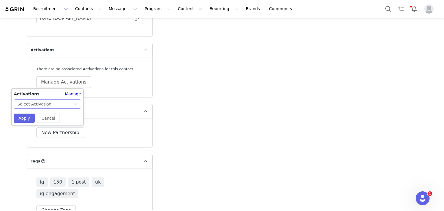
click at [70, 103] on div "Select Activation" at bounding box center [45, 104] width 56 height 9
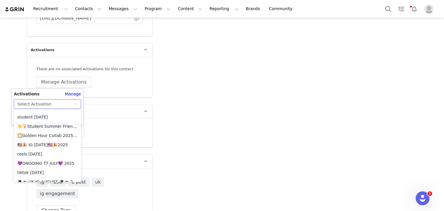
scroll to position [231, 0]
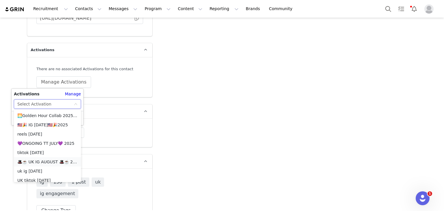
click at [55, 159] on li "🎩☕️ UK IG AUGUST 🎩☕️ 2025" at bounding box center [47, 161] width 67 height 9
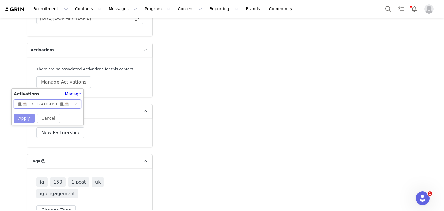
click at [19, 113] on button "Apply" at bounding box center [24, 117] width 21 height 9
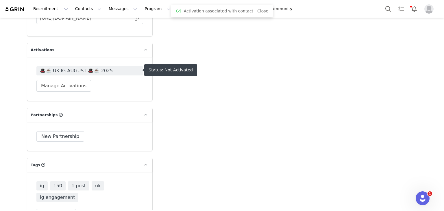
click at [62, 69] on span "🎩☕️ UK IG AUGUST 🎩☕️ 2025" at bounding box center [90, 70] width 100 height 7
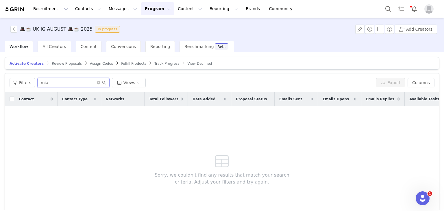
click at [73, 79] on input "mia" at bounding box center [73, 82] width 72 height 9
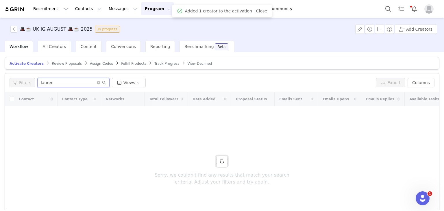
type input "lauren"
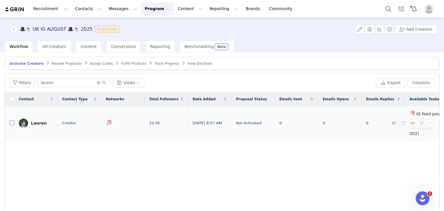
click at [13, 120] on input "checkbox" at bounding box center [12, 122] width 5 height 5
checkbox input "true"
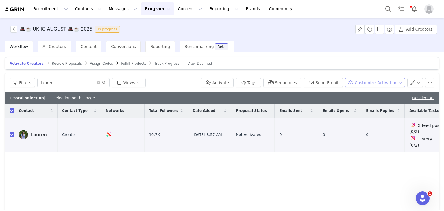
click at [359, 81] on button "Customize Activation" at bounding box center [375, 82] width 60 height 9
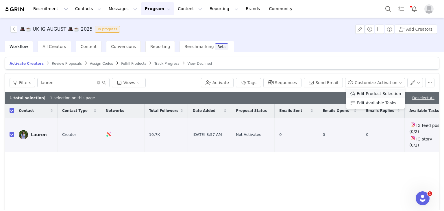
click at [361, 94] on span "Edit Product Selection" at bounding box center [378, 93] width 44 height 6
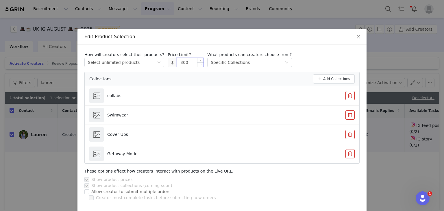
click at [181, 64] on input "300" at bounding box center [190, 62] width 26 height 9
click at [180, 63] on input "300" at bounding box center [190, 62] width 26 height 9
click at [183, 63] on input "300" at bounding box center [190, 62] width 26 height 9
click at [183, 64] on input "300" at bounding box center [190, 62] width 26 height 9
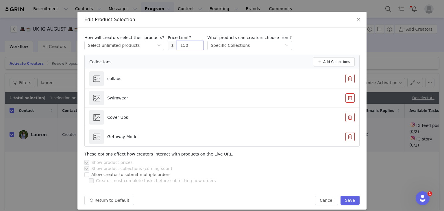
scroll to position [22, 0]
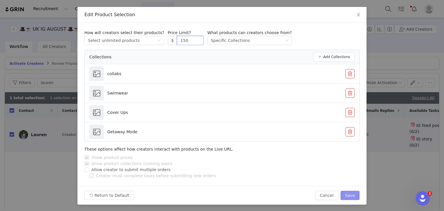
click at [351, 193] on button "Save" at bounding box center [349, 195] width 19 height 9
type input "300"
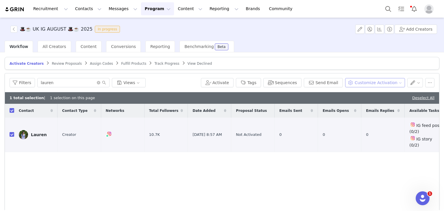
click at [346, 79] on button "Customize Activation" at bounding box center [375, 82] width 60 height 9
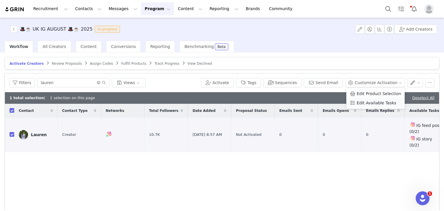
click at [354, 100] on span at bounding box center [352, 103] width 6 height 6
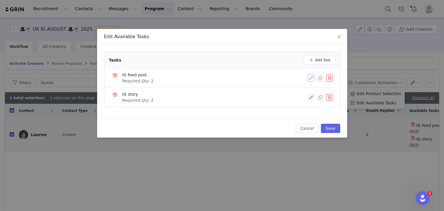
click at [312, 78] on button "button" at bounding box center [310, 78] width 7 height 7
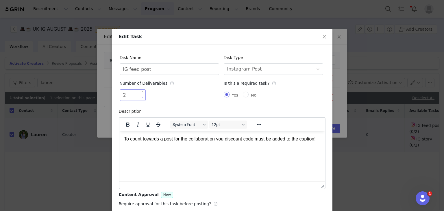
type input "1"
click at [139, 97] on span "Decrease Value" at bounding box center [142, 97] width 6 height 7
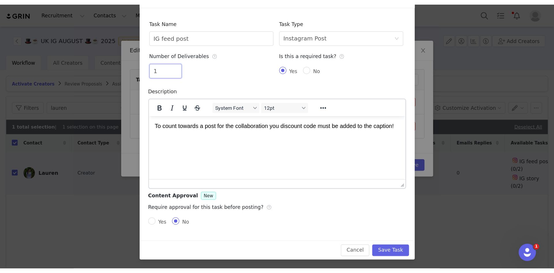
scroll to position [42, 0]
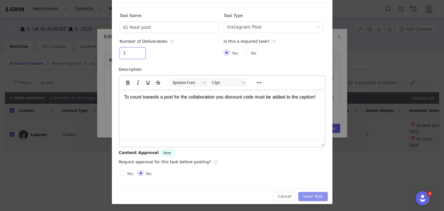
click at [312, 193] on button "Save Task" at bounding box center [312, 196] width 29 height 9
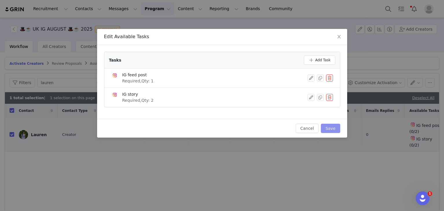
click at [328, 129] on button "Save" at bounding box center [330, 128] width 19 height 9
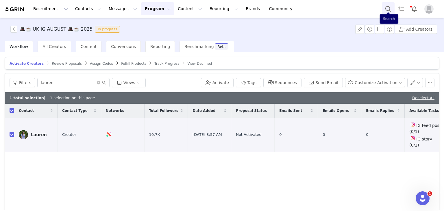
click at [383, 13] on button "Search" at bounding box center [387, 8] width 13 height 13
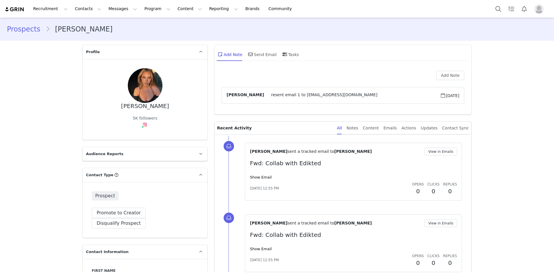
type input "+1 ([GEOGRAPHIC_DATA])"
drag, startPoint x: 75, startPoint y: 127, endPoint x: 60, endPoint y: 4, distance: 124.0
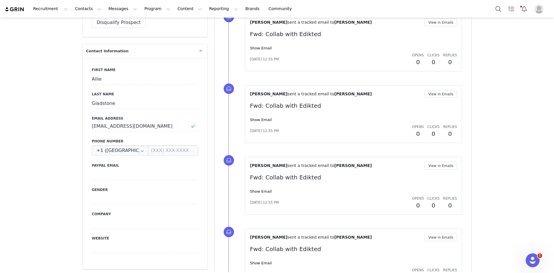
scroll to position [202, 0]
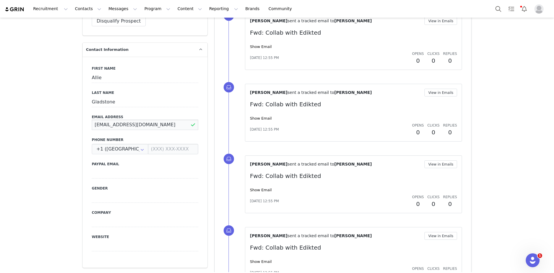
click at [126, 120] on input "alliekgladstone@gmail.com" at bounding box center [145, 125] width 107 height 10
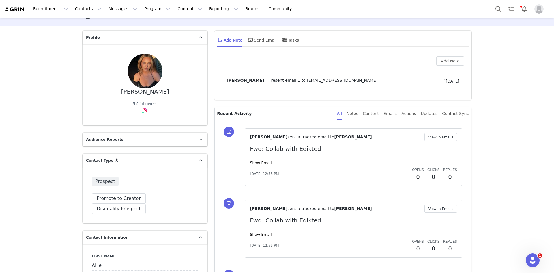
scroll to position [0, 0]
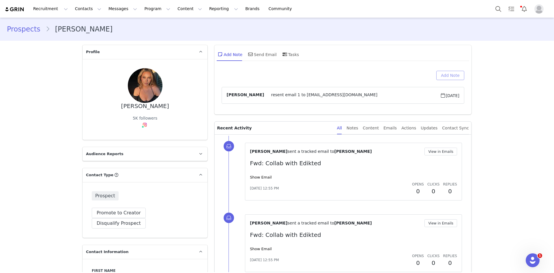
click at [446, 74] on button "Add Note" at bounding box center [451, 75] width 28 height 9
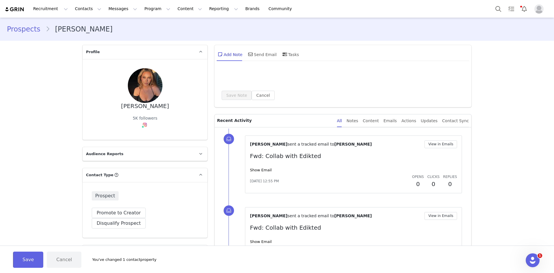
click at [266, 77] on div at bounding box center [343, 77] width 243 height 13
click at [262, 58] on div "Send Email" at bounding box center [262, 54] width 30 height 14
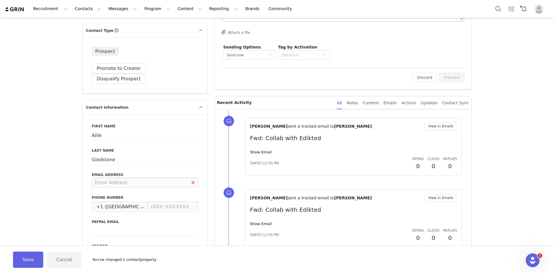
click at [144, 177] on input at bounding box center [145, 182] width 107 height 10
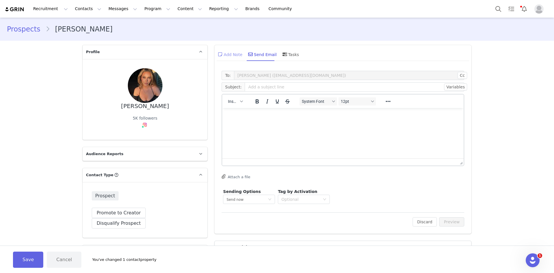
drag, startPoint x: 234, startPoint y: 54, endPoint x: 234, endPoint y: 60, distance: 5.8
click at [234, 54] on div "Add Note" at bounding box center [230, 54] width 26 height 14
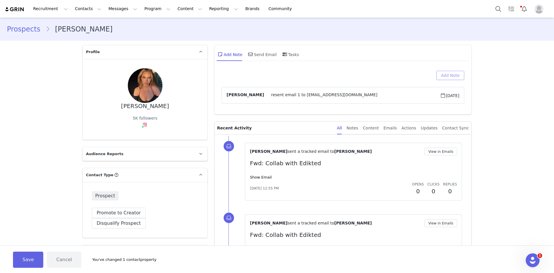
click at [455, 75] on button "Add Note" at bounding box center [451, 75] width 28 height 9
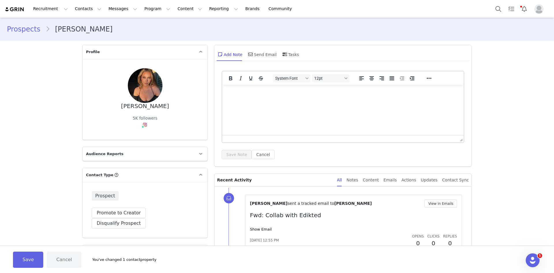
click at [308, 100] on html at bounding box center [343, 93] width 242 height 16
paste body "Rich Text Area. Press ALT-0 for help."
click at [240, 151] on button "Save Note" at bounding box center [237, 154] width 30 height 9
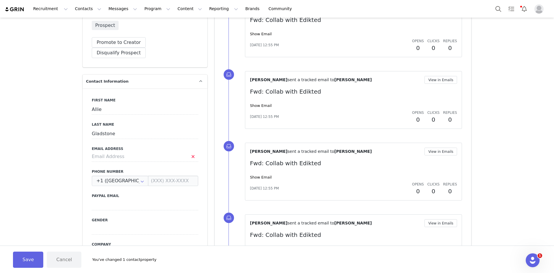
scroll to position [173, 0]
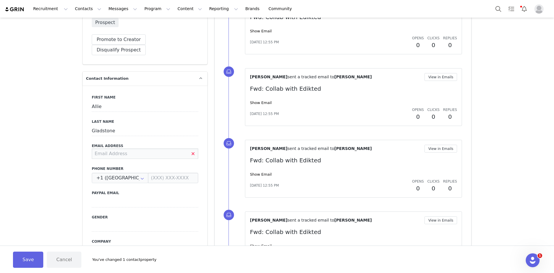
click at [132, 148] on input at bounding box center [145, 153] width 107 height 10
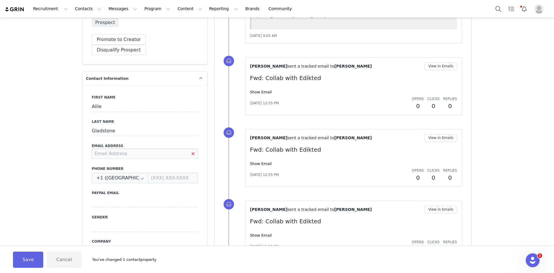
scroll to position [0, 0]
click at [37, 260] on button "Save" at bounding box center [28, 260] width 30 height 16
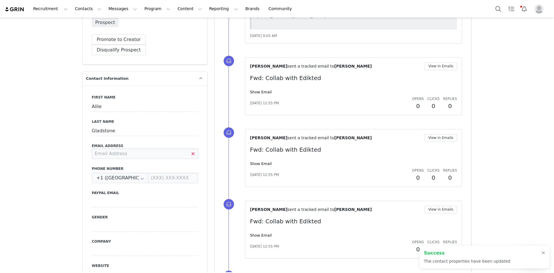
click at [106, 148] on input at bounding box center [145, 153] width 107 height 10
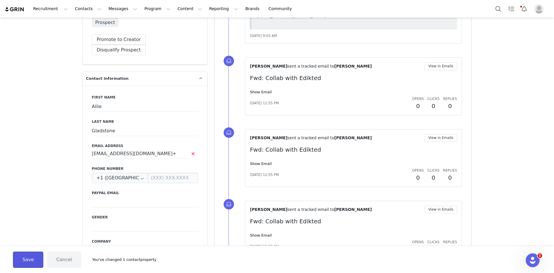
click at [34, 261] on button "Save" at bounding box center [28, 260] width 30 height 16
click at [181, 148] on input "emmarileyy12@gmail.com+" at bounding box center [145, 153] width 107 height 10
type input "emmarileyy12@gmail.com"
click at [24, 262] on button "Save" at bounding box center [28, 260] width 30 height 16
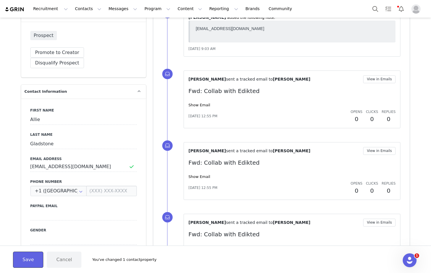
scroll to position [116, 0]
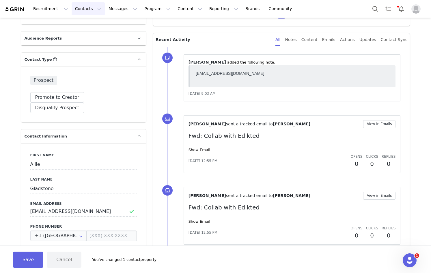
click at [91, 8] on button "Contacts Contacts" at bounding box center [88, 8] width 33 height 13
click at [105, 8] on button "Messages Messages" at bounding box center [123, 8] width 36 height 13
click at [117, 37] on div "Inbox" at bounding box center [118, 36] width 39 height 6
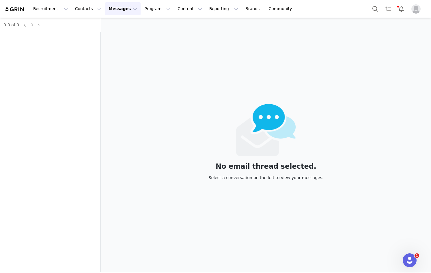
click at [76, 42] on div "0-0 of 0 0" at bounding box center [50, 145] width 101 height 254
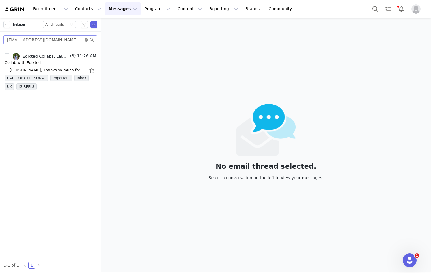
click at [85, 41] on icon "icon: close-circle" at bounding box center [86, 39] width 3 height 3
click at [82, 38] on input "text" at bounding box center [50, 39] width 94 height 9
paste input "celinekmn@web.de"
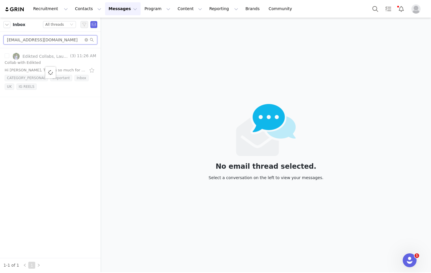
type input "celinekmn@web.de"
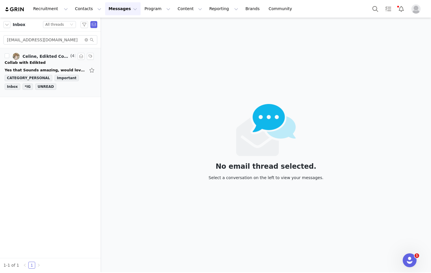
click at [27, 68] on div "Yes that Sounds amazing, would love to move forward Best Celine Am 01.09.2025 u…" at bounding box center [45, 70] width 81 height 6
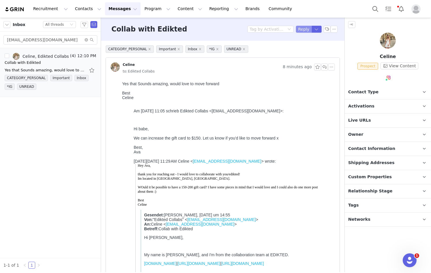
click at [304, 28] on button "Reply" at bounding box center [304, 29] width 16 height 7
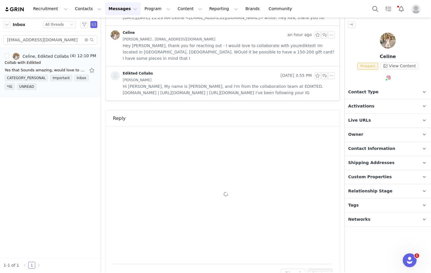
scroll to position [525, 0]
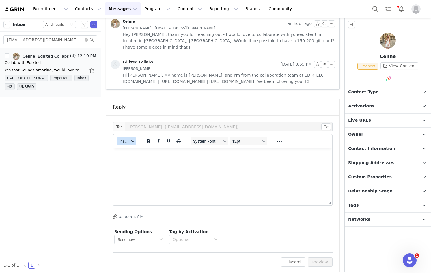
click at [131, 140] on div "button" at bounding box center [133, 141] width 5 height 3
click at [143, 143] on div "Insert Template" at bounding box center [148, 145] width 52 height 7
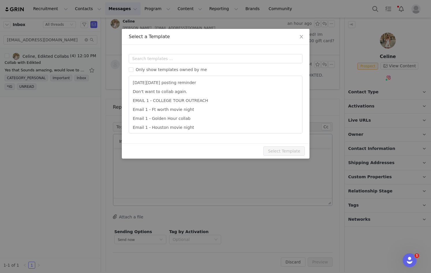
scroll to position [0, 0]
click at [193, 61] on input "text" at bounding box center [216, 58] width 174 height 9
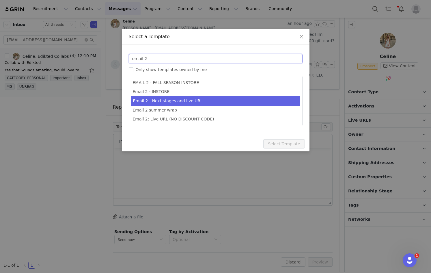
type input "email 2"
click at [184, 98] on li "Email 2 - Next stages and live URL." at bounding box center [215, 101] width 169 height 10
type input "Collab with Edikted"
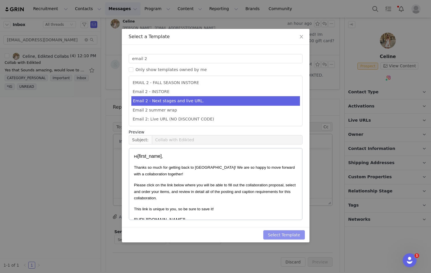
click at [280, 236] on button "Select Template" at bounding box center [284, 234] width 42 height 9
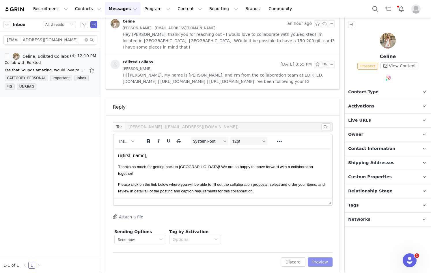
click at [318, 257] on button "Preview" at bounding box center [320, 261] width 25 height 9
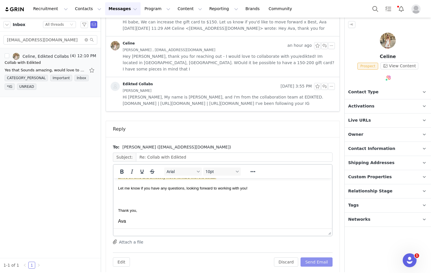
scroll to position [148, 0]
click at [312, 257] on button "Send Email" at bounding box center [317, 261] width 32 height 9
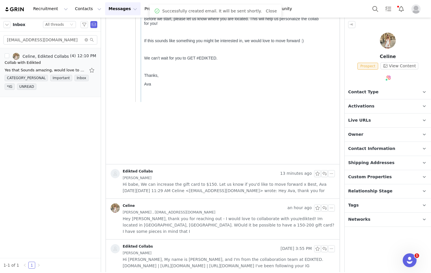
click at [386, 37] on img at bounding box center [388, 41] width 16 height 16
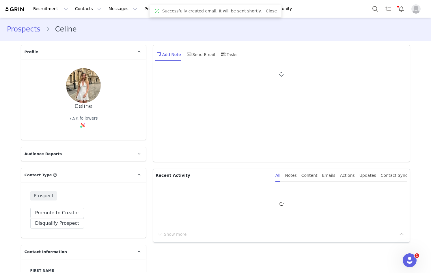
type input "+1 ([GEOGRAPHIC_DATA])"
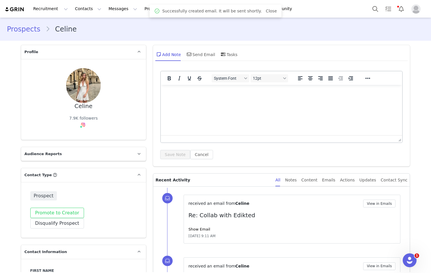
scroll to position [116, 0]
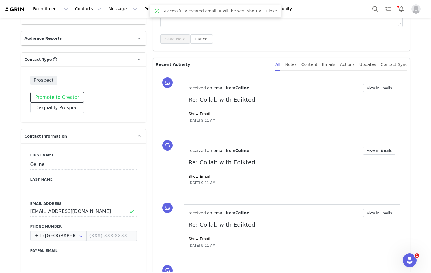
click at [62, 96] on button "Promote to Creator" at bounding box center [57, 97] width 54 height 10
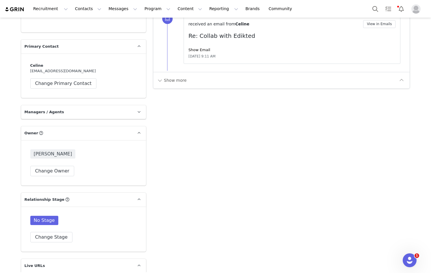
scroll to position [751, 0]
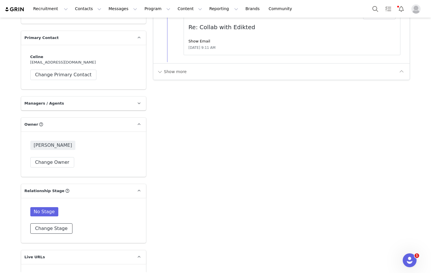
click at [49, 228] on button "Change Stage" at bounding box center [51, 228] width 42 height 10
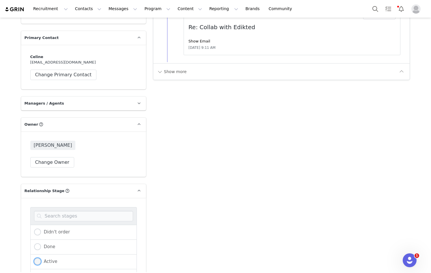
click at [50, 260] on span "Active" at bounding box center [49, 261] width 16 height 5
click at [41, 260] on input "Active" at bounding box center [37, 262] width 7 height 8
radio input "true"
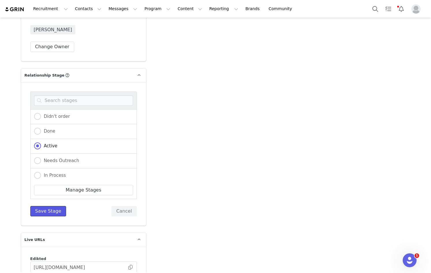
click at [47, 208] on button "Save Stage" at bounding box center [48, 211] width 36 height 10
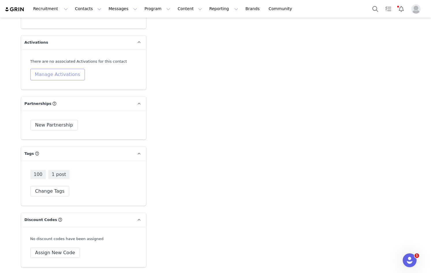
scroll to position [1040, 0]
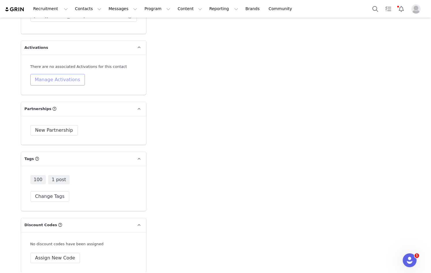
click at [69, 81] on button "Manage Activations" at bounding box center [57, 80] width 55 height 12
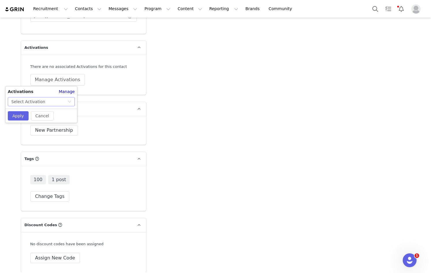
click at [61, 100] on div "Select Activation" at bounding box center [39, 101] width 56 height 9
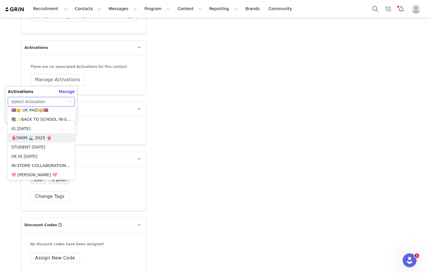
scroll to position [462, 0]
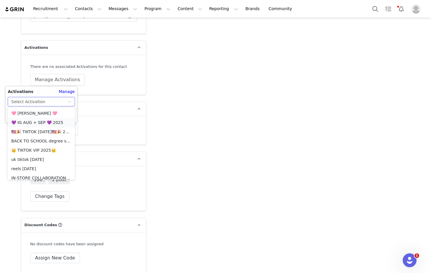
click at [44, 124] on li "💜 IG AUG + SEP 💜 2025" at bounding box center [41, 122] width 67 height 9
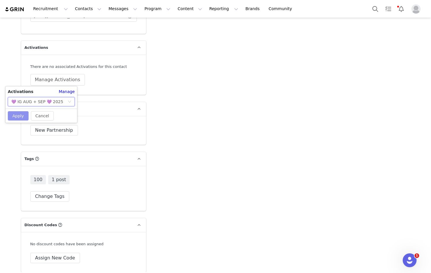
click at [23, 118] on button "Apply" at bounding box center [18, 115] width 21 height 9
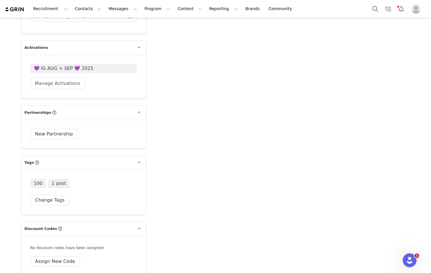
click at [56, 67] on span "💜 IG AUG + SEP 💜 2025" at bounding box center [84, 68] width 100 height 7
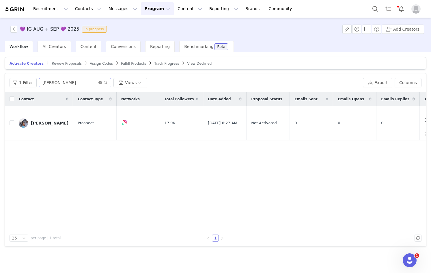
click at [98, 84] on icon "icon: close-circle" at bounding box center [99, 82] width 3 height 3
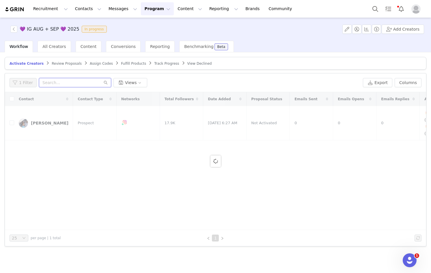
click at [86, 81] on input "text" at bounding box center [75, 82] width 72 height 9
type input "celine"
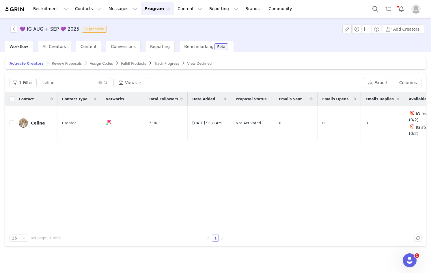
click at [11, 120] on label at bounding box center [12, 123] width 5 height 6
click at [11, 120] on input "checkbox" at bounding box center [12, 122] width 5 height 5
checkbox input "true"
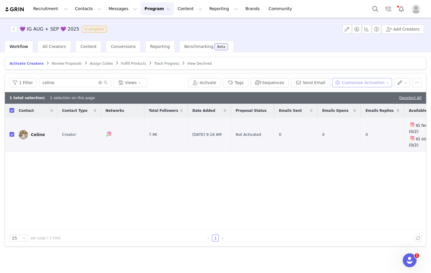
click at [355, 85] on button "Customize Activation" at bounding box center [362, 82] width 60 height 9
click at [361, 90] on li "Edit Product Selection" at bounding box center [367, 93] width 58 height 9
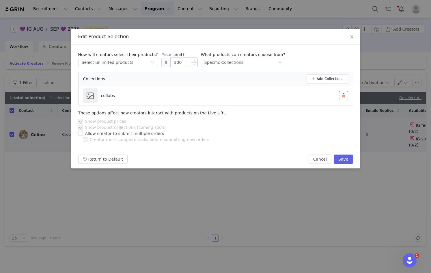
click at [171, 63] on input "300" at bounding box center [184, 62] width 26 height 9
click at [353, 160] on div "Return to Default Cancel Save" at bounding box center [215, 159] width 289 height 19
click at [344, 156] on button "Save" at bounding box center [343, 158] width 19 height 9
type input "300"
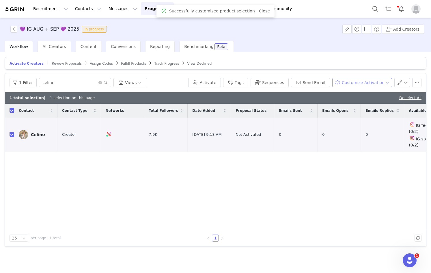
click at [347, 82] on button "Customize Activation" at bounding box center [362, 82] width 60 height 9
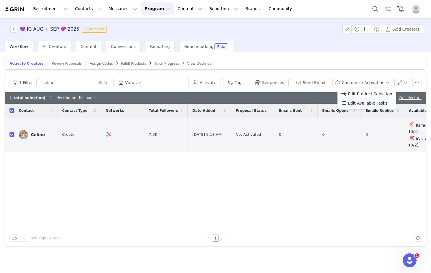
click at [351, 102] on span "Edit Available Tasks" at bounding box center [368, 103] width 40 height 6
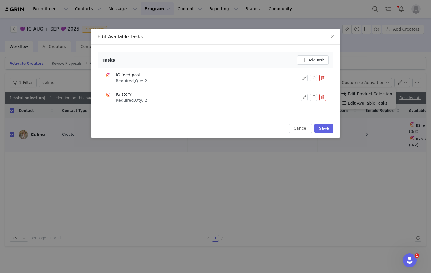
click at [304, 74] on div "IG feed post Required, Qty: 2" at bounding box center [215, 78] width 221 height 12
click at [303, 80] on button "button" at bounding box center [304, 78] width 7 height 7
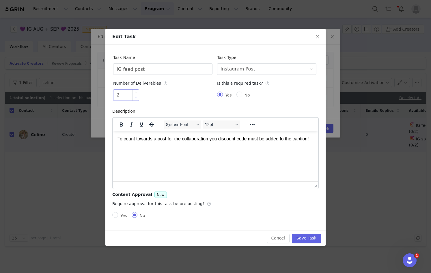
type input "1"
click at [133, 98] on span "Decrease Value" at bounding box center [136, 97] width 6 height 7
click at [310, 238] on button "Save Task" at bounding box center [306, 238] width 29 height 9
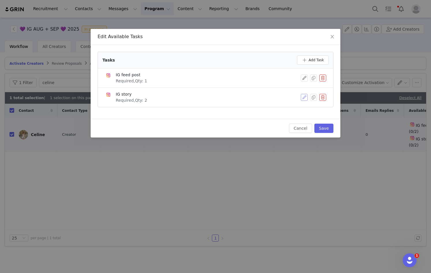
click at [305, 98] on button "button" at bounding box center [304, 97] width 7 height 7
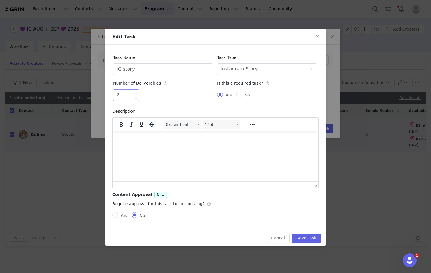
type input "3"
click at [135, 92] on icon "icon: up" at bounding box center [136, 93] width 2 height 2
click at [312, 237] on button "Save Task" at bounding box center [306, 238] width 29 height 9
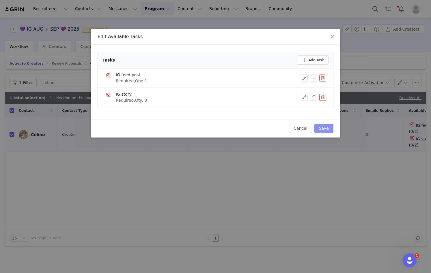
click at [318, 131] on button "Save" at bounding box center [323, 128] width 19 height 9
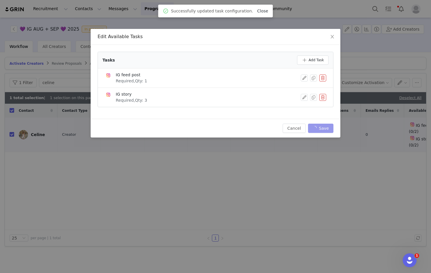
click at [257, 13] on link "Close" at bounding box center [262, 11] width 11 height 5
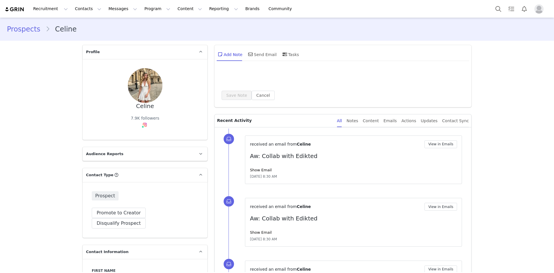
type input "+1 ([GEOGRAPHIC_DATA])"
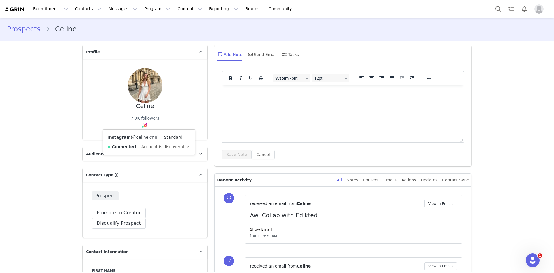
click at [141, 135] on link "@celinekmn" at bounding box center [145, 137] width 25 height 5
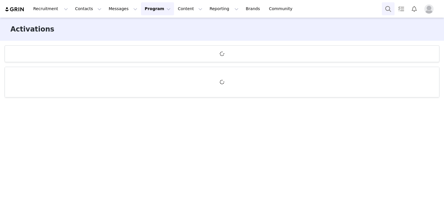
click at [392, 11] on button "Search" at bounding box center [387, 8] width 13 height 13
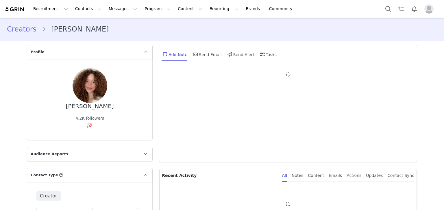
type input "+1 ([GEOGRAPHIC_DATA])"
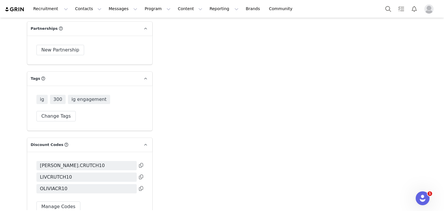
scroll to position [1217, 0]
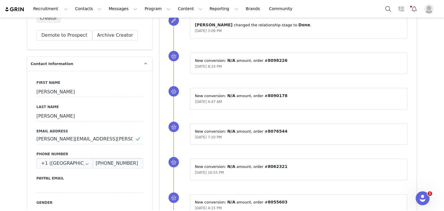
drag, startPoint x: 258, startPoint y: 88, endPoint x: 271, endPoint y: 5, distance: 83.8
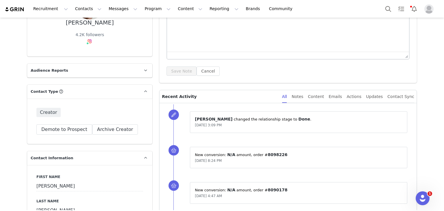
scroll to position [0, 0]
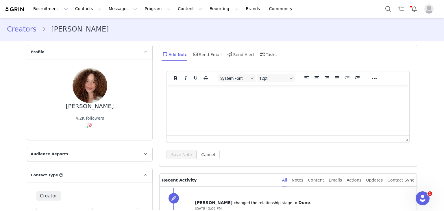
click at [337, 188] on div "⁨ [PERSON_NAME] ⁩ changed the ⁨relationship⁩ stage to ⁨ Done ⁩. [DATE] 3:09 PM" at bounding box center [294, 206] width 243 height 36
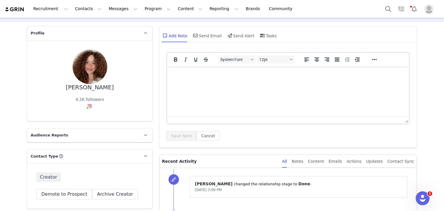
scroll to position [29, 0]
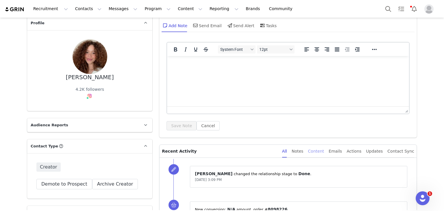
click at [324, 148] on div "Content" at bounding box center [316, 151] width 16 height 13
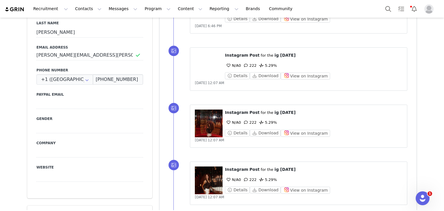
scroll to position [260, 0]
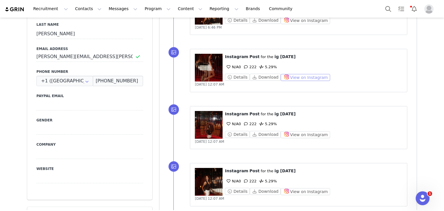
click at [293, 76] on button "View on Instagram" at bounding box center [304, 77] width 49 height 7
click at [287, 135] on button "View on Instagram" at bounding box center [304, 134] width 49 height 7
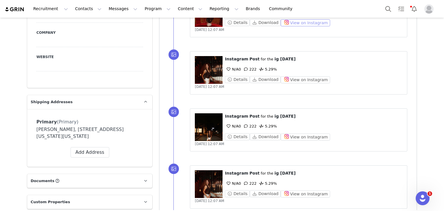
scroll to position [375, 0]
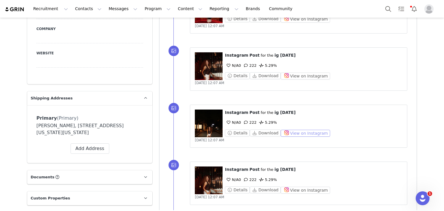
click at [285, 131] on button "View on Instagram" at bounding box center [304, 133] width 49 height 7
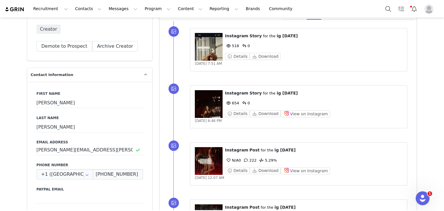
scroll to position [173, 0]
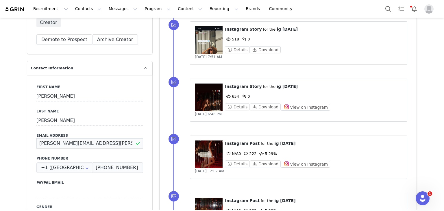
click at [89, 138] on input "olivia.crutchfield@gmail.com" at bounding box center [89, 143] width 107 height 10
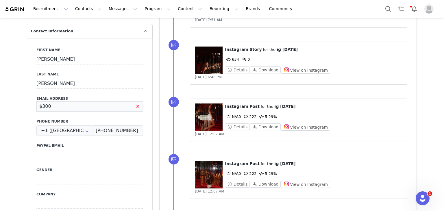
scroll to position [207, 0]
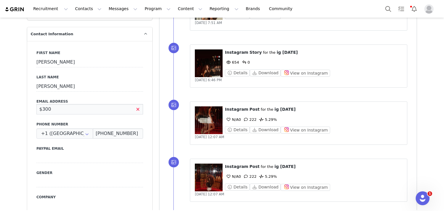
type input "olivia.crutchfield@gmail.com"
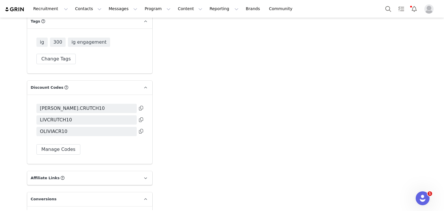
scroll to position [1239, 0]
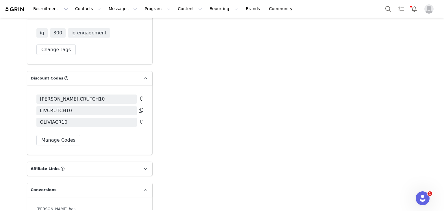
click at [139, 120] on icon at bounding box center [141, 122] width 4 height 5
drag, startPoint x: 196, startPoint y: 73, endPoint x: 194, endPoint y: 178, distance: 105.1
drag, startPoint x: 198, startPoint y: 122, endPoint x: 195, endPoint y: 165, distance: 43.2
click at [114, 206] on div "Olivia Crutchfield has generated N/A from 743 conversions." at bounding box center [89, 211] width 107 height 11
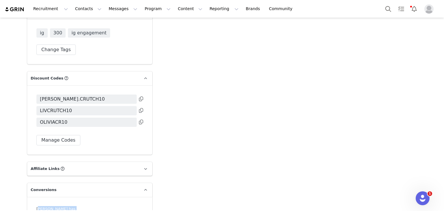
click at [114, 206] on div "Olivia Crutchfield has generated N/A from 743 conversions." at bounding box center [89, 211] width 107 height 11
click at [80, 211] on strong "743" at bounding box center [76, 214] width 8 height 4
click at [140, 119] on span at bounding box center [141, 123] width 4 height 8
click at [138, 119] on div at bounding box center [140, 124] width 5 height 10
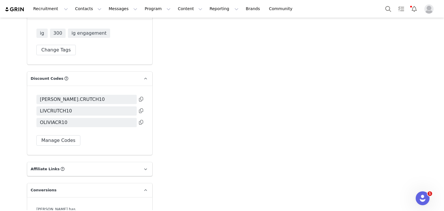
click at [139, 119] on button at bounding box center [141, 122] width 4 height 7
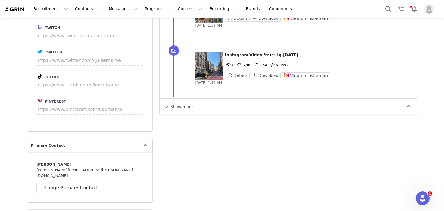
scroll to position [834, 0]
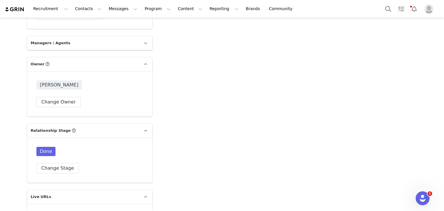
click at [380, 9] on div "Recruitment Recruitment Creator Search Curated Lists Landing Pages Web Extensio…" at bounding box center [222, 9] width 444 height 18
click at [384, 9] on button "Search" at bounding box center [387, 8] width 13 height 13
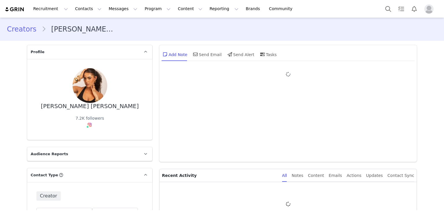
type input "+1 ([GEOGRAPHIC_DATA])"
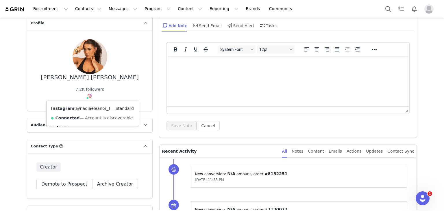
click at [85, 106] on link "@nadiaeleanor_" at bounding box center [92, 108] width 33 height 5
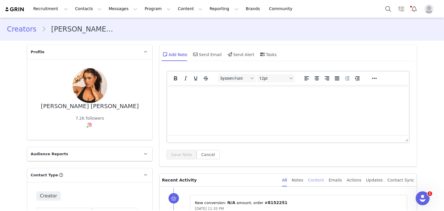
click at [321, 183] on div "Content" at bounding box center [316, 180] width 16 height 13
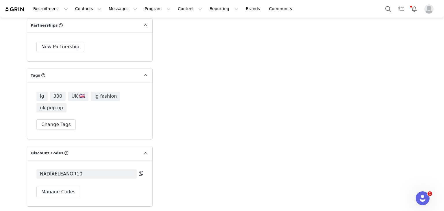
scroll to position [1213, 0]
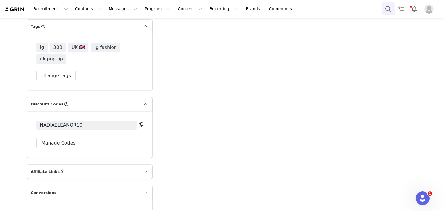
click at [385, 15] on button "Search" at bounding box center [387, 8] width 13 height 13
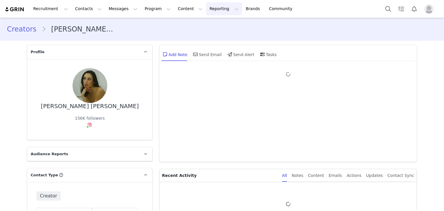
type input "+1 ([GEOGRAPHIC_DATA])"
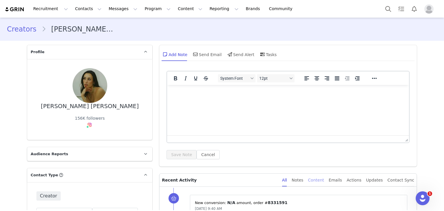
click at [321, 177] on div "Content" at bounding box center [316, 180] width 16 height 13
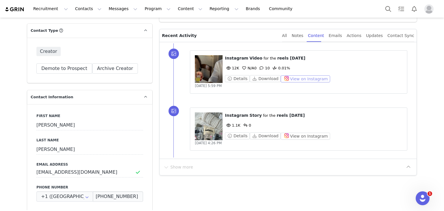
click at [286, 77] on button "View on Instagram" at bounding box center [304, 78] width 49 height 7
click at [293, 136] on button "View on Instagram" at bounding box center [304, 136] width 49 height 7
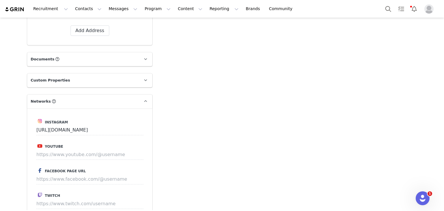
scroll to position [578, 0]
